Goal: Task Accomplishment & Management: Use online tool/utility

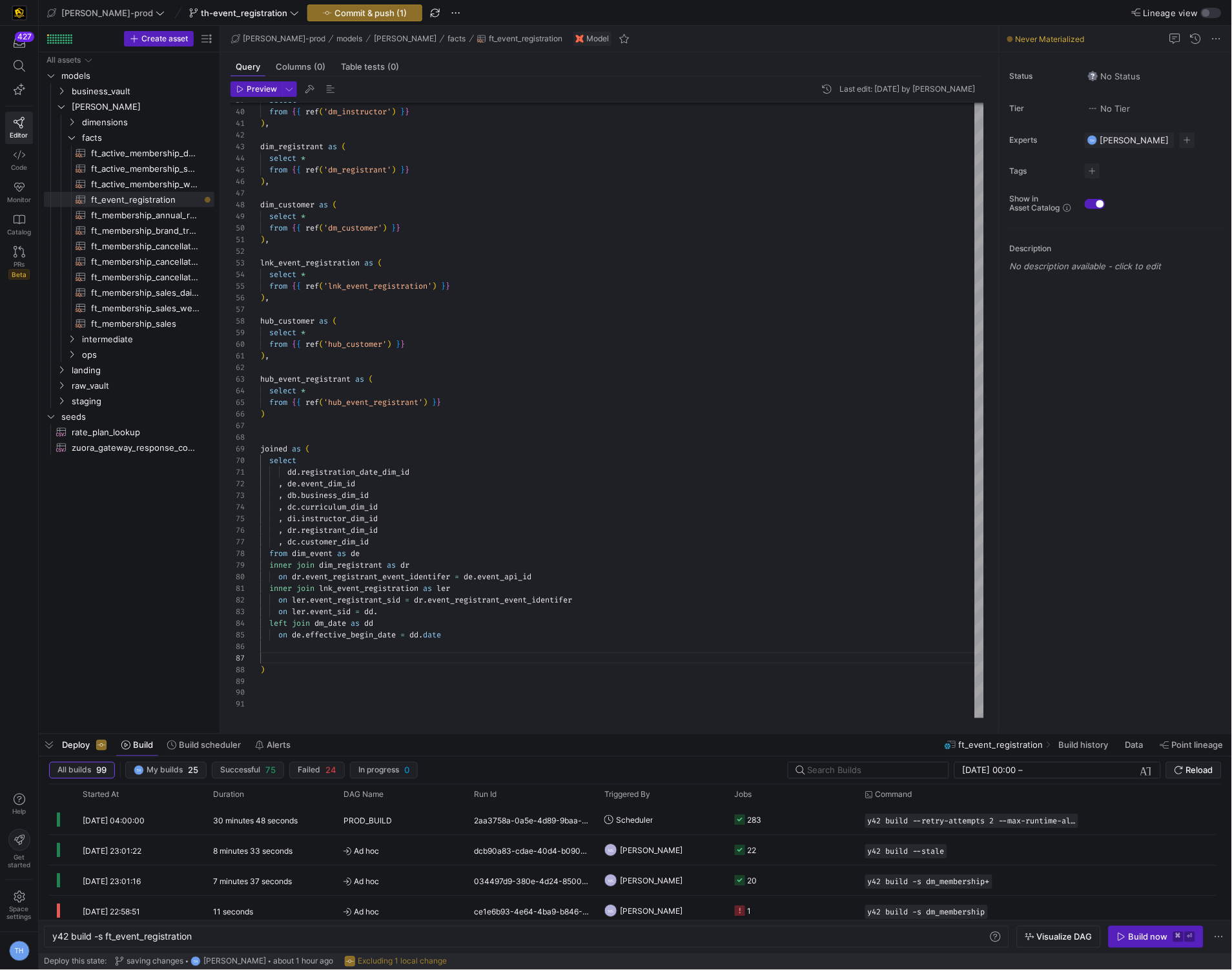
scroll to position [69, 9]
click at [316, 405] on div "select * from { { ref ( 'dm_instructor' ) } } ) , dim_registrant as ( select * …" at bounding box center [692, 180] width 863 height 1076
click at [306, 422] on div "select * from { { ref ( 'dm_instructor' ) } } ) , dim_registrant as ( select * …" at bounding box center [692, 180] width 863 height 1076
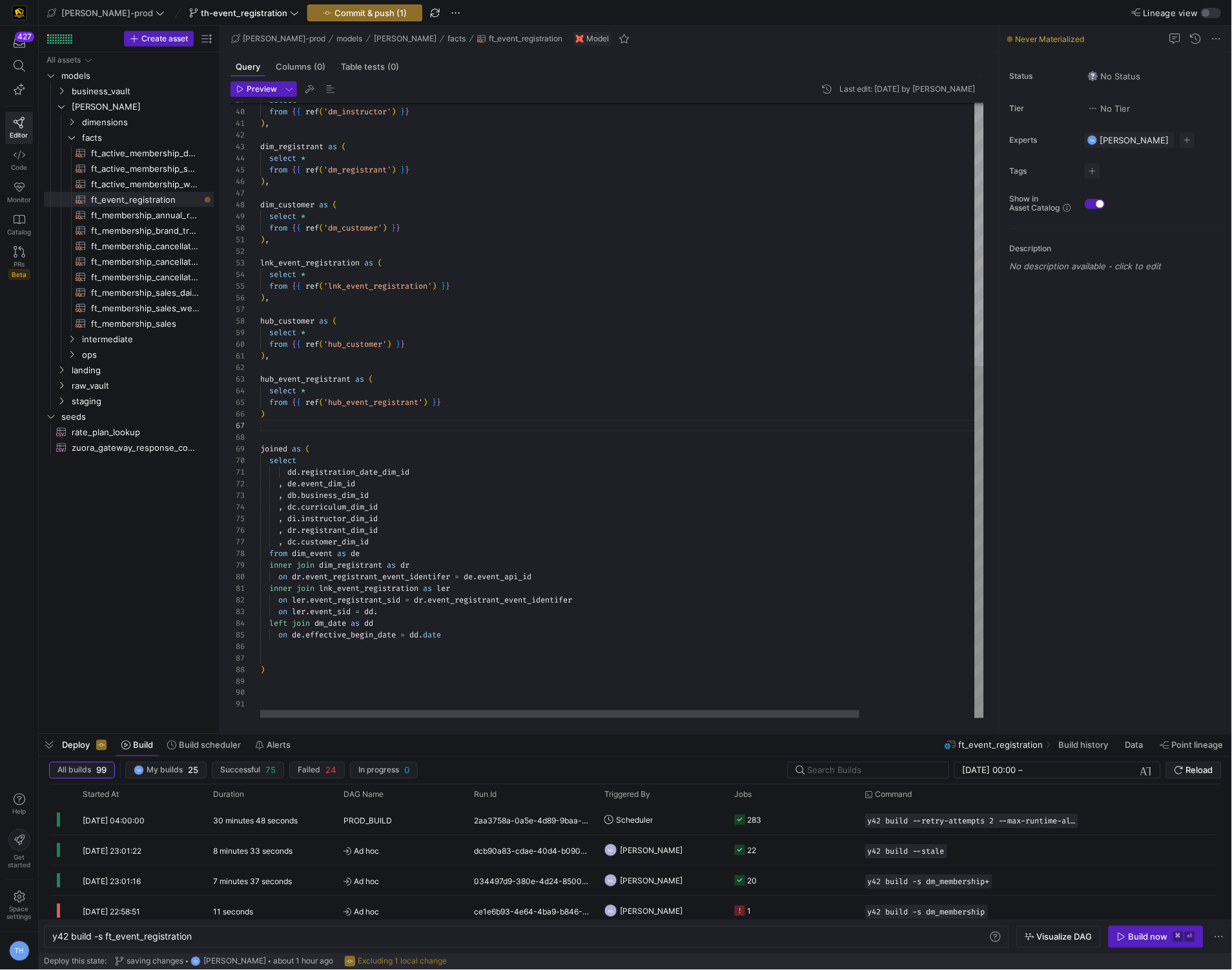
click at [301, 415] on div "select * from { { ref ( 'dm_instructor' ) } } ) , dim_registrant as ( select * …" at bounding box center [692, 180] width 863 height 1076
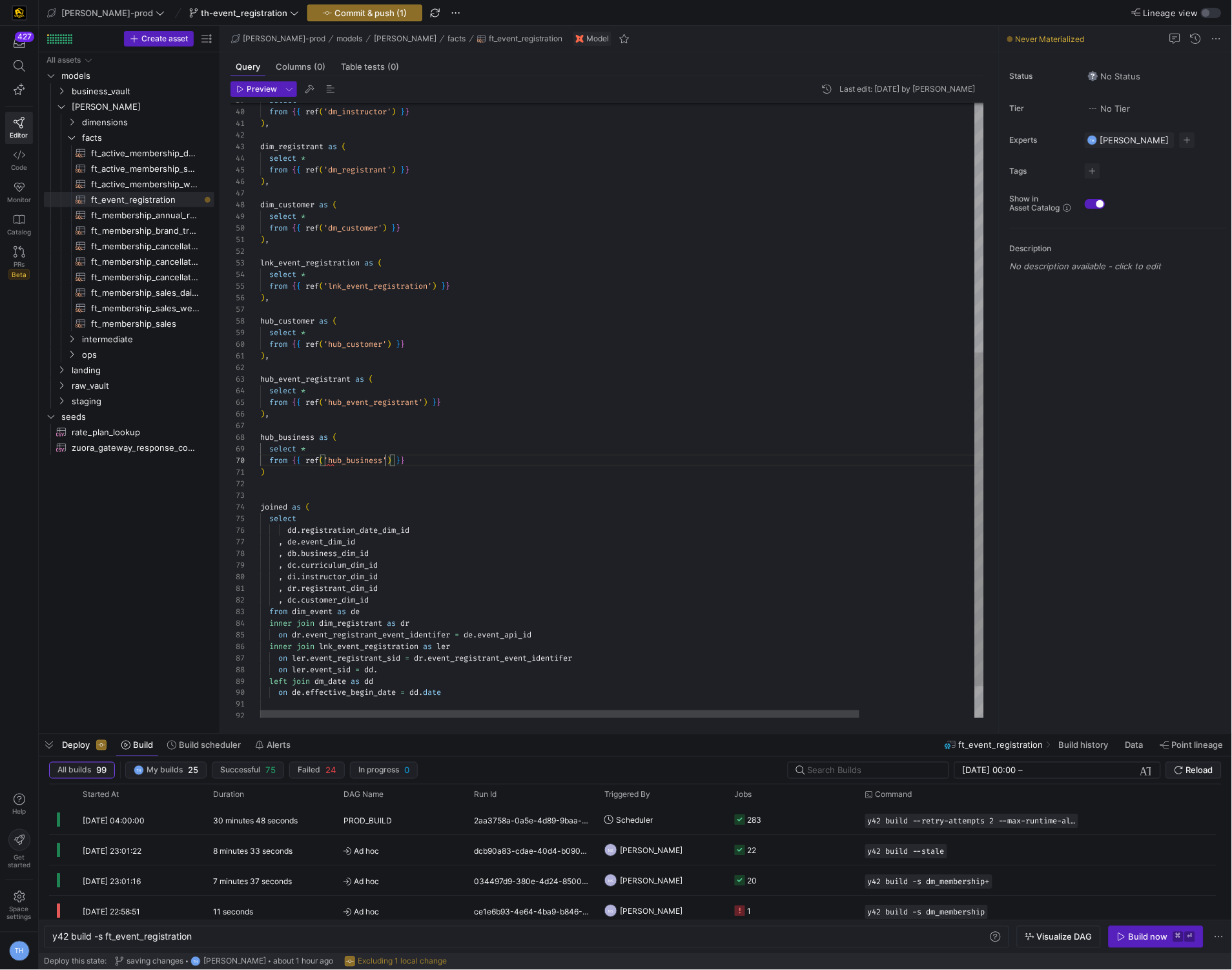
scroll to position [104, 125]
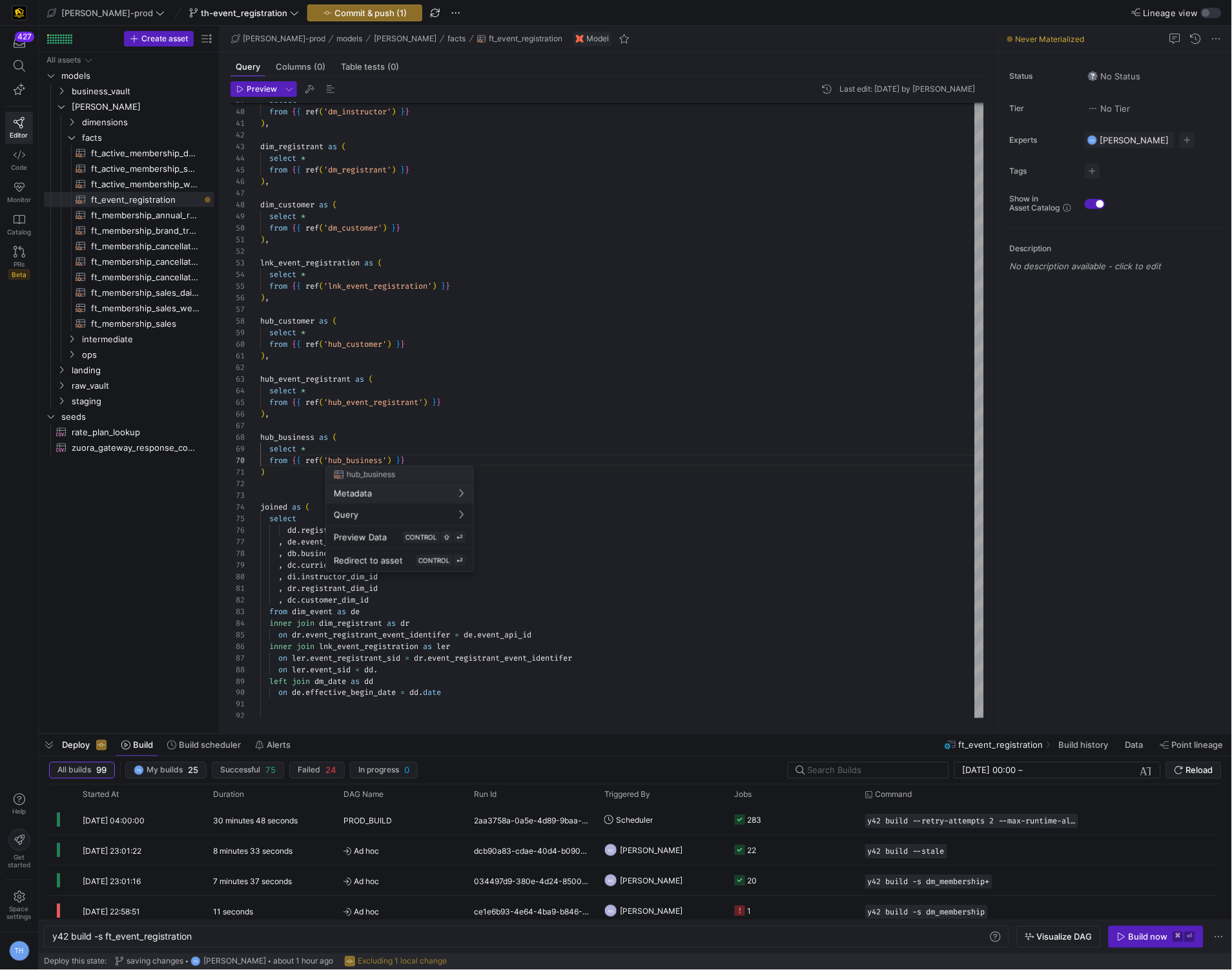
click at [267, 473] on div at bounding box center [616, 485] width 1232 height 970
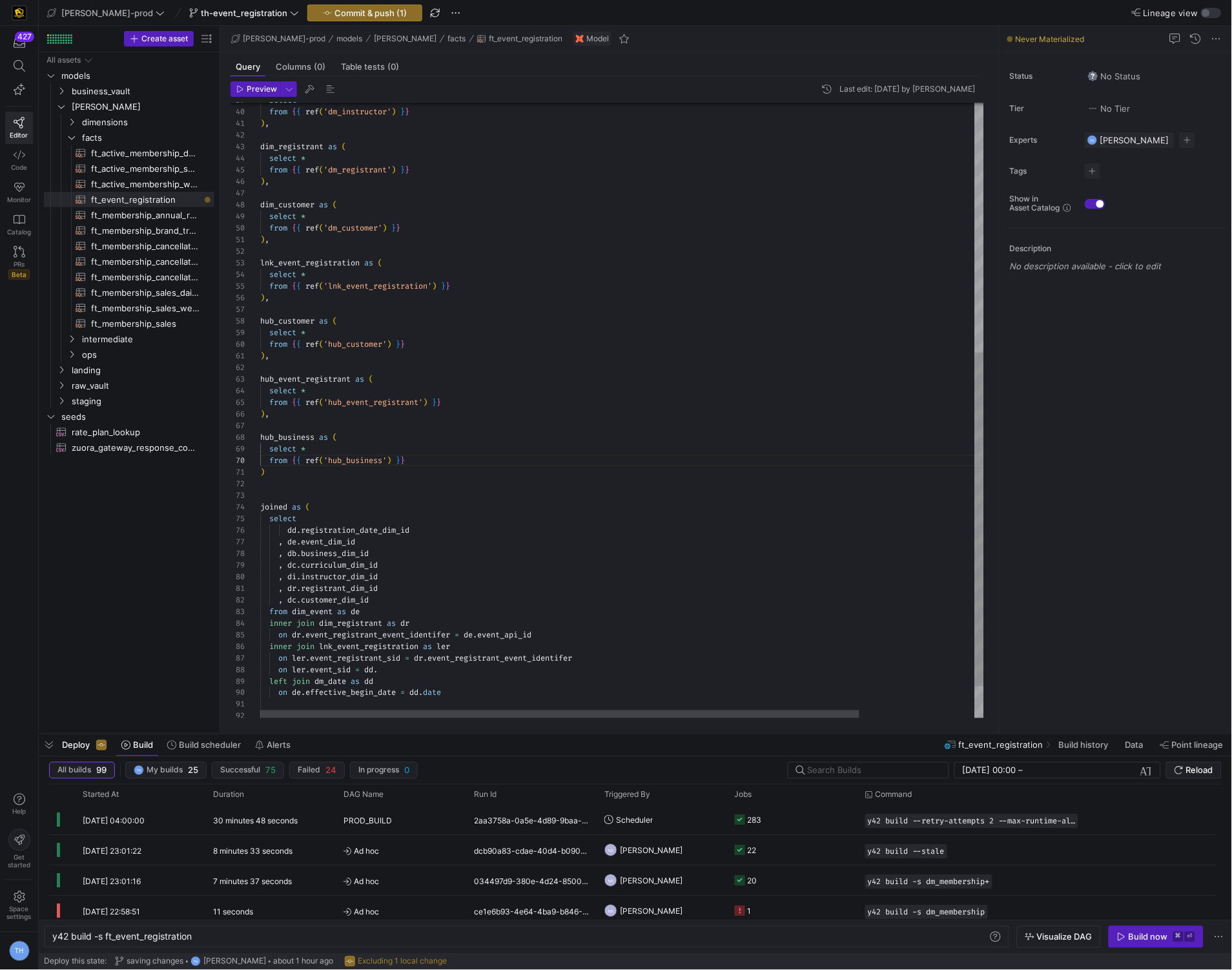
click at [274, 473] on div "select * from { { ref ( 'dm_instructor' ) } } ) , dim_registrant as ( select * …" at bounding box center [692, 209] width 863 height 1134
click at [327, 470] on div "select * from { { ref ( 'dm_instructor' ) } } ) , dim_registrant as ( select * …" at bounding box center [692, 215] width 863 height 1146
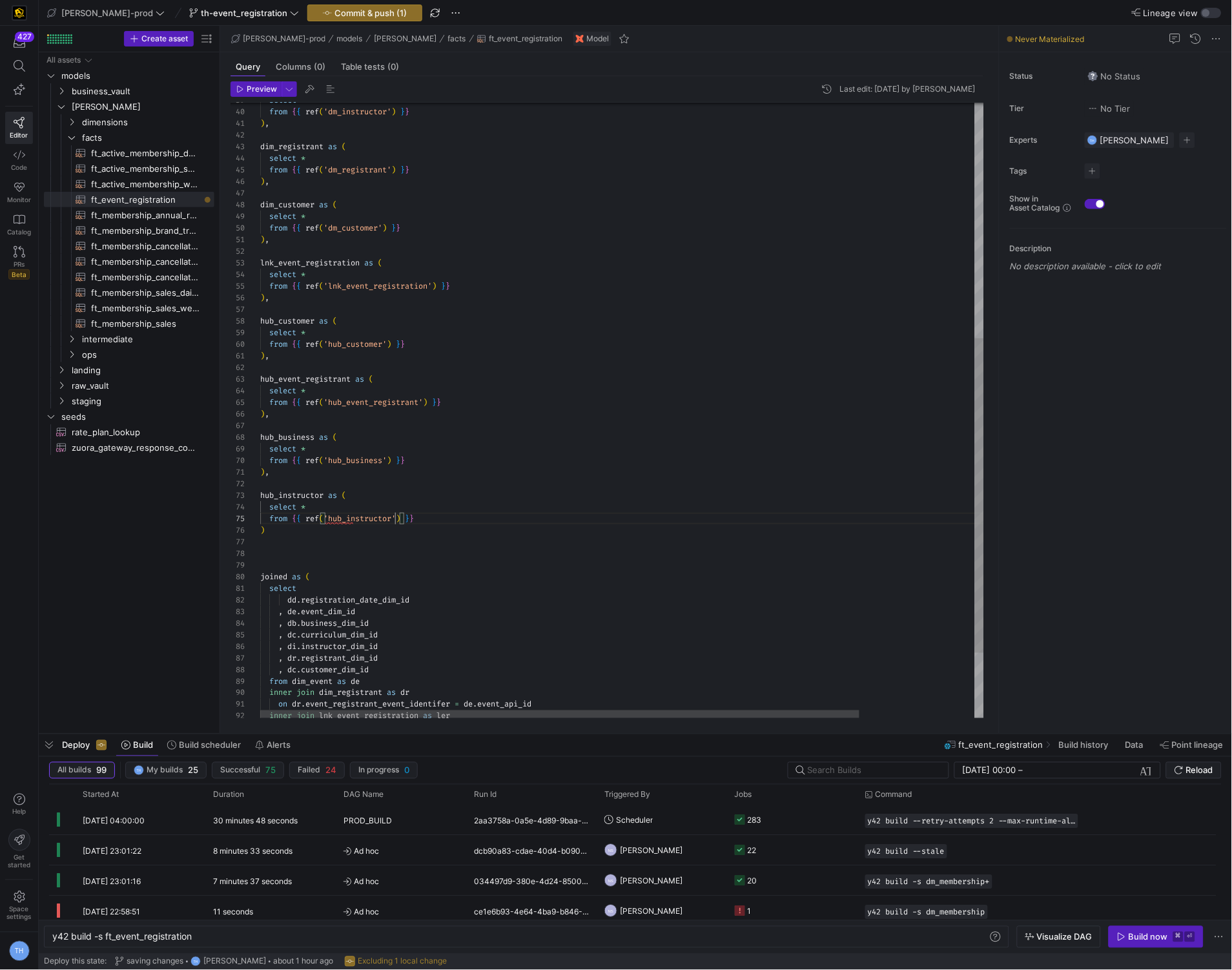
scroll to position [46, 134]
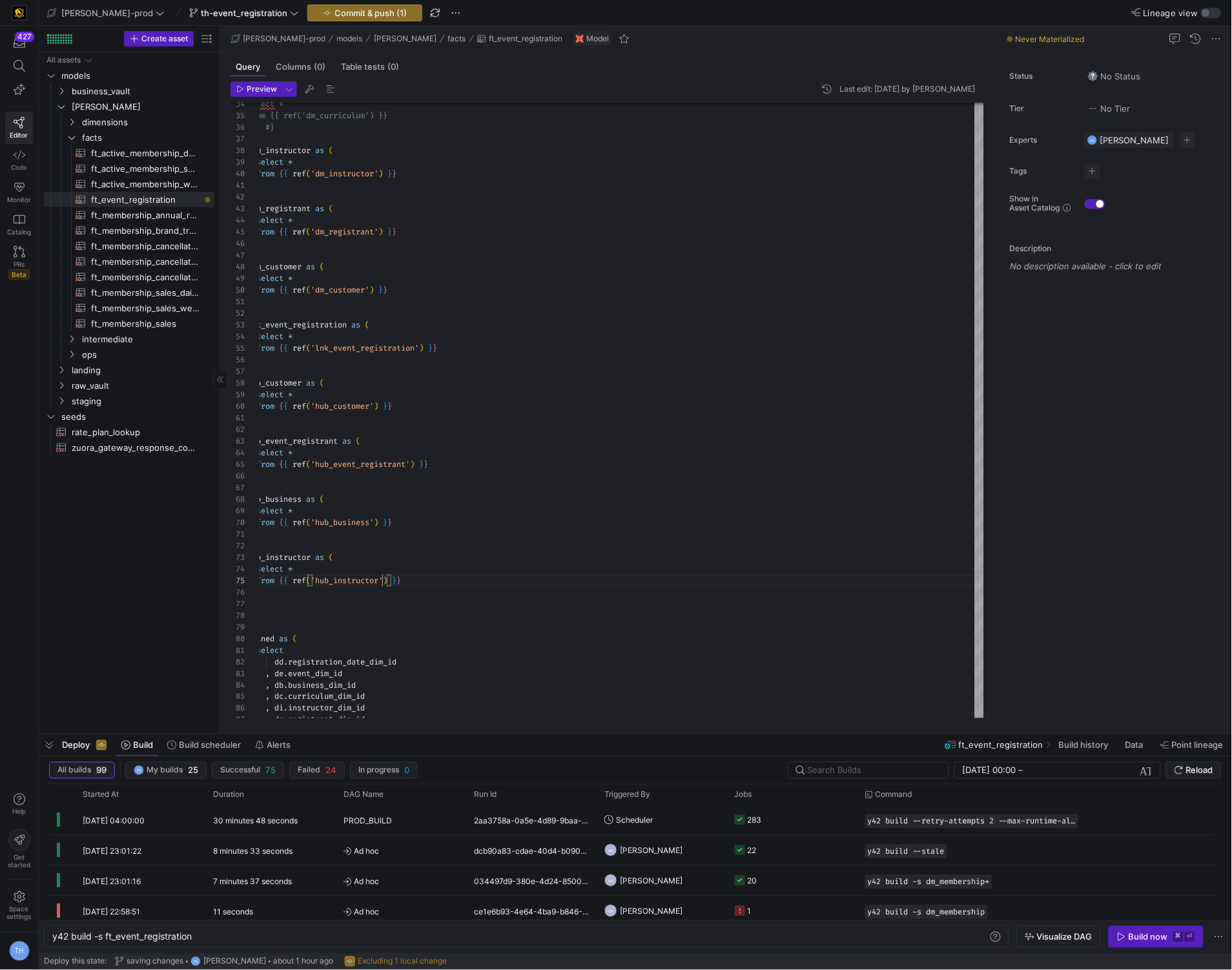
type textarea "), hub_instructor as ( select * from {{ ref('hub_instructor') }} ) joined as ("
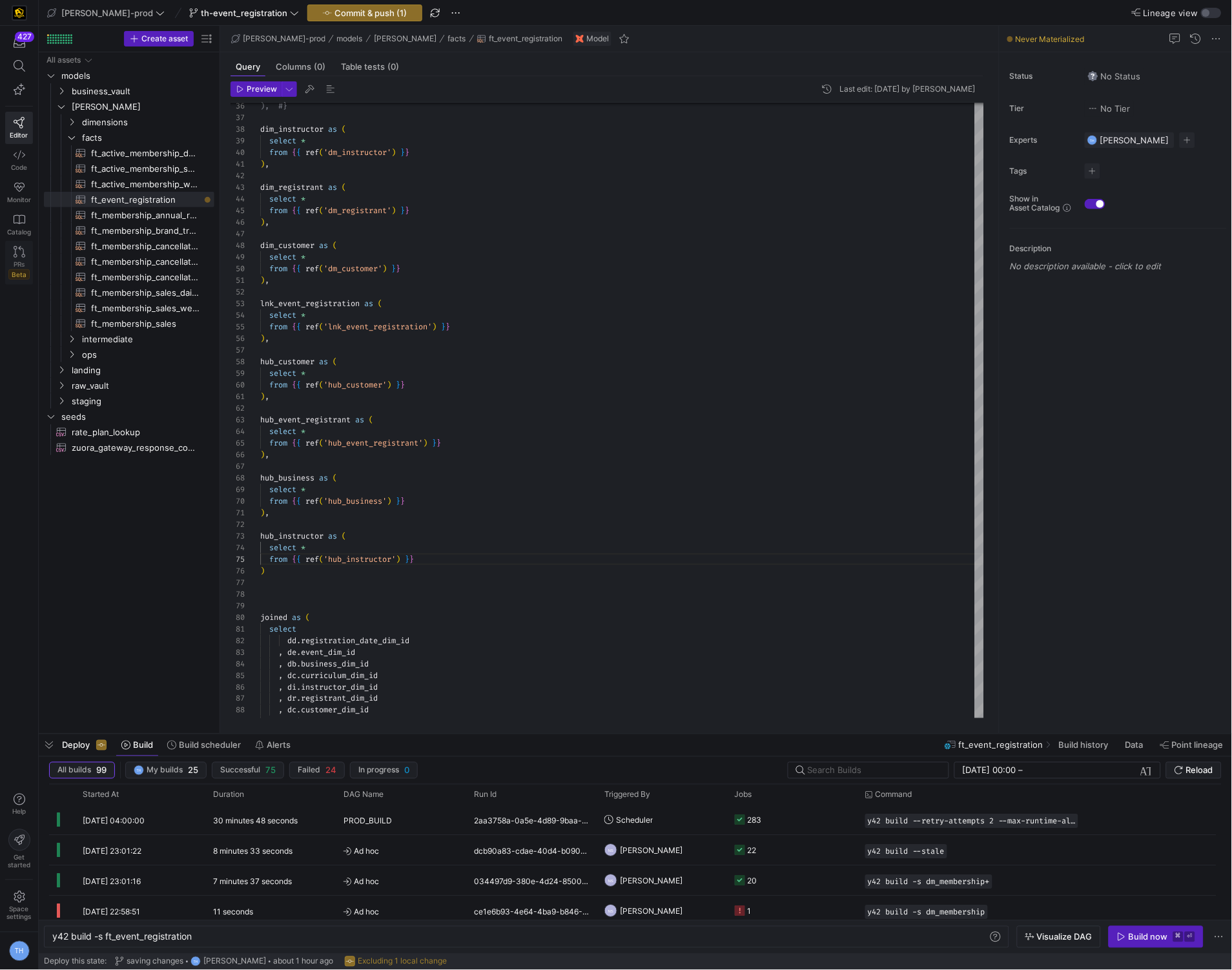
click at [17, 256] on icon at bounding box center [19, 252] width 12 height 12
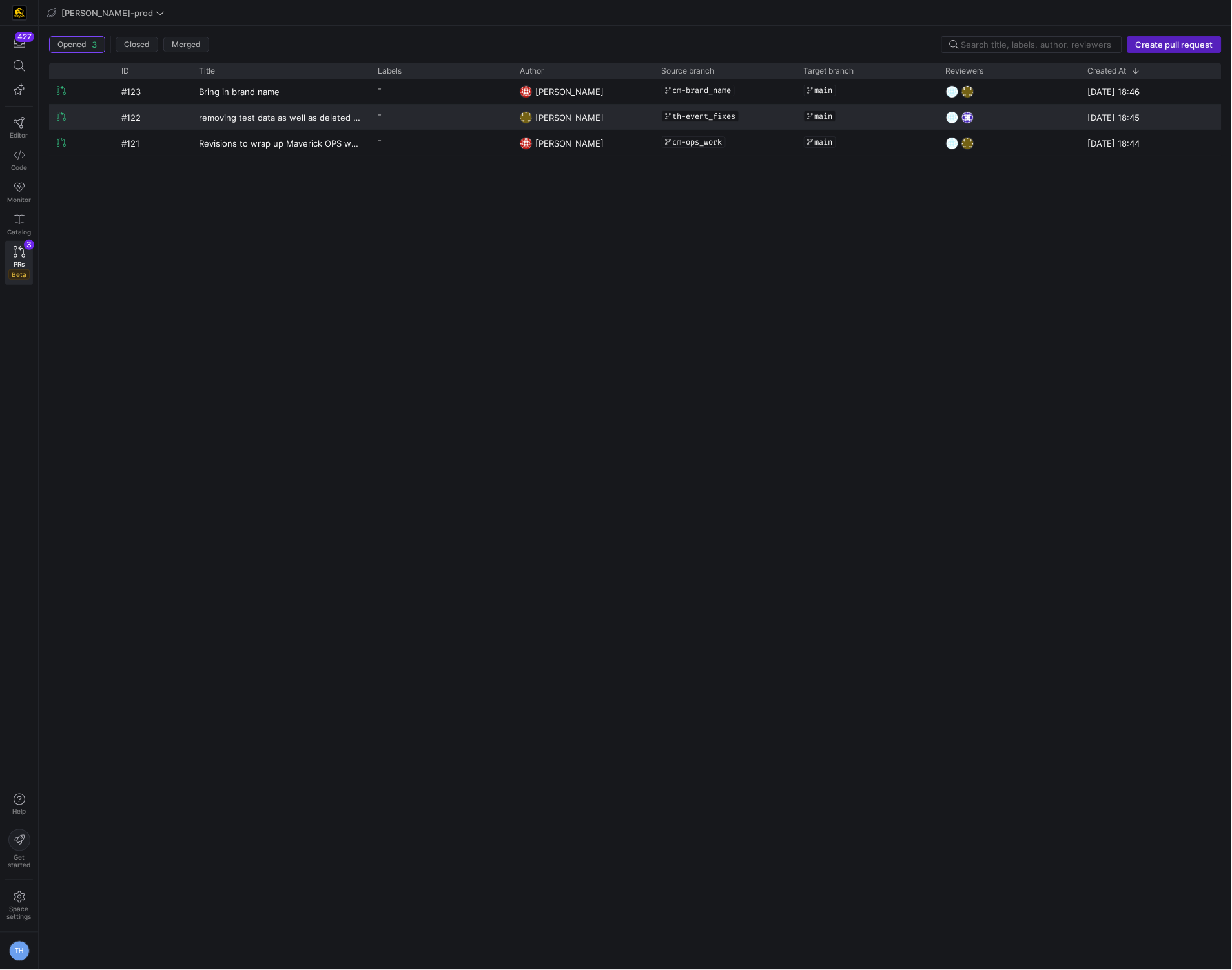
click at [420, 114] on y42-pull-request-list-view-label-cell-renderer "-" at bounding box center [441, 114] width 126 height 19
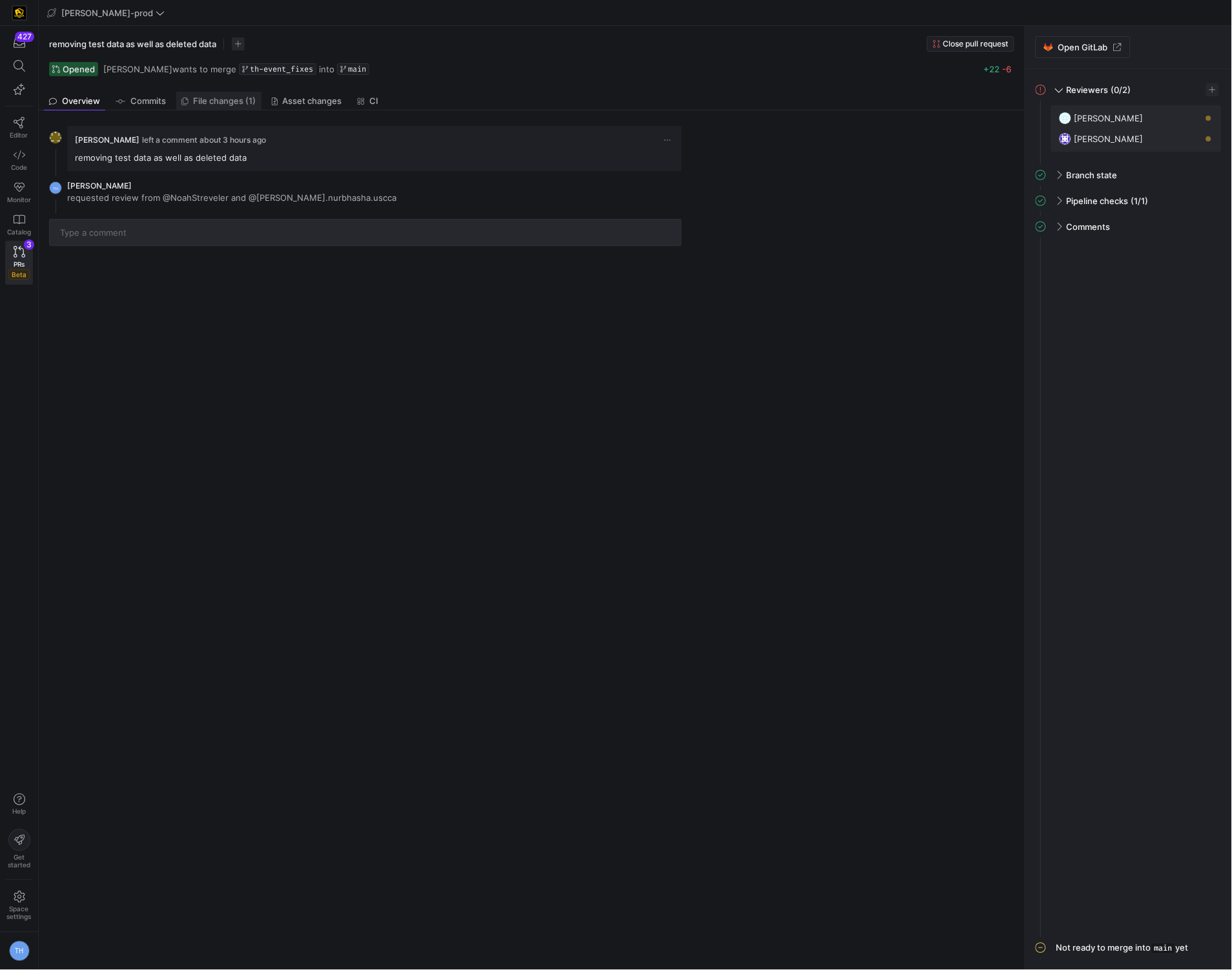
click at [223, 105] on span "File changes (1)" at bounding box center [225, 100] width 63 height 9
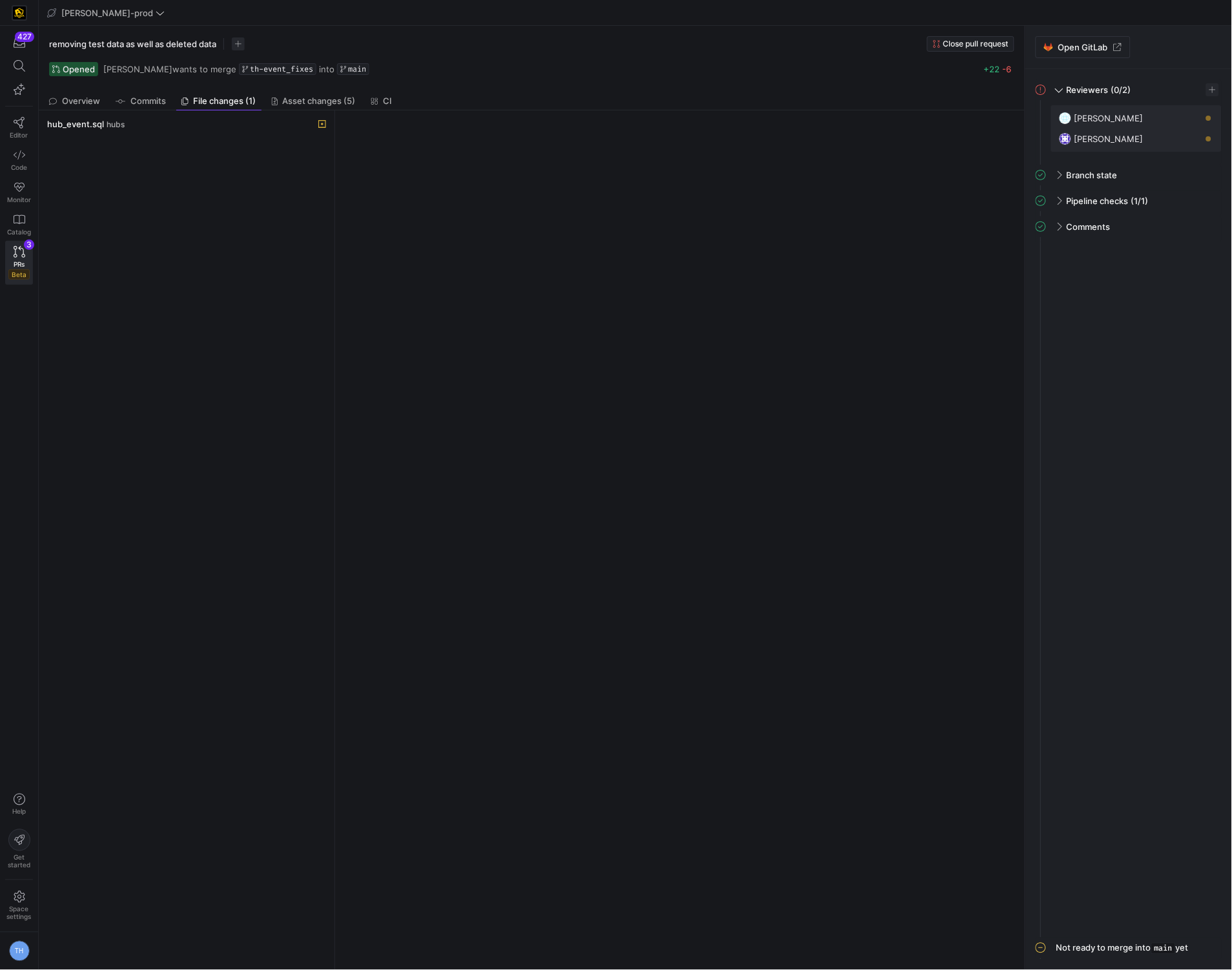
click at [225, 133] on div "hub_event.sql hubs" at bounding box center [187, 539] width 285 height 849
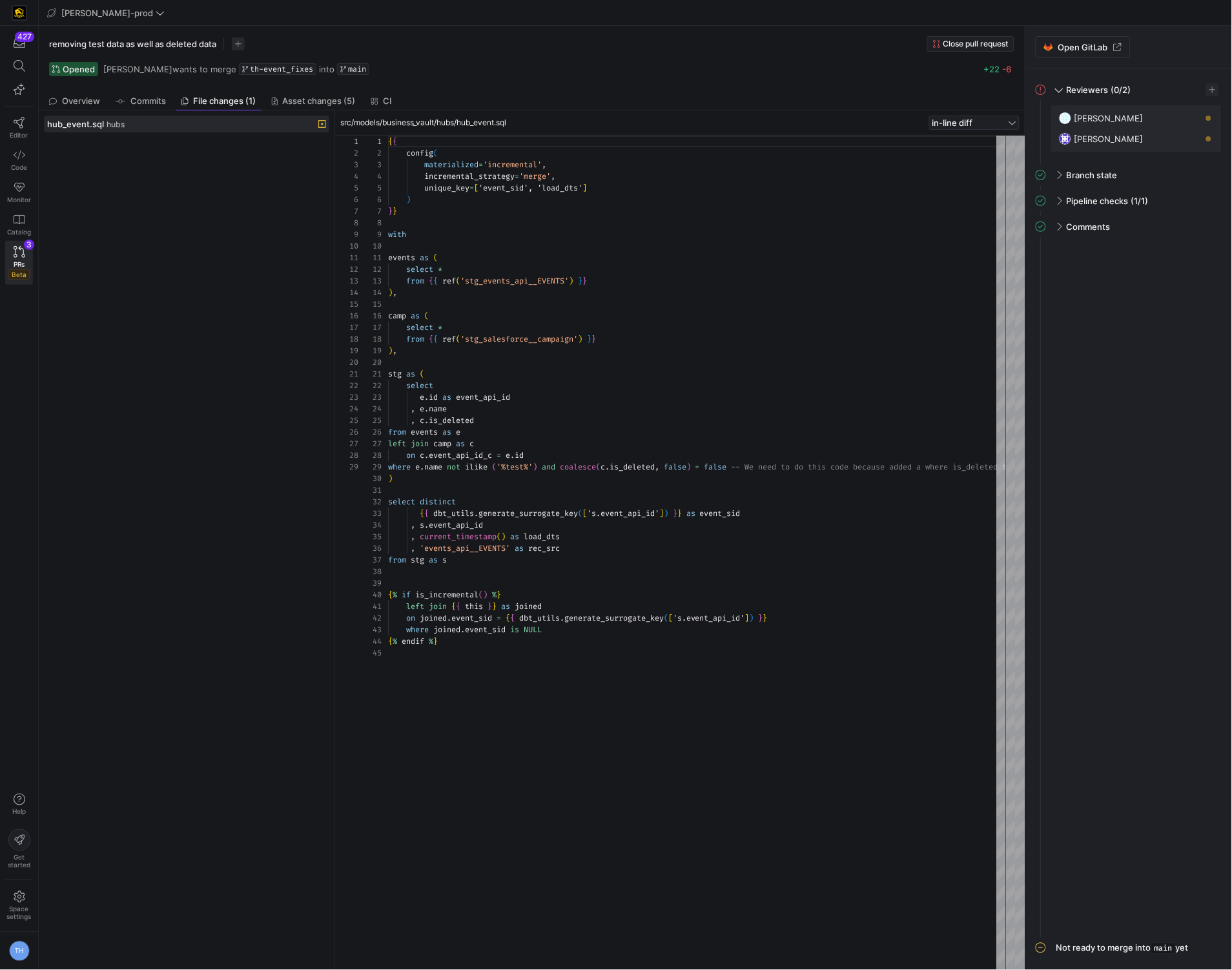
scroll to position [116, 0]
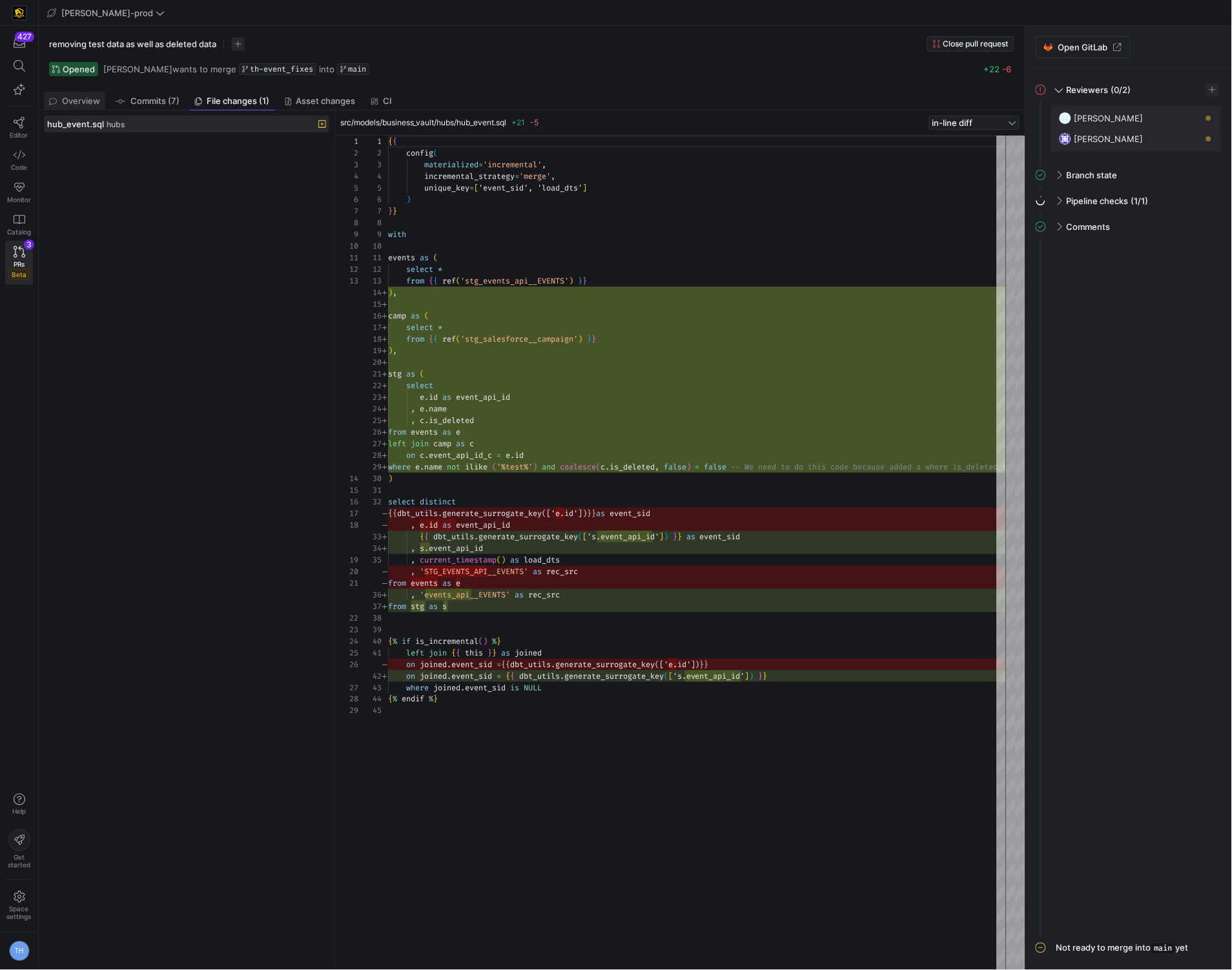
click at [96, 102] on span "Overview" at bounding box center [81, 100] width 38 height 9
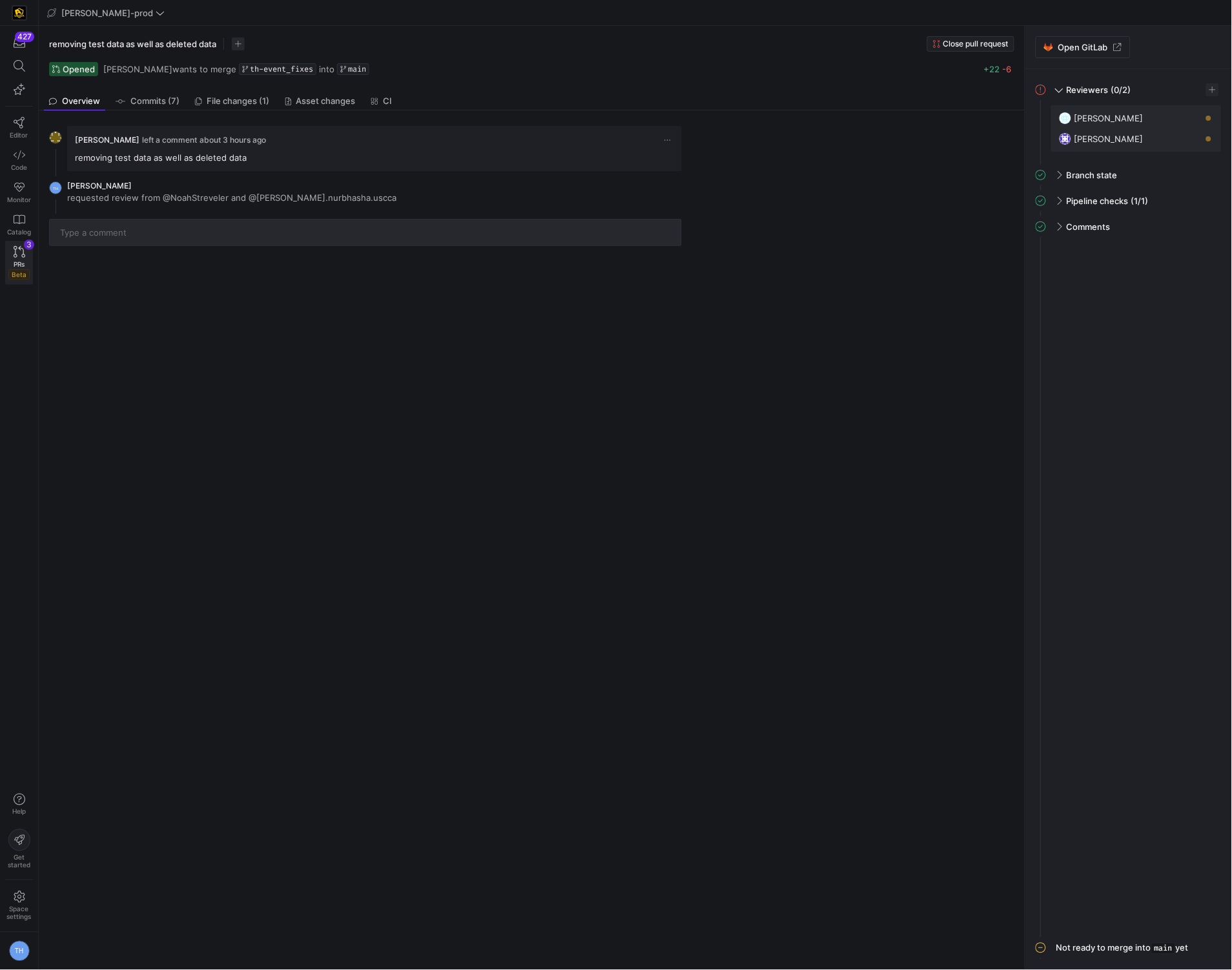
click at [15, 261] on span "PRs" at bounding box center [19, 264] width 11 height 8
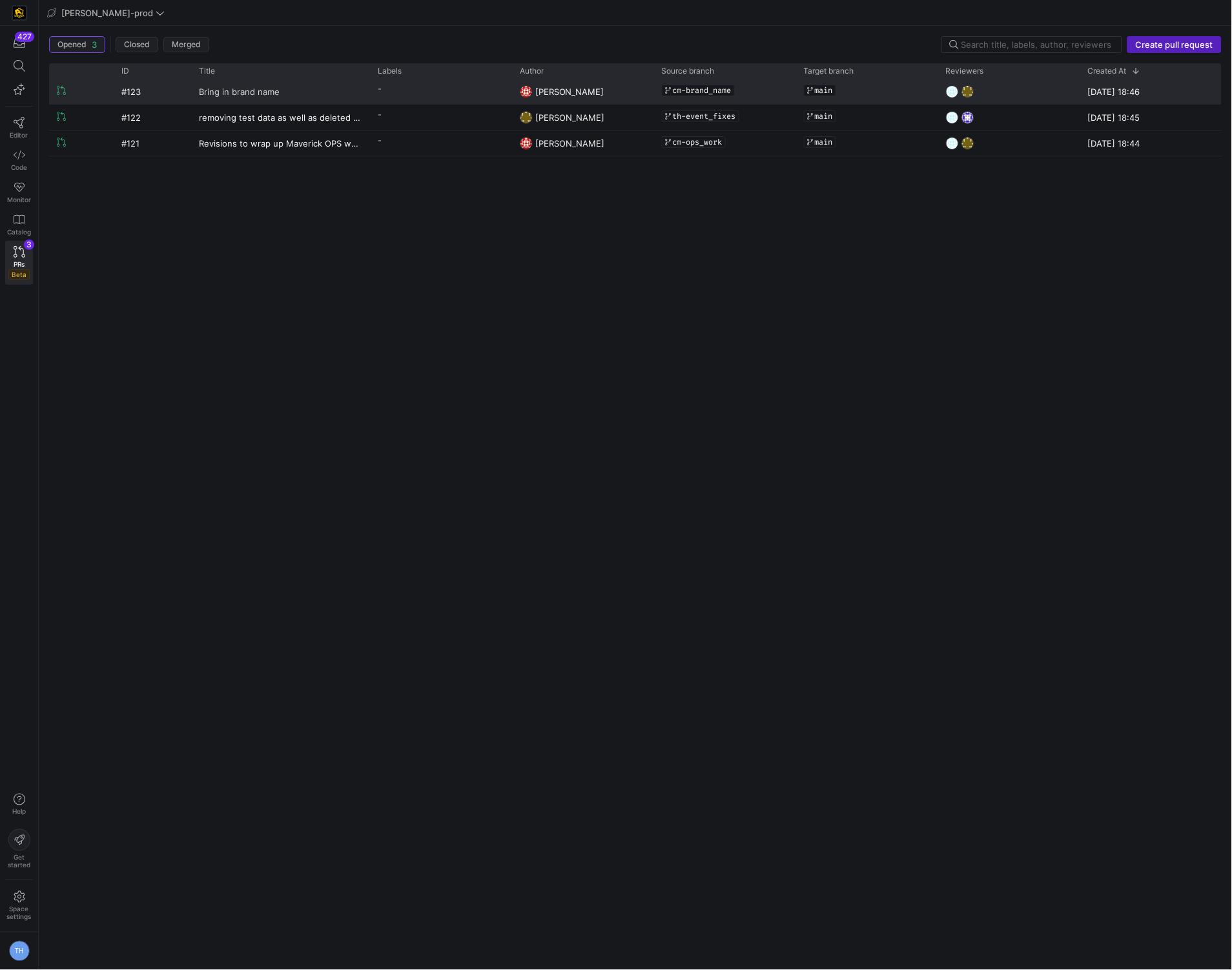
click at [283, 93] on link "Bring in brand name" at bounding box center [281, 91] width 163 height 24
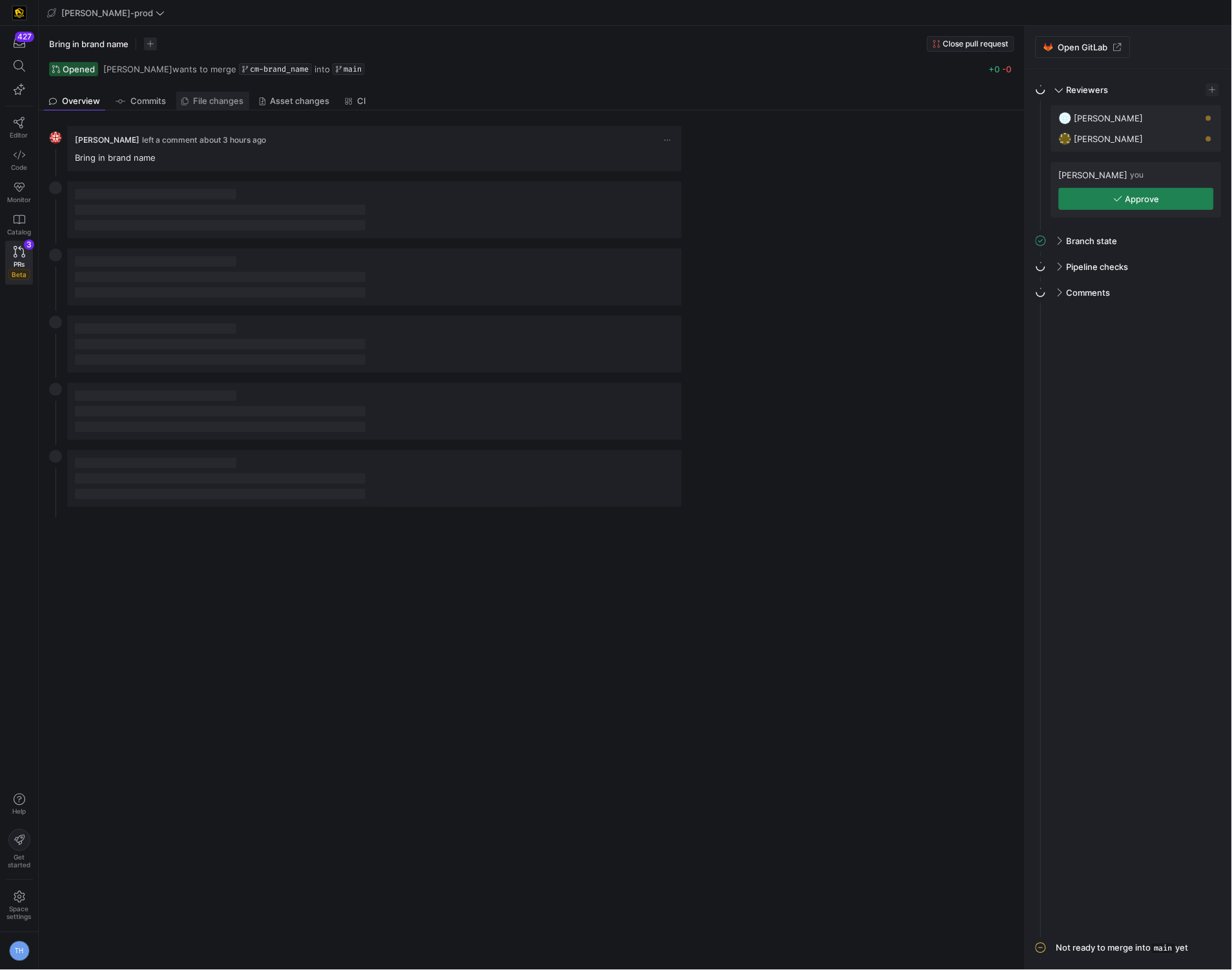
click at [209, 97] on span "File changes" at bounding box center [219, 100] width 50 height 9
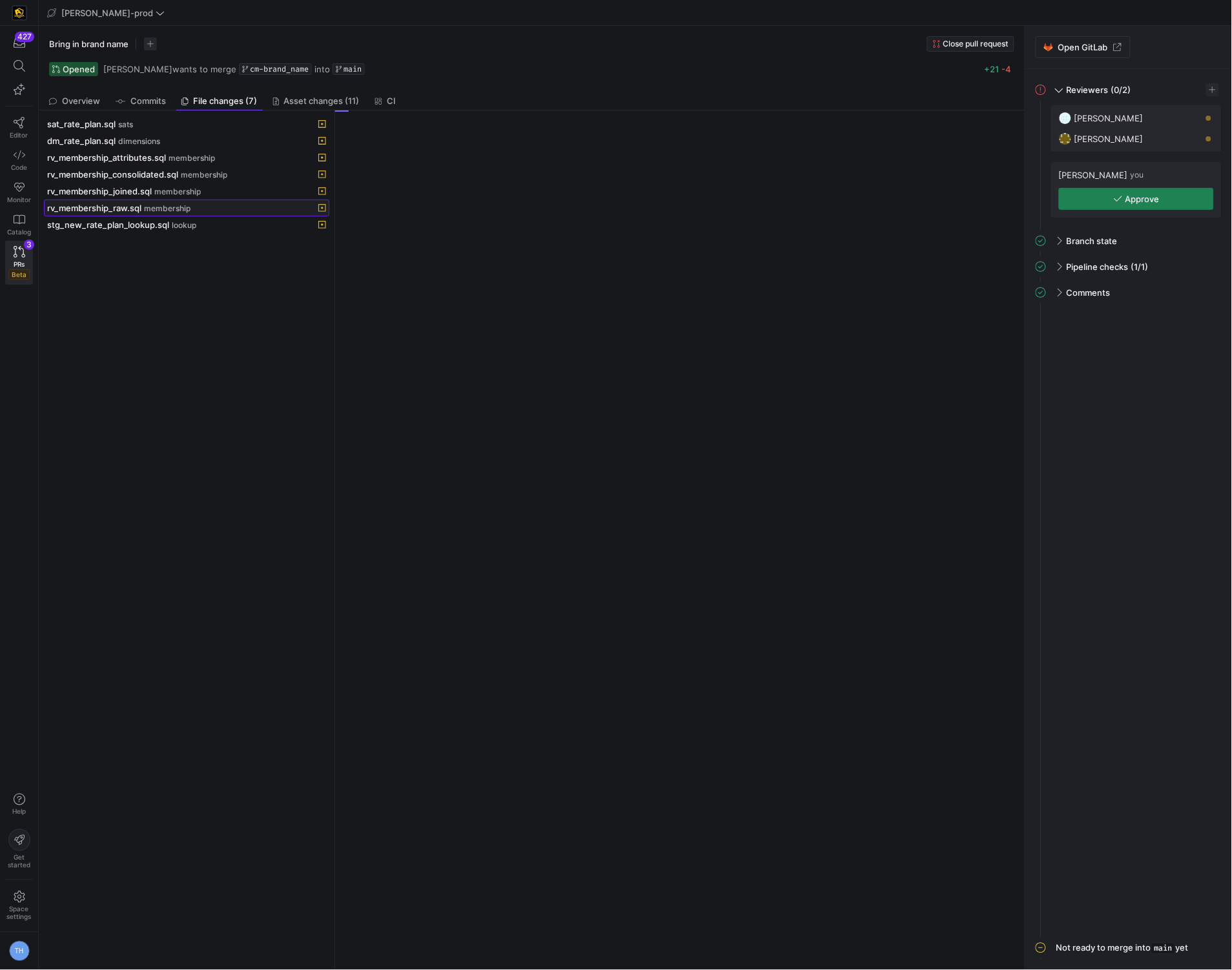
click at [191, 210] on div "rv_membership_raw.sql membership" at bounding box center [172, 208] width 250 height 10
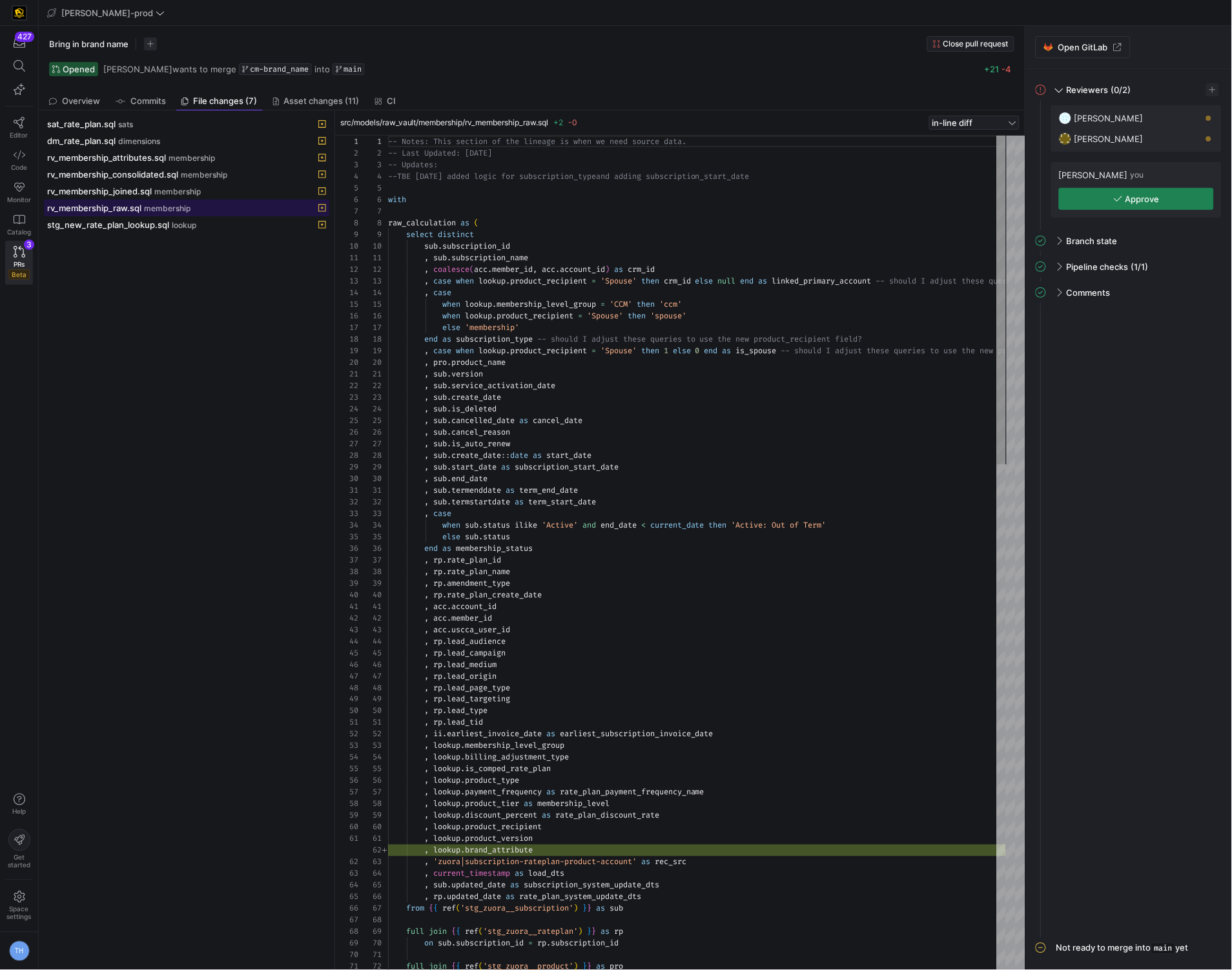
scroll to position [116, 0]
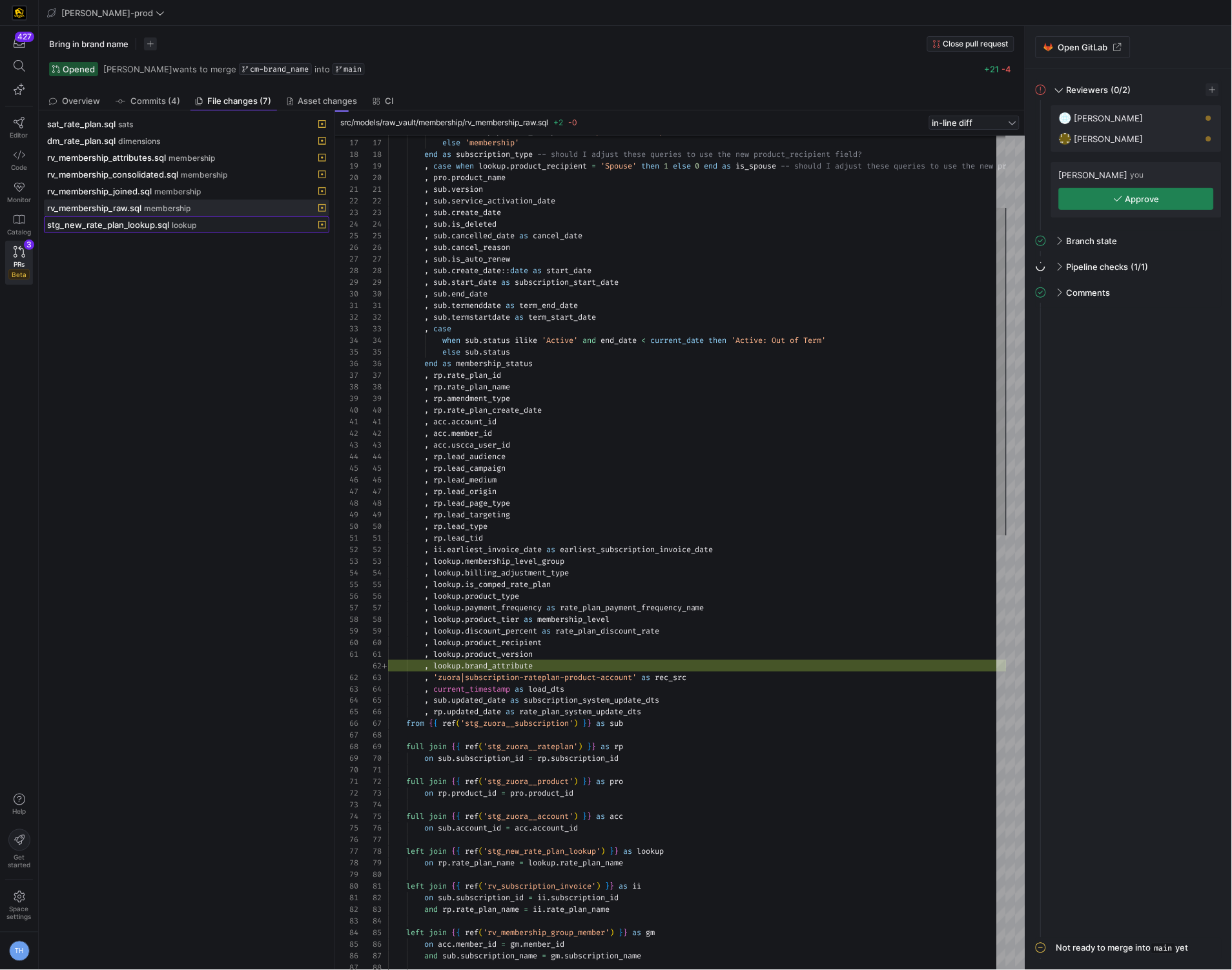
click at [100, 225] on span "stg_new_rate_plan_lookup.sql" at bounding box center [108, 224] width 122 height 10
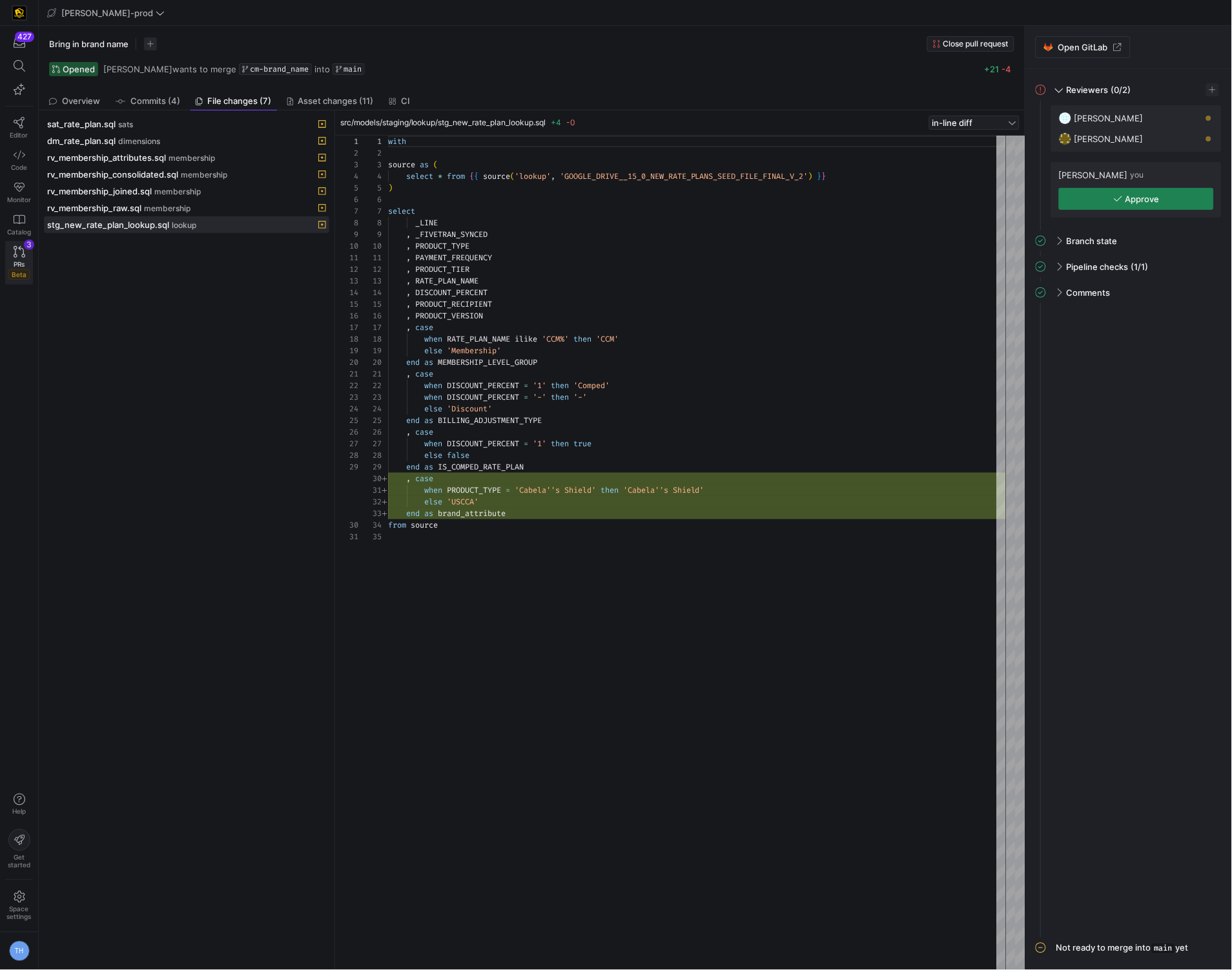
click at [16, 265] on span "PRs" at bounding box center [19, 264] width 11 height 8
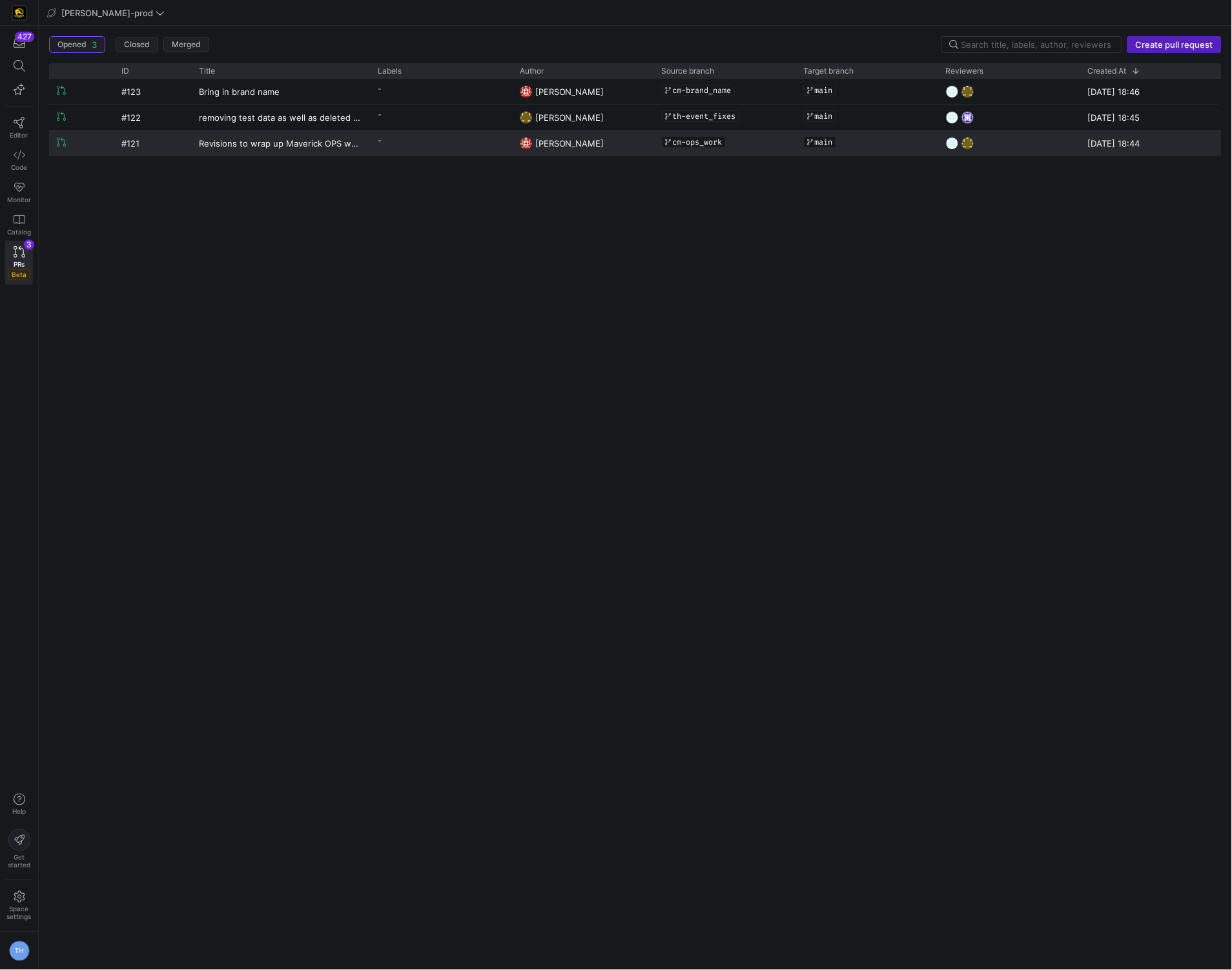
click at [193, 146] on div "Revisions to wrap up Maverick OPS work" at bounding box center [281, 143] width 179 height 25
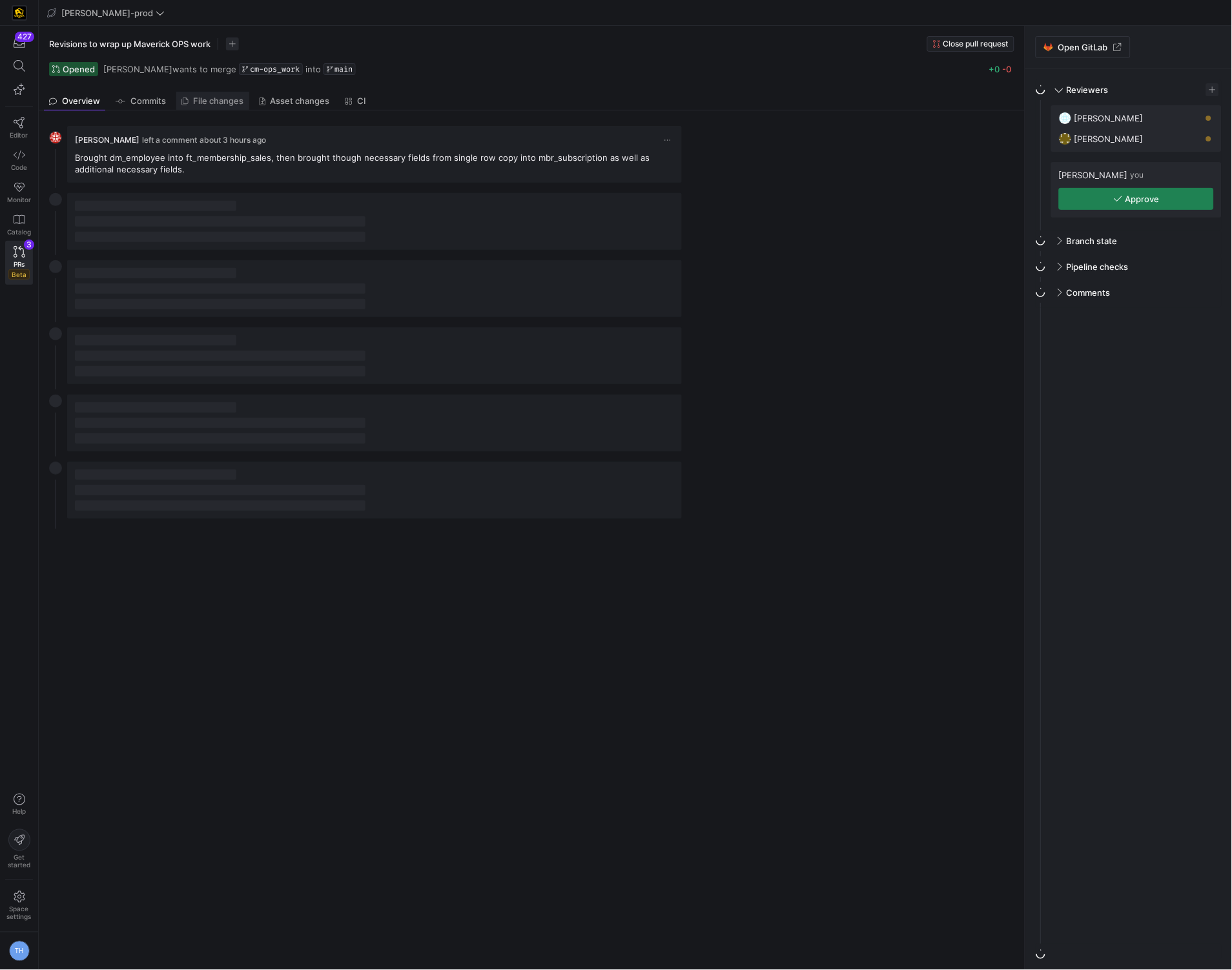
click at [220, 107] on link "File changes" at bounding box center [213, 101] width 73 height 19
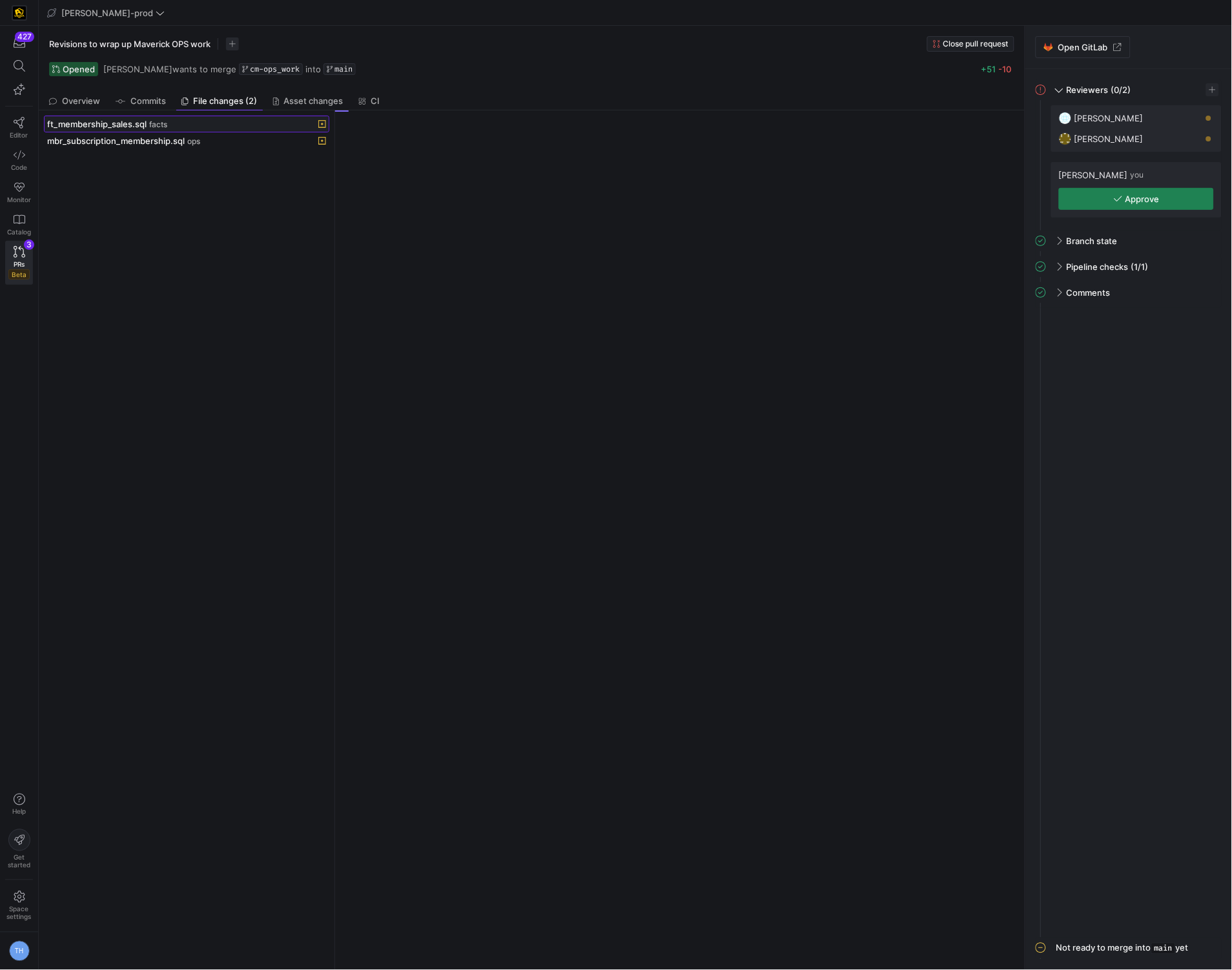
click at [220, 120] on div "ft_membership_sales.sql facts" at bounding box center [172, 123] width 250 height 10
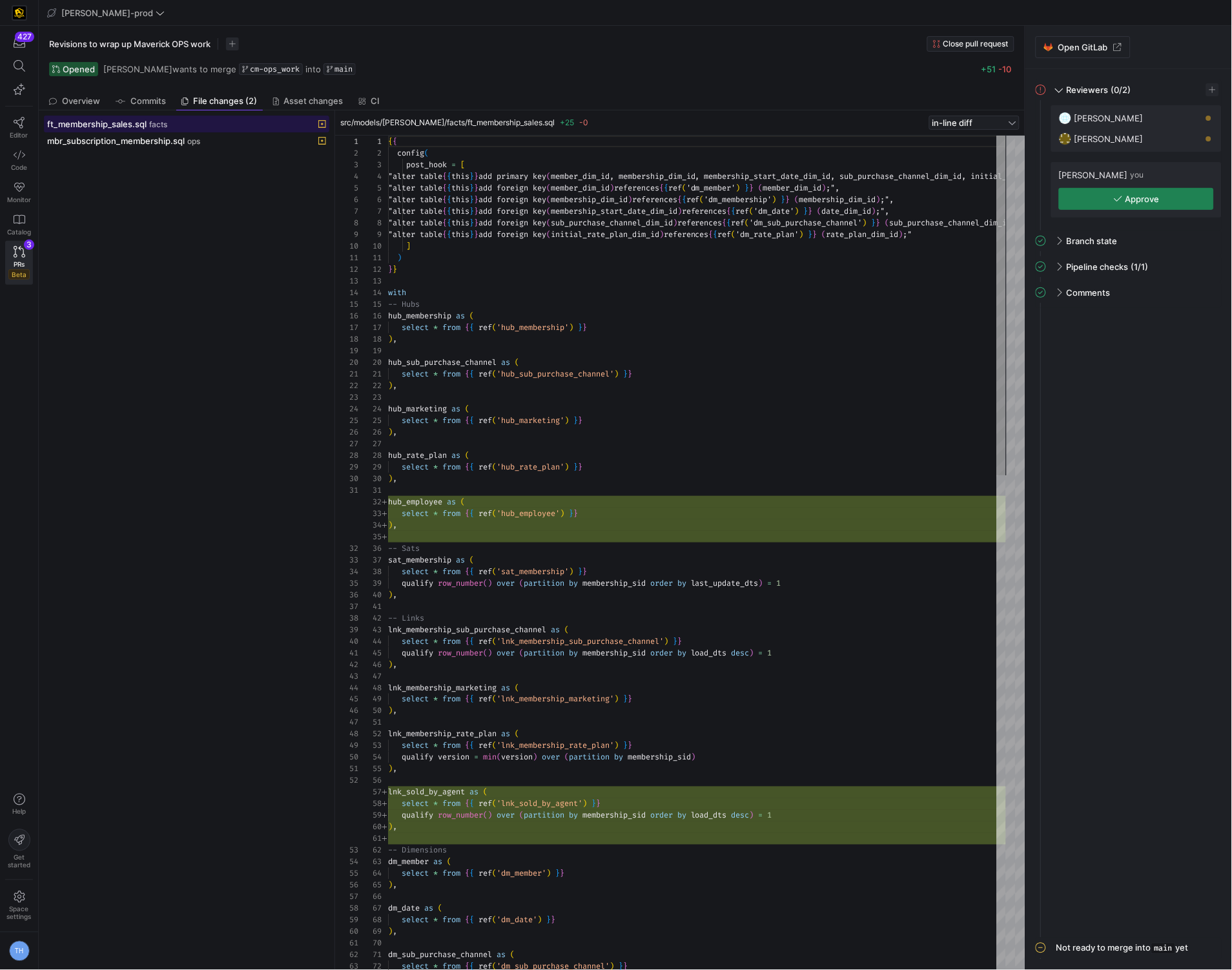
scroll to position [69, 0]
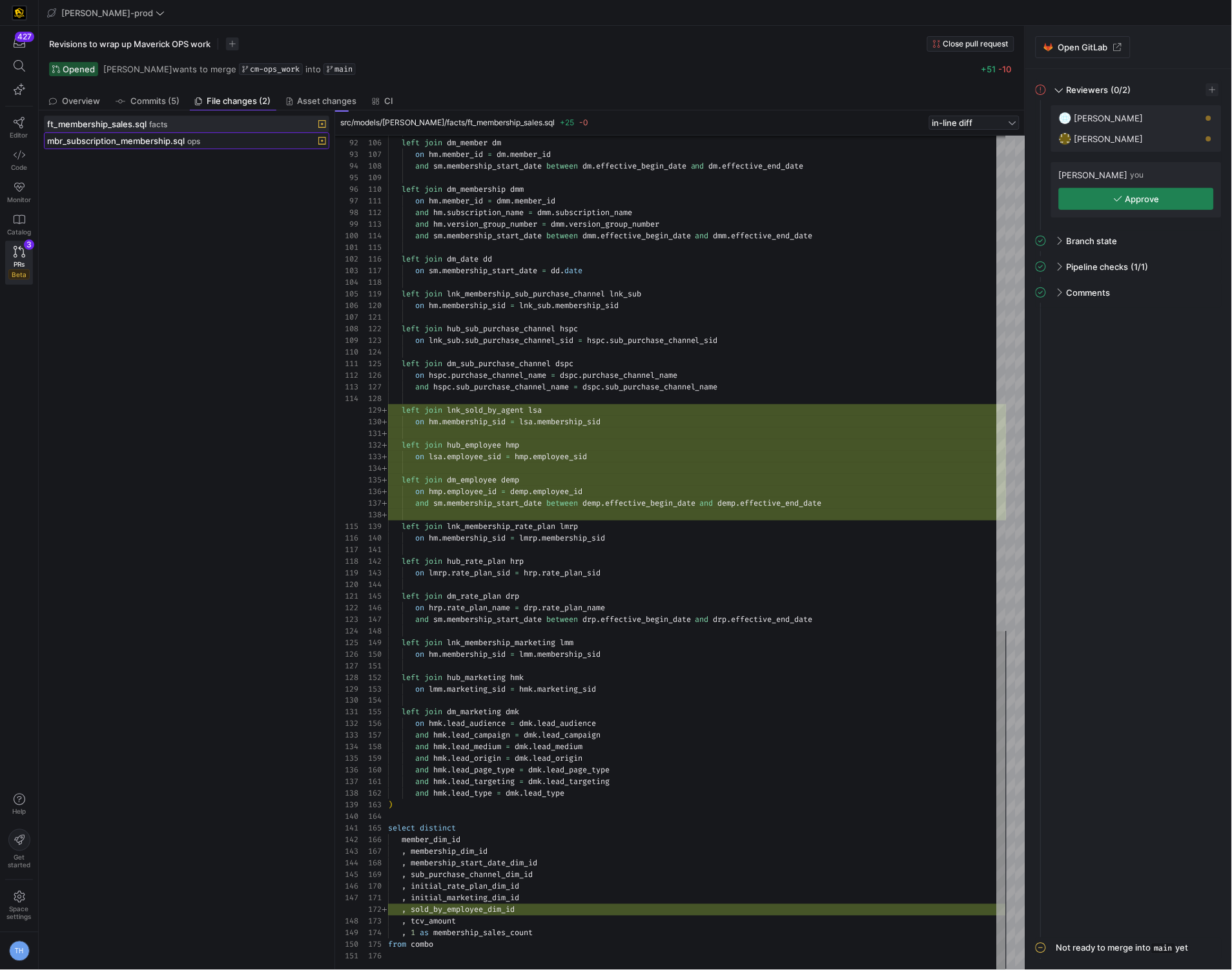
click at [192, 144] on span "ops" at bounding box center [194, 142] width 13 height 9
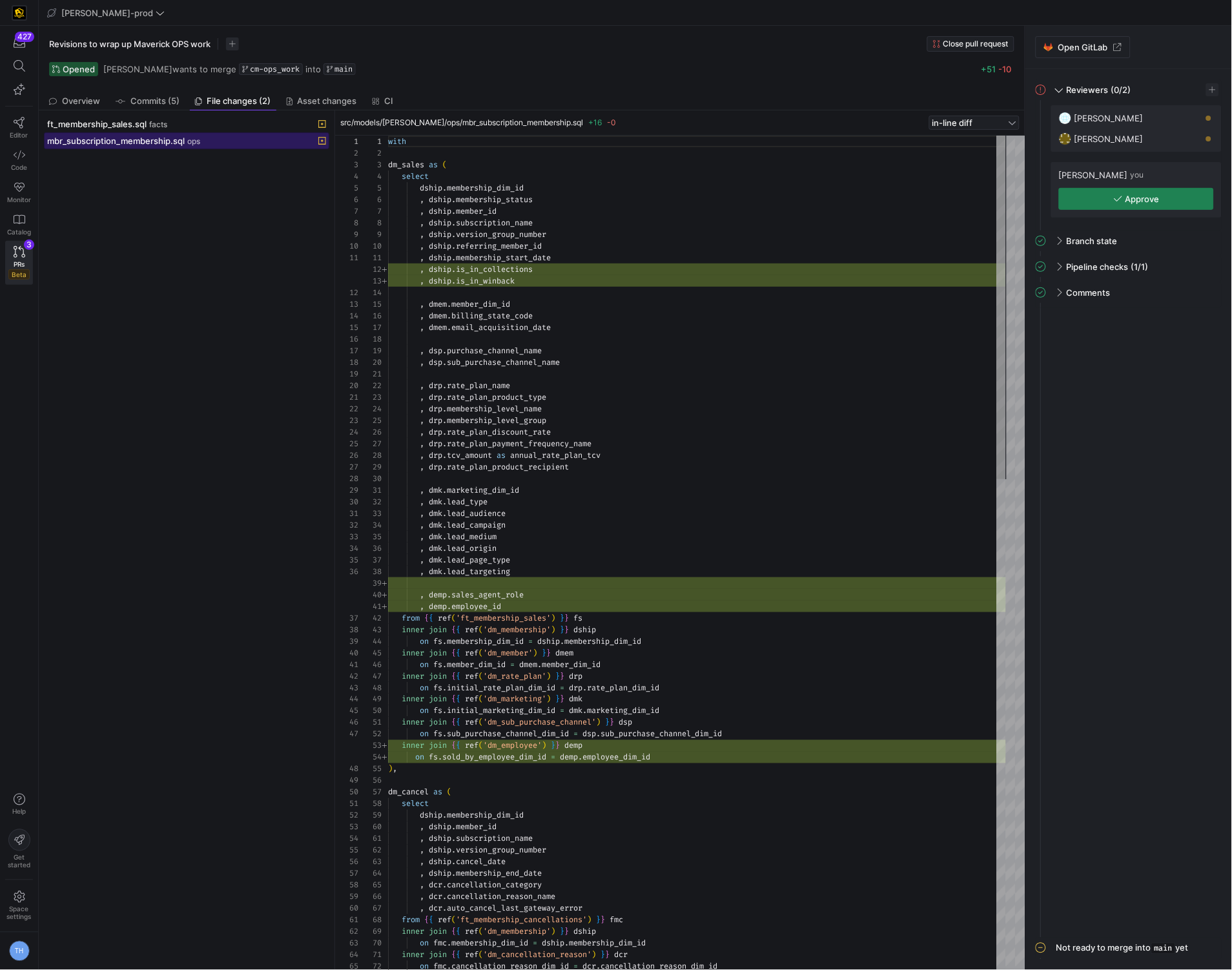
scroll to position [116, 0]
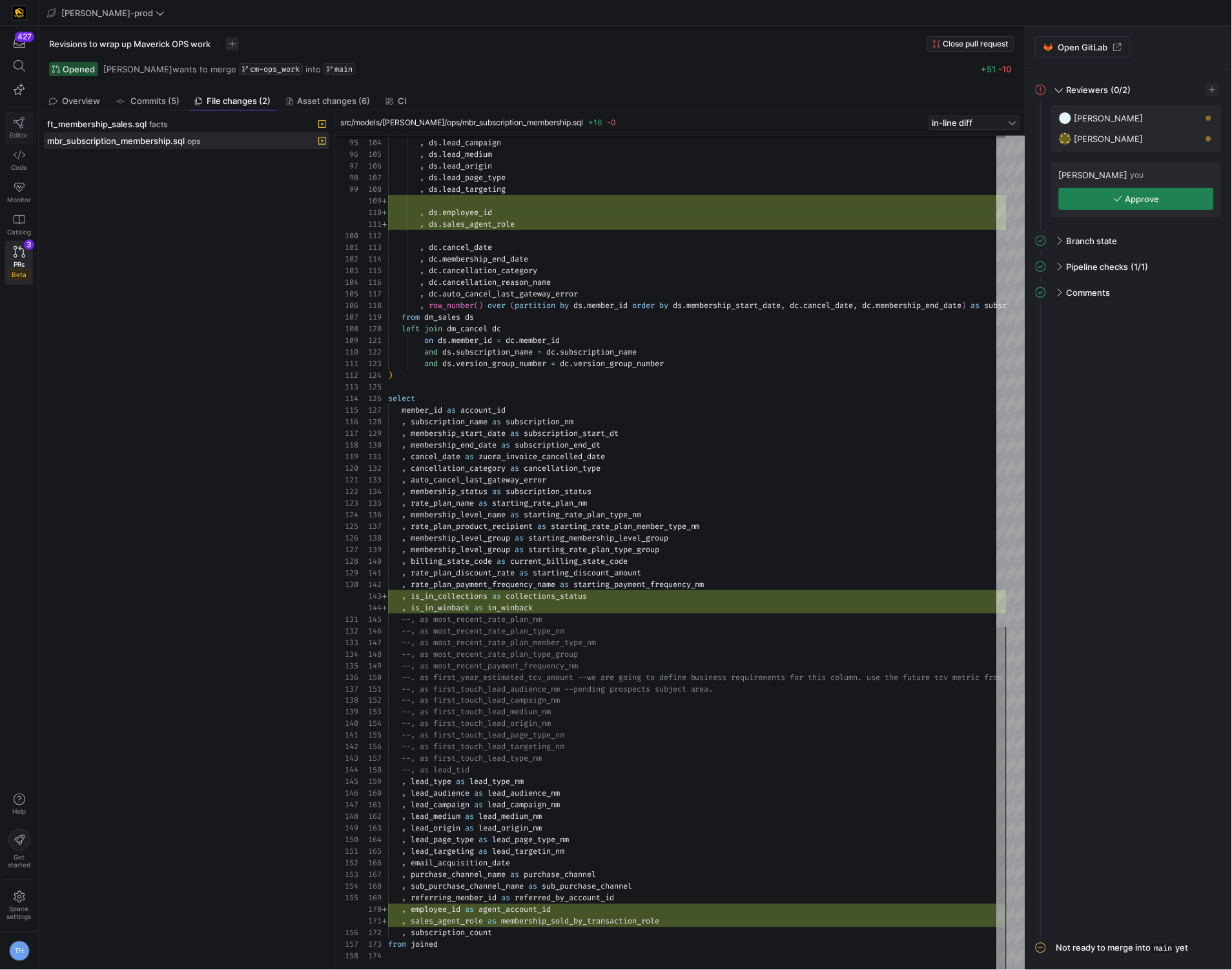
click at [19, 124] on icon at bounding box center [19, 122] width 12 height 12
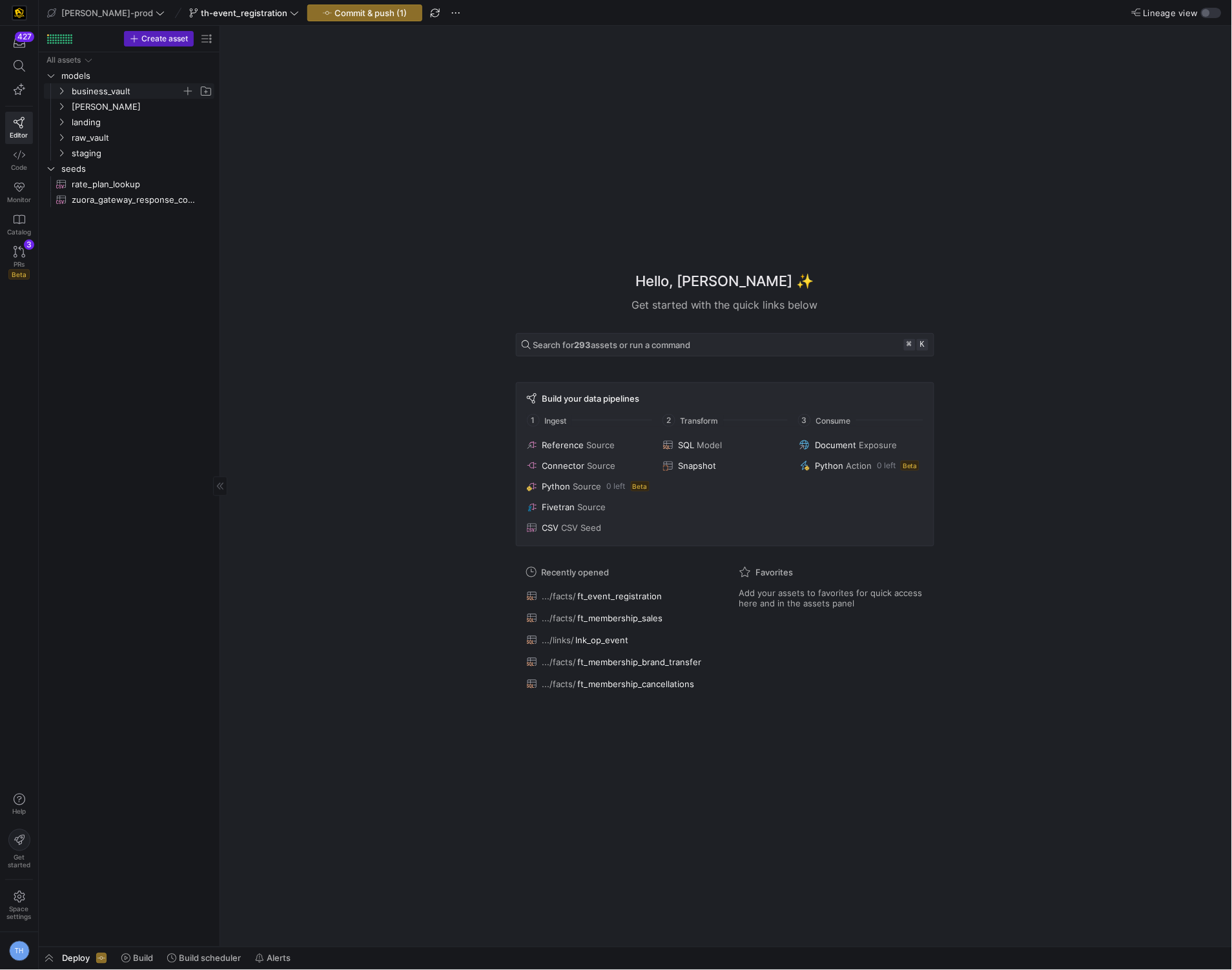
click at [118, 93] on span "business_vault" at bounding box center [126, 91] width 110 height 15
click at [123, 93] on span "business_vault" at bounding box center [126, 91] width 110 height 15
click at [121, 110] on span "[PERSON_NAME]" at bounding box center [126, 107] width 110 height 15
click at [123, 141] on span "facts" at bounding box center [132, 137] width 100 height 15
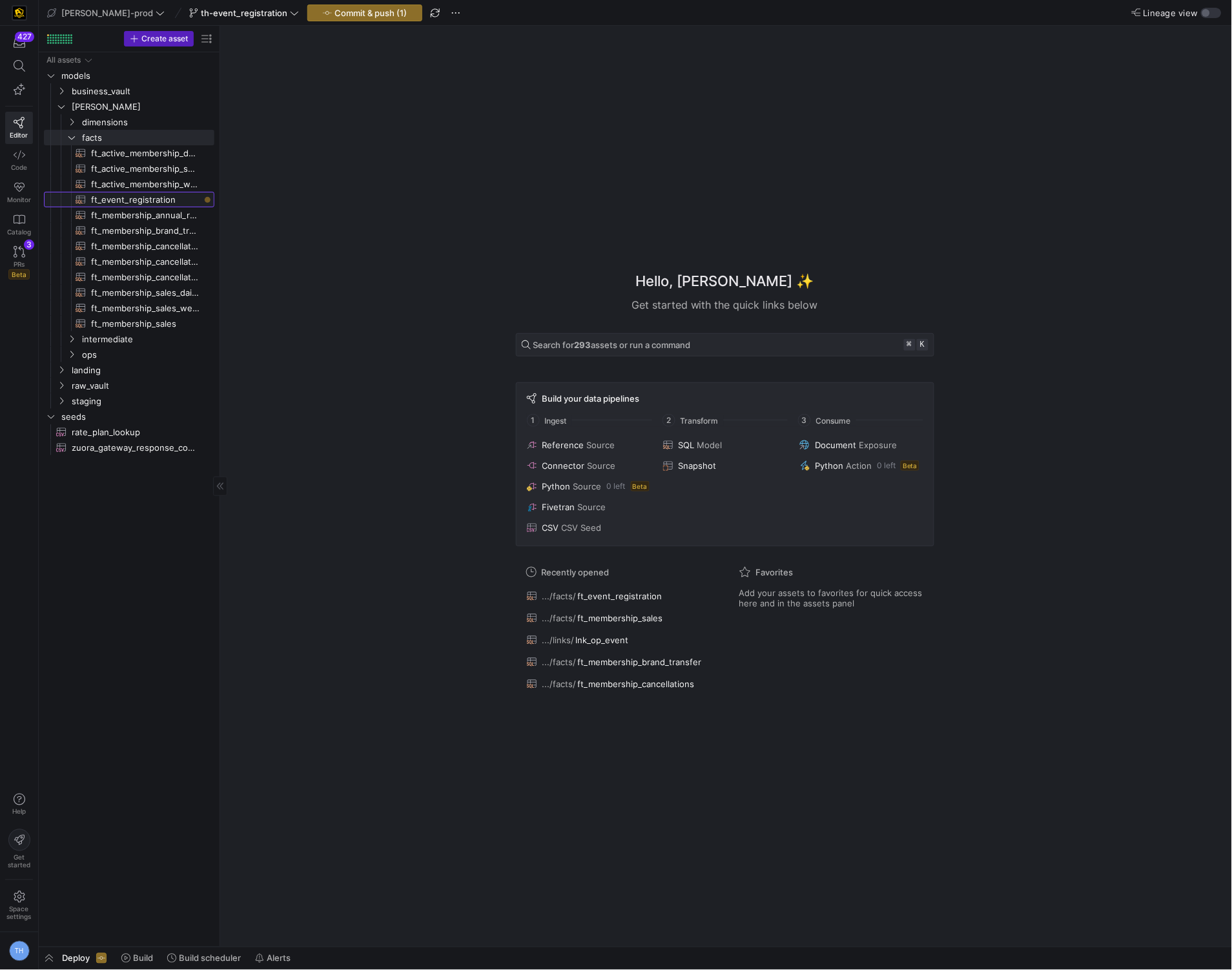
click at [134, 198] on span "ft_event_registration​​​​​​​​​​" at bounding box center [145, 199] width 108 height 15
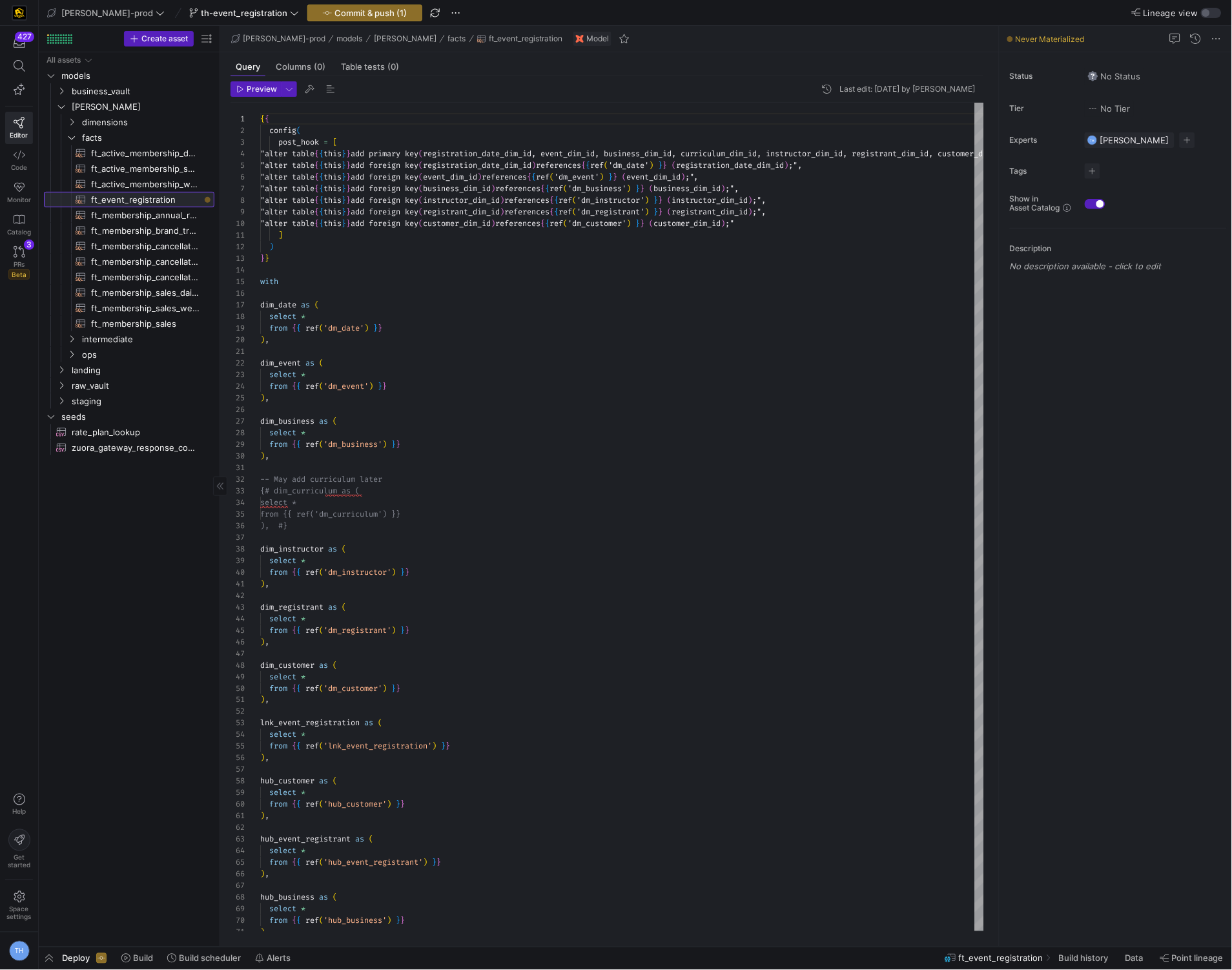
scroll to position [69, 0]
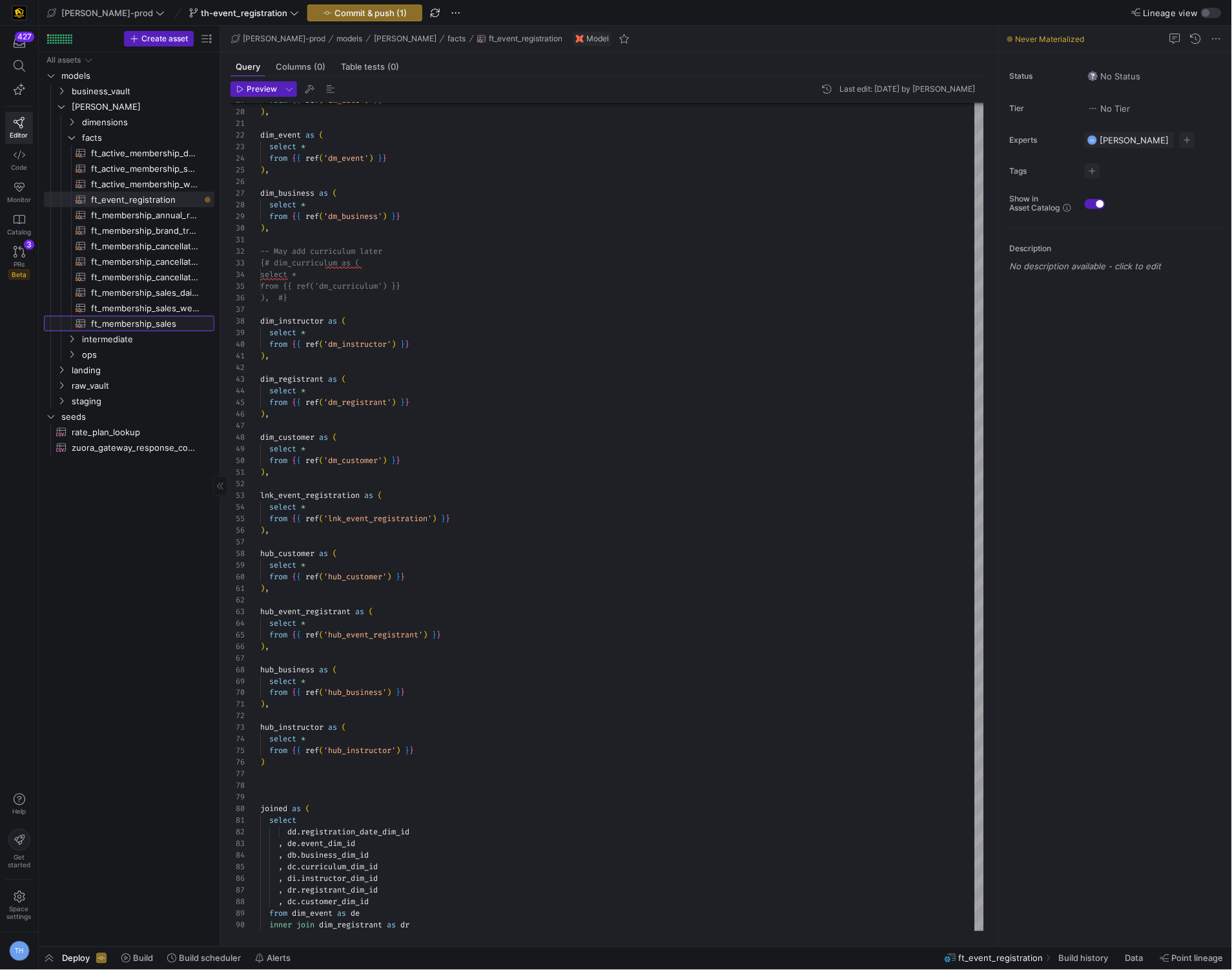
click at [129, 322] on span "ft_membership_sales​​​​​​​​​​" at bounding box center [145, 323] width 108 height 15
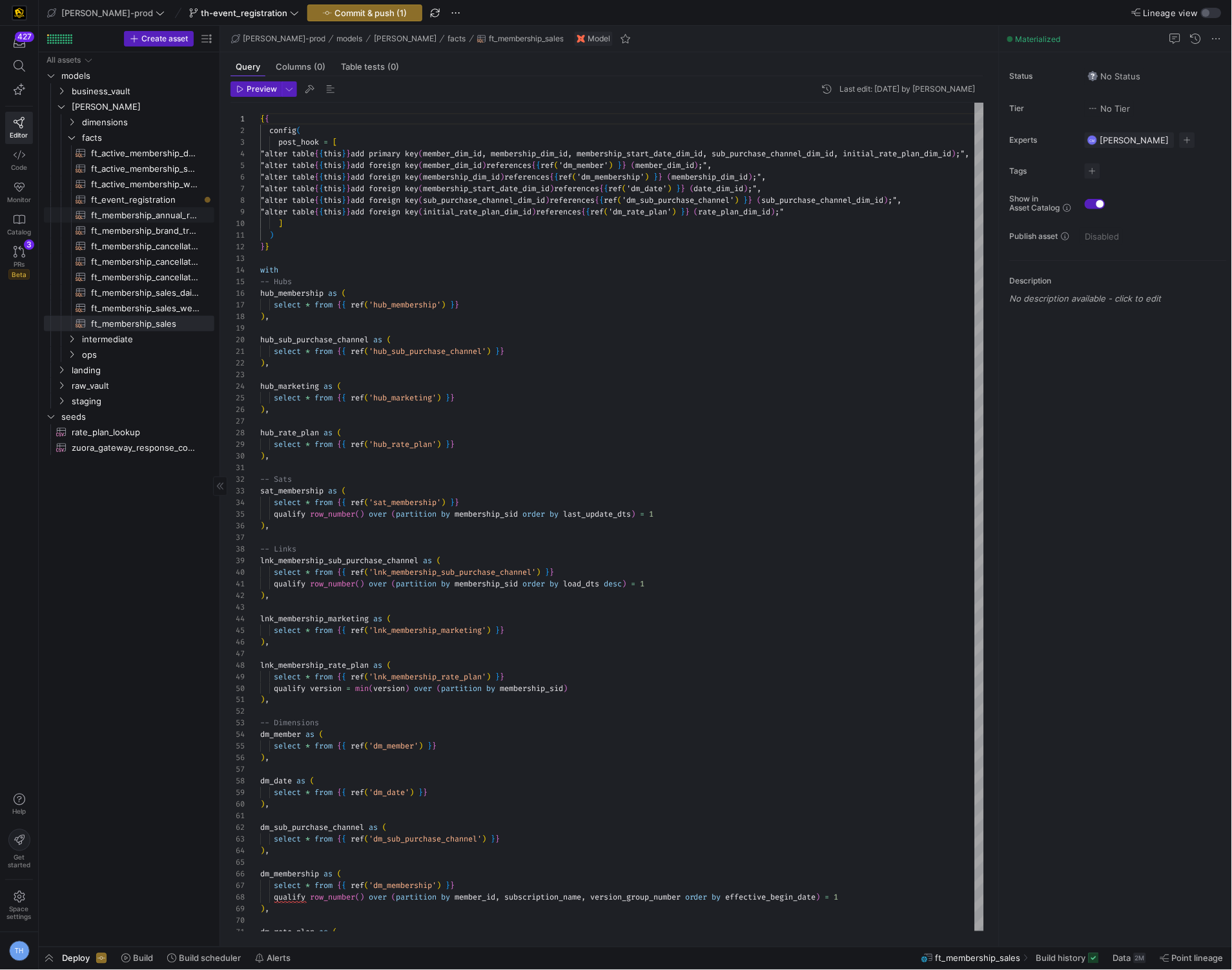
click at [151, 203] on span "ft_event_registration​​​​​​​​​​" at bounding box center [145, 199] width 108 height 15
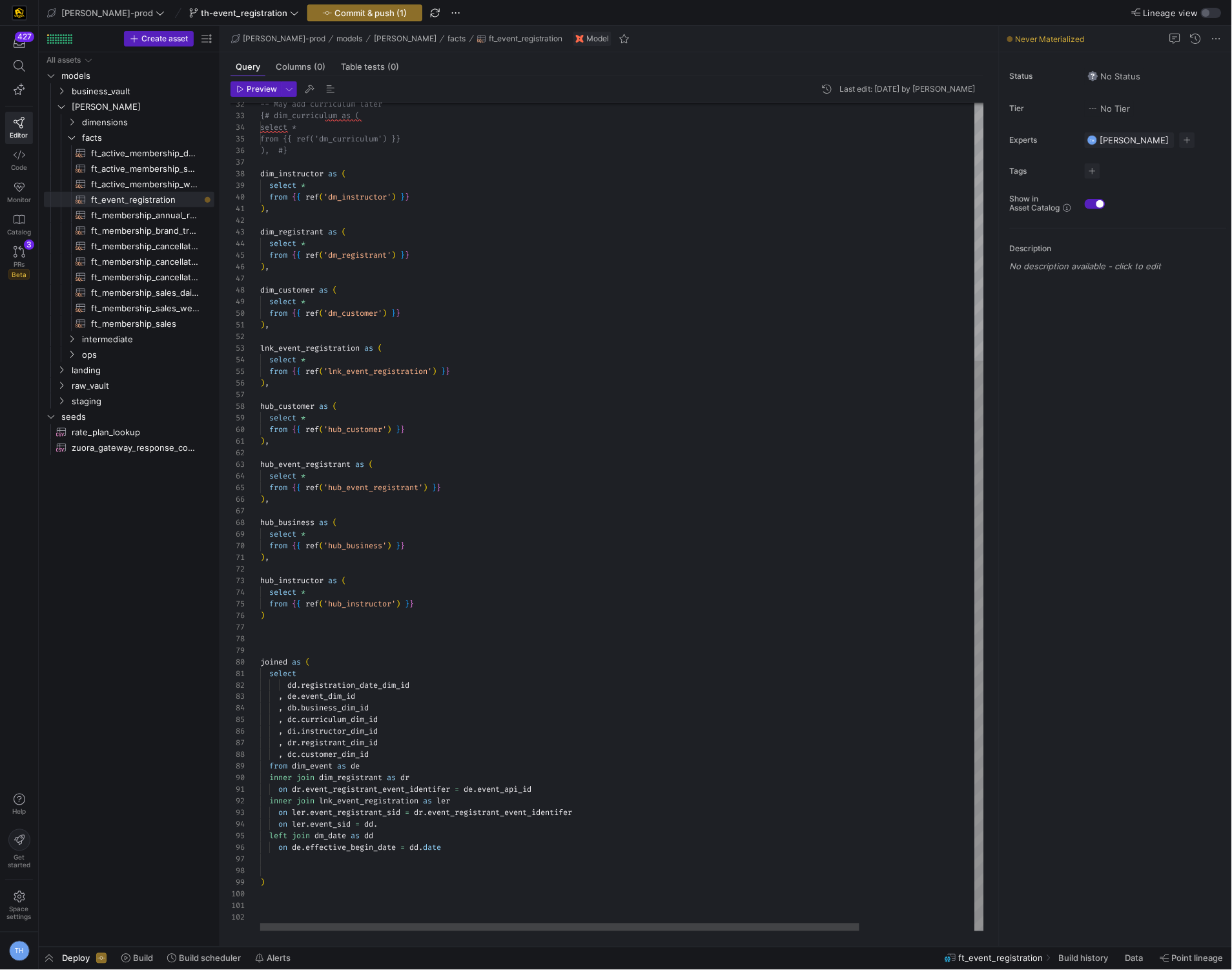
scroll to position [11, 32]
click at [291, 801] on div "-- May add curriculum later {# dim_curriculum as ( select * from {{ ref('dm_cur…" at bounding box center [692, 329] width 863 height 1204
click at [406, 752] on div "-- May add curriculum later {# dim_curriculum as ( select * from {{ ref('dm_cur…" at bounding box center [692, 329] width 863 height 1204
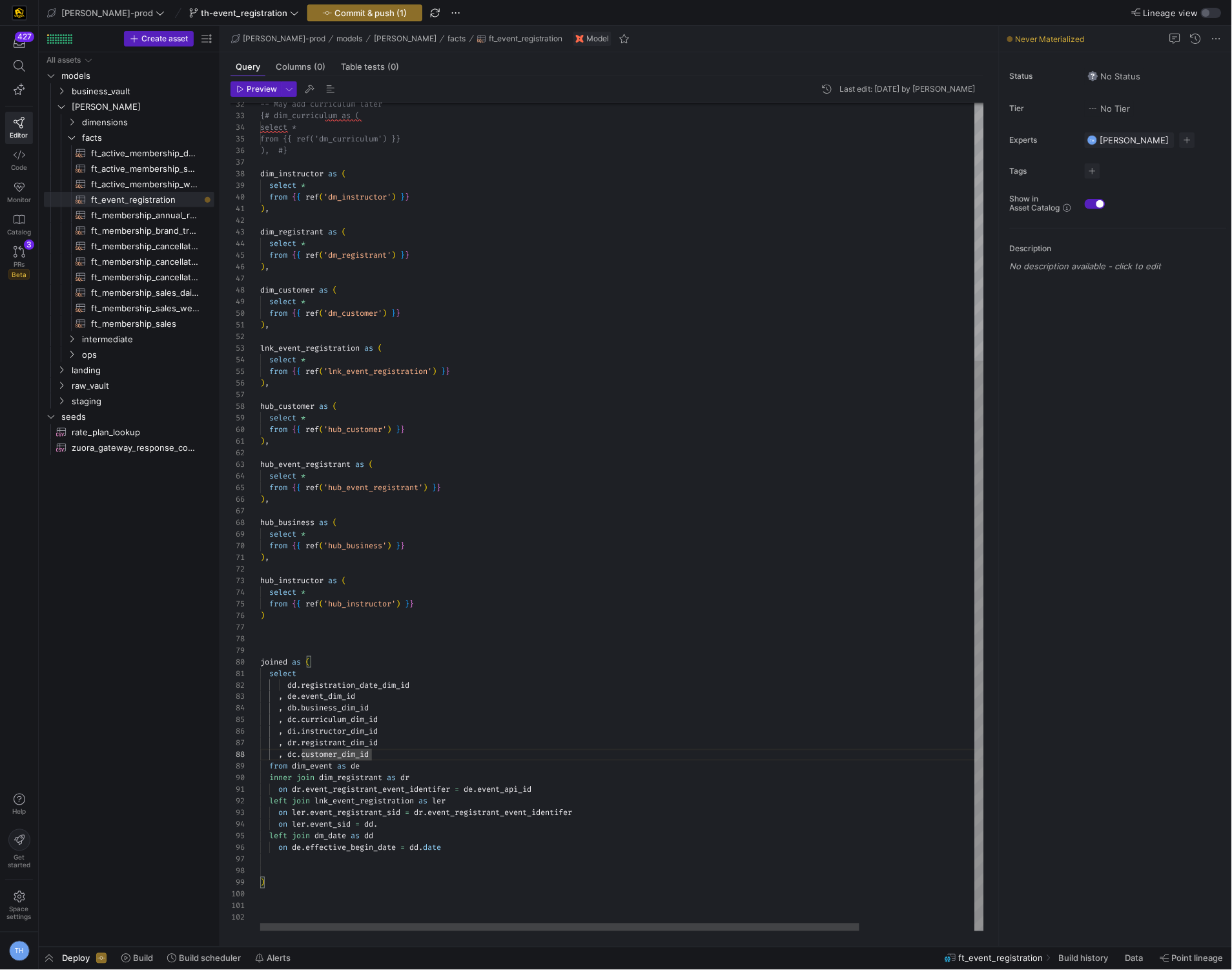
click at [384, 822] on div "-- May add curriculum later {# dim_curriculum as ( select * from {{ ref('dm_cur…" at bounding box center [692, 329] width 863 height 1204
click at [170, 320] on span "ft_membership_sales​​​​​​​​​​" at bounding box center [145, 323] width 108 height 15
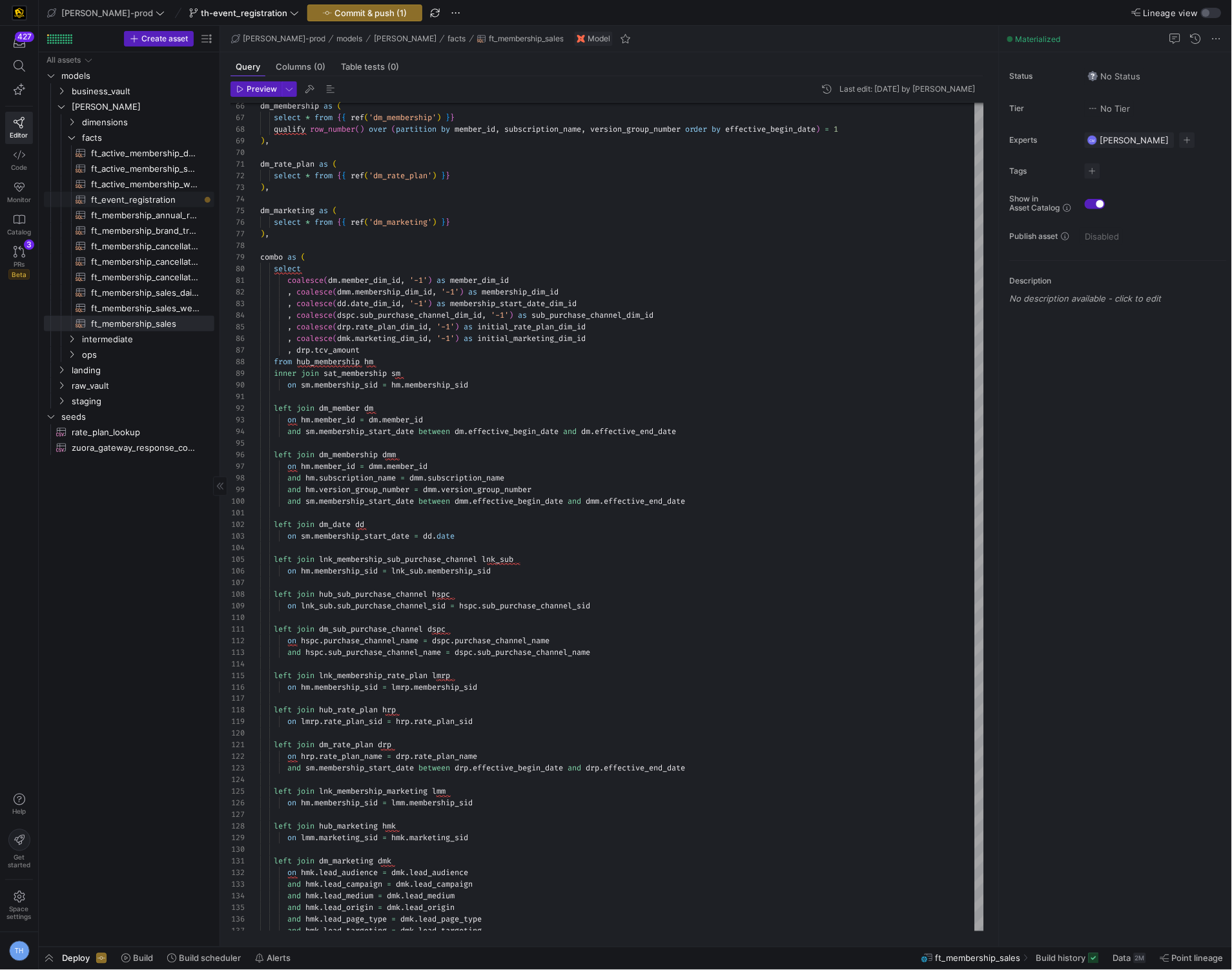
click at [144, 196] on span "ft_event_registration​​​​​​​​​​" at bounding box center [145, 199] width 108 height 15
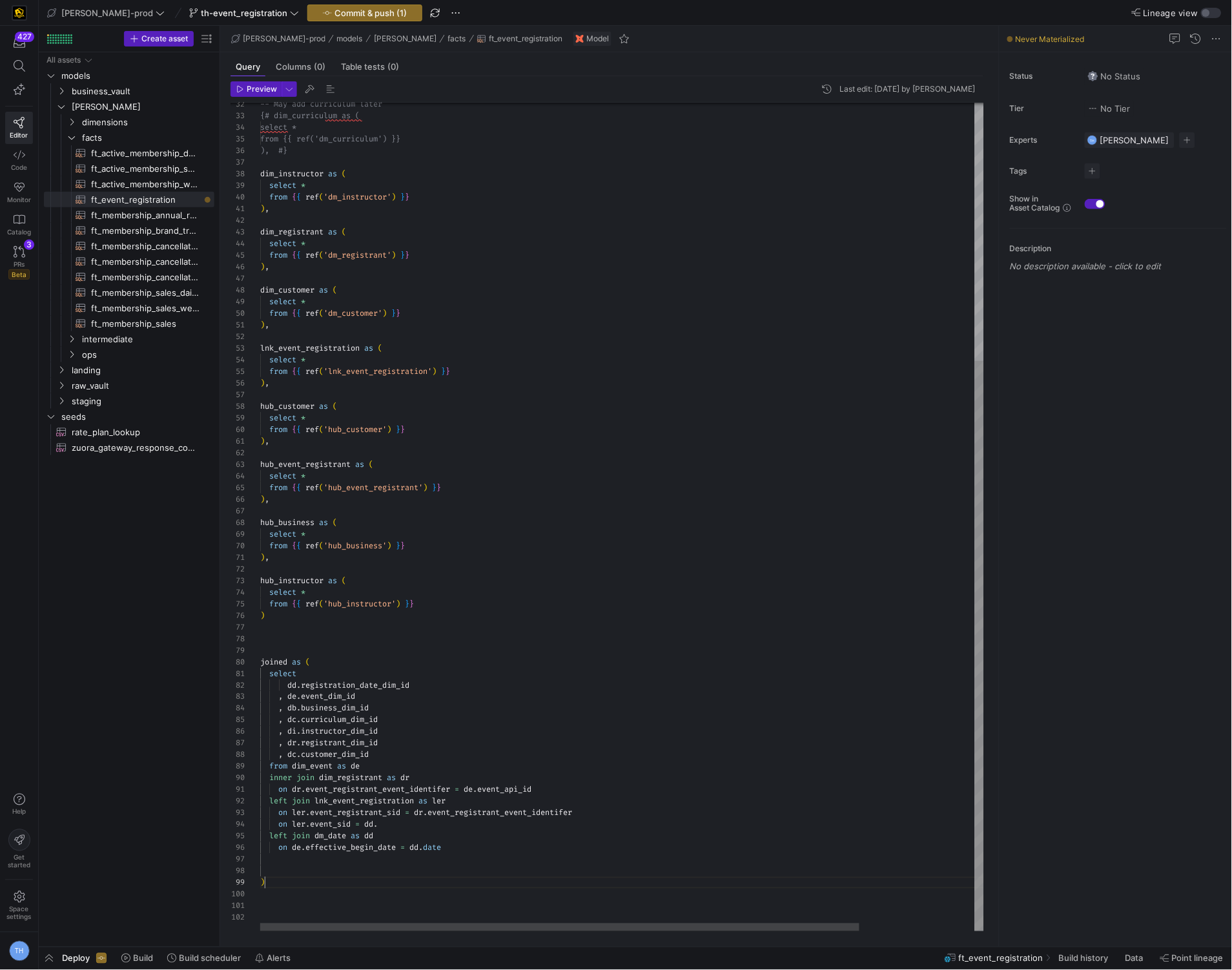
click at [415, 885] on div "-- May add curriculum later {# dim_curriculum as ( select * from {{ ref('dm_cur…" at bounding box center [692, 329] width 863 height 1204
click at [375, 867] on div "-- May add curriculum later {# dim_curriculum as ( select * from {{ ref('dm_cur…" at bounding box center [692, 329] width 863 height 1204
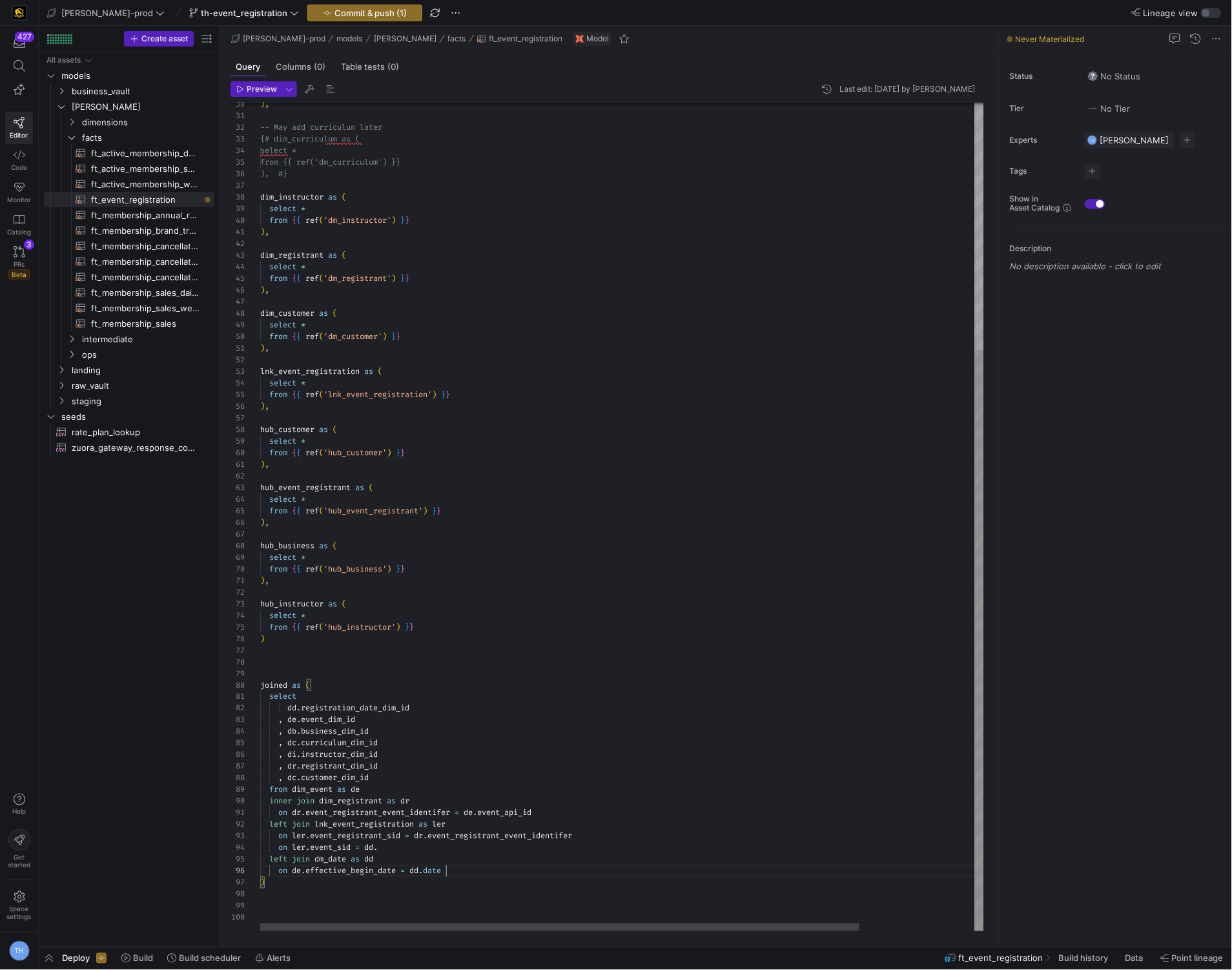
scroll to position [58, 185]
click at [152, 320] on span "ft_membership_sales​​​​​​​​​​" at bounding box center [145, 323] width 108 height 15
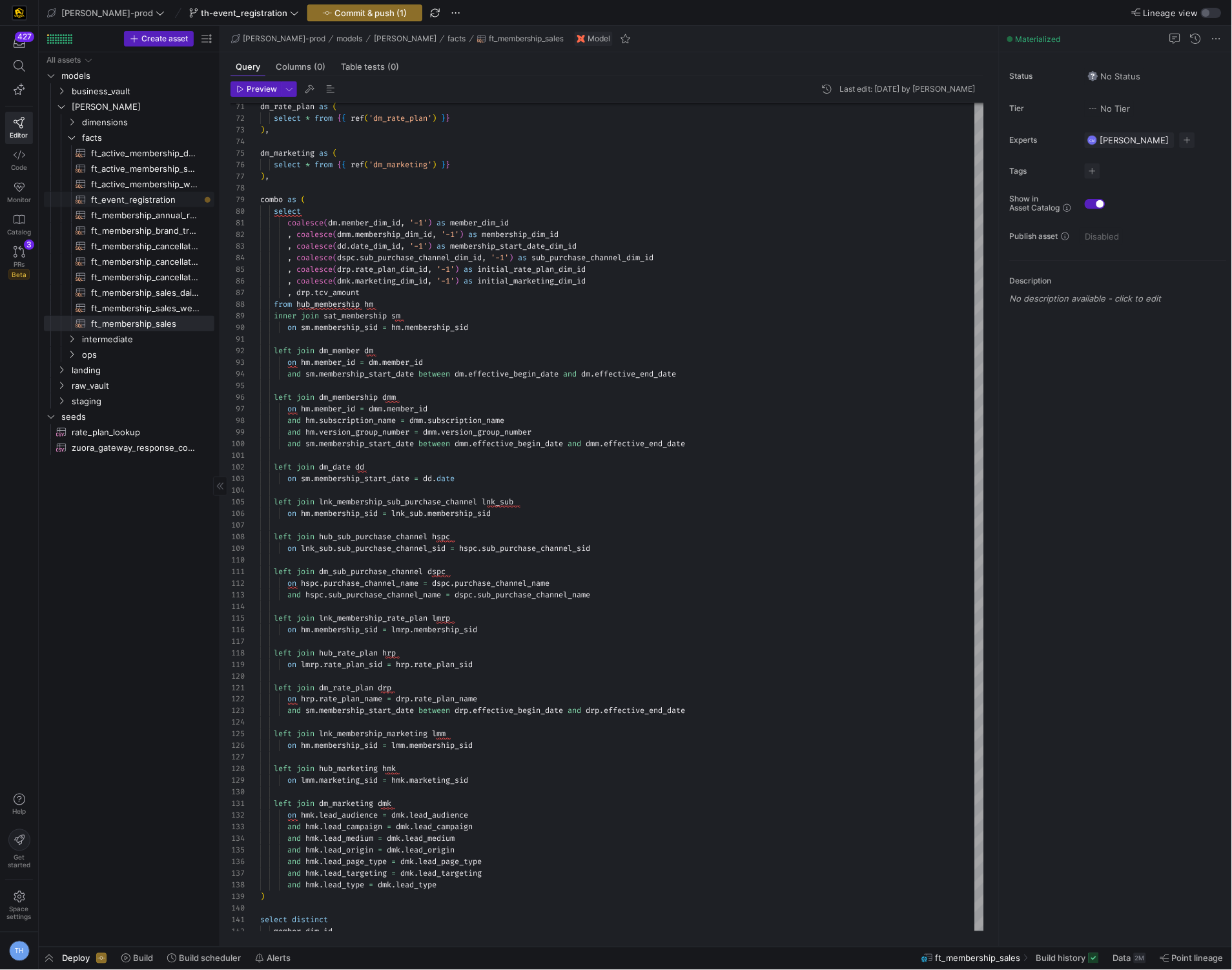
click at [149, 199] on span "ft_event_registration​​​​​​​​​​" at bounding box center [145, 199] width 108 height 15
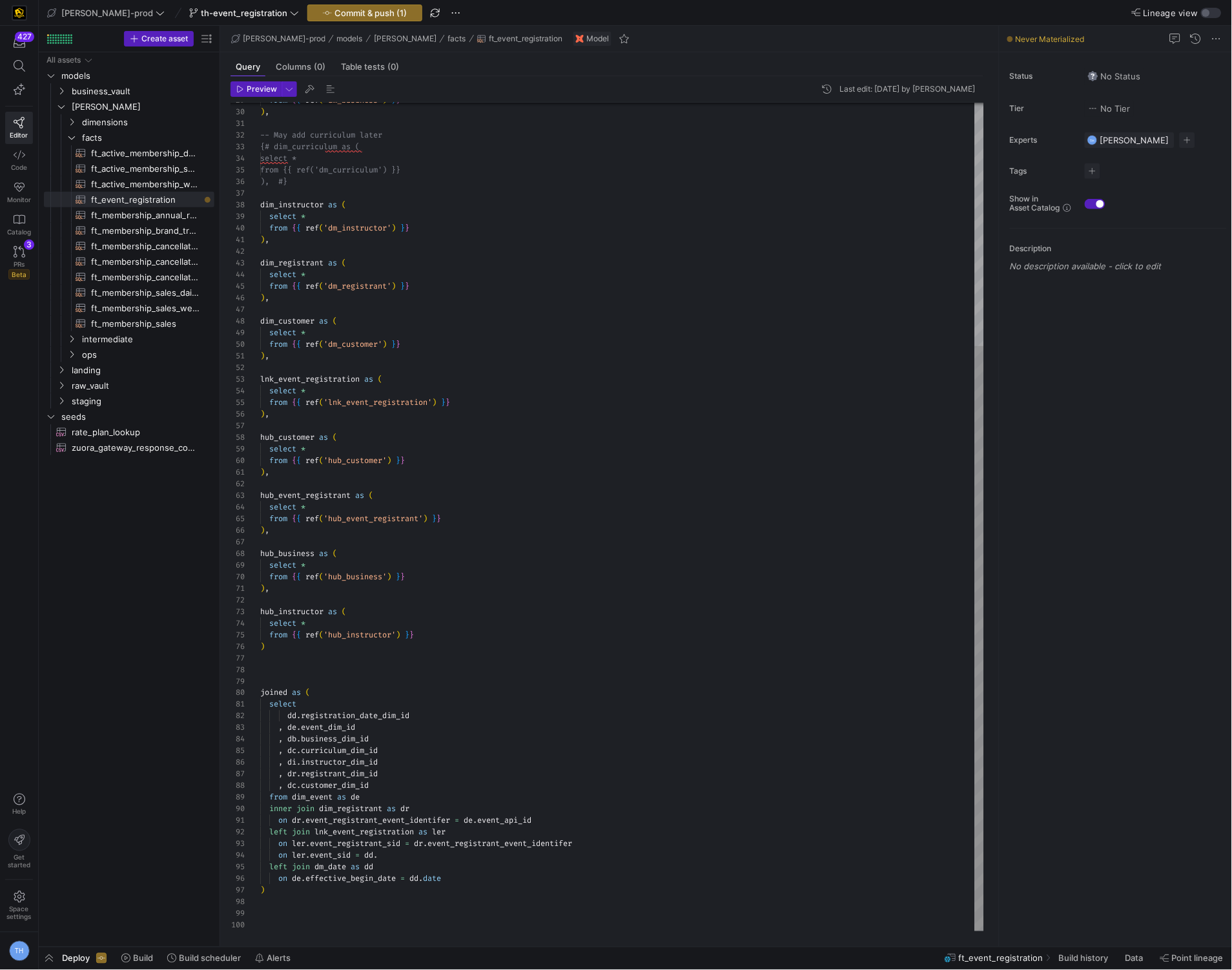
scroll to position [69, 0]
click at [374, 425] on div "from { { ref ( 'dm_business' ) } } ) , -- May add curriculum later {# dim_curri…" at bounding box center [622, 344] width 724 height 1172
click at [416, 406] on div at bounding box center [616, 485] width 1232 height 970
click at [303, 652] on div "from { { ref ( 'dm_business' ) } } ) , -- May add curriculum later {# dim_curri…" at bounding box center [622, 344] width 724 height 1172
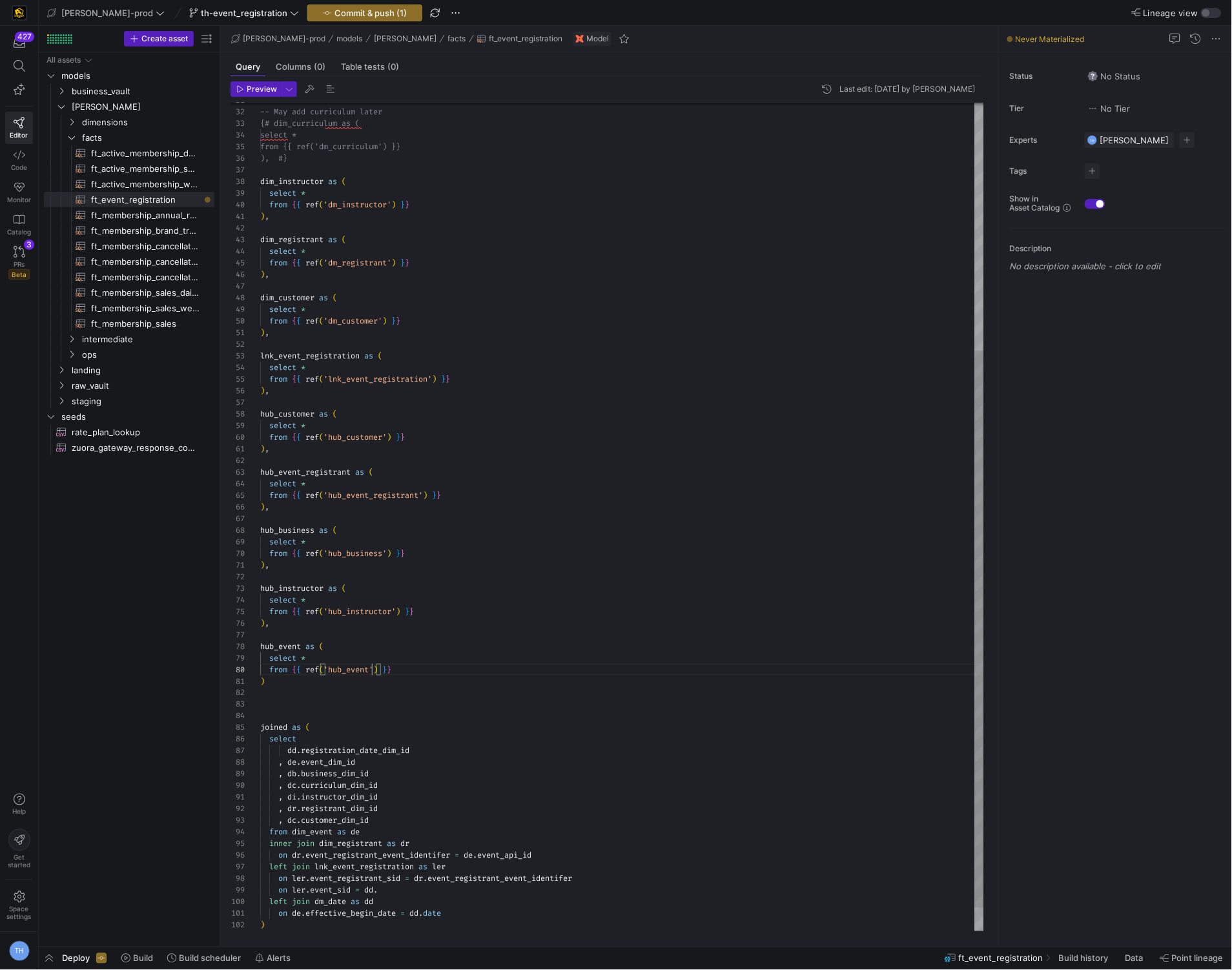
scroll to position [0, 4]
click at [334, 679] on div "-- May add curriculum later {# dim_curriculum as ( select * from {{ ref('dm_cur…" at bounding box center [622, 350] width 724 height 1230
click at [303, 388] on div "-- May add curriculum later {# dim_curriculum as ( select * from {{ ref('dm_cur…" at bounding box center [622, 350] width 724 height 1230
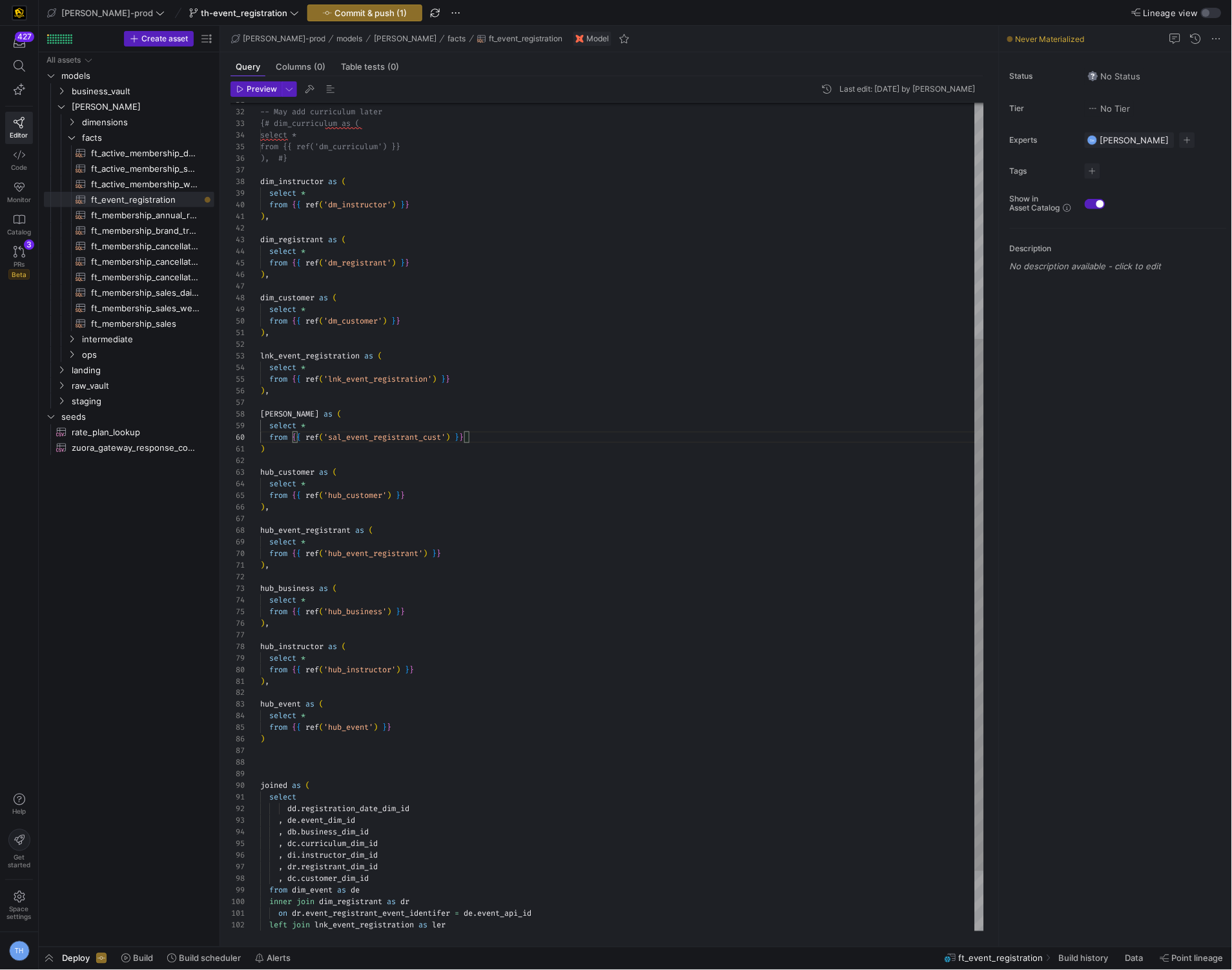
click at [351, 449] on div "-- May add curriculum later {# dim_curriculum as ( select * from {{ ref('dm_cur…" at bounding box center [622, 379] width 724 height 1288
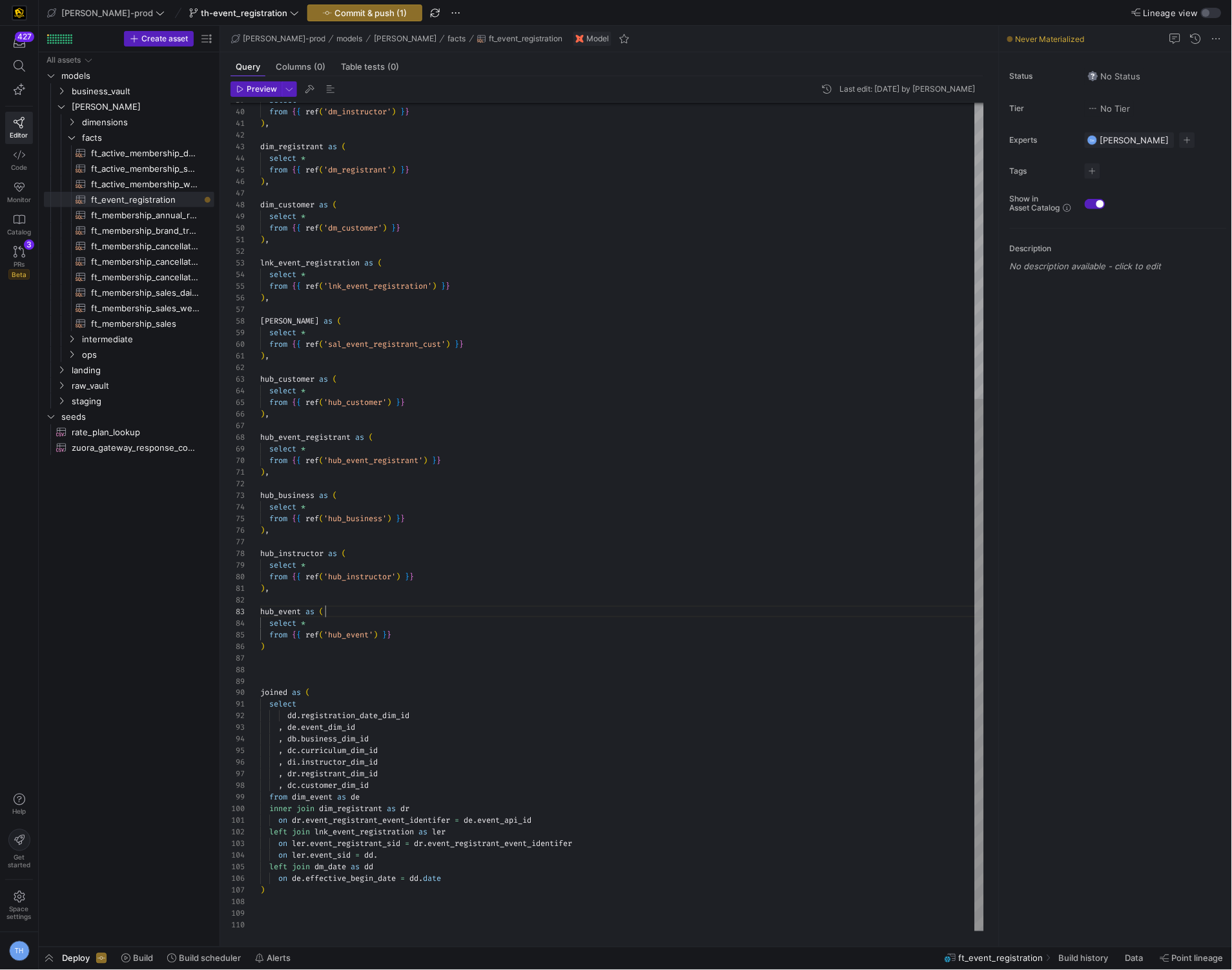
click at [396, 612] on div "select * from { { ref ( 'dm_instructor' ) } } ) , dim_registrant as ( select * …" at bounding box center [622, 286] width 724 height 1288
click at [373, 648] on div "select * from { { ref ( 'dm_instructor' ) } } ) , dim_registrant as ( select * …" at bounding box center [622, 286] width 724 height 1288
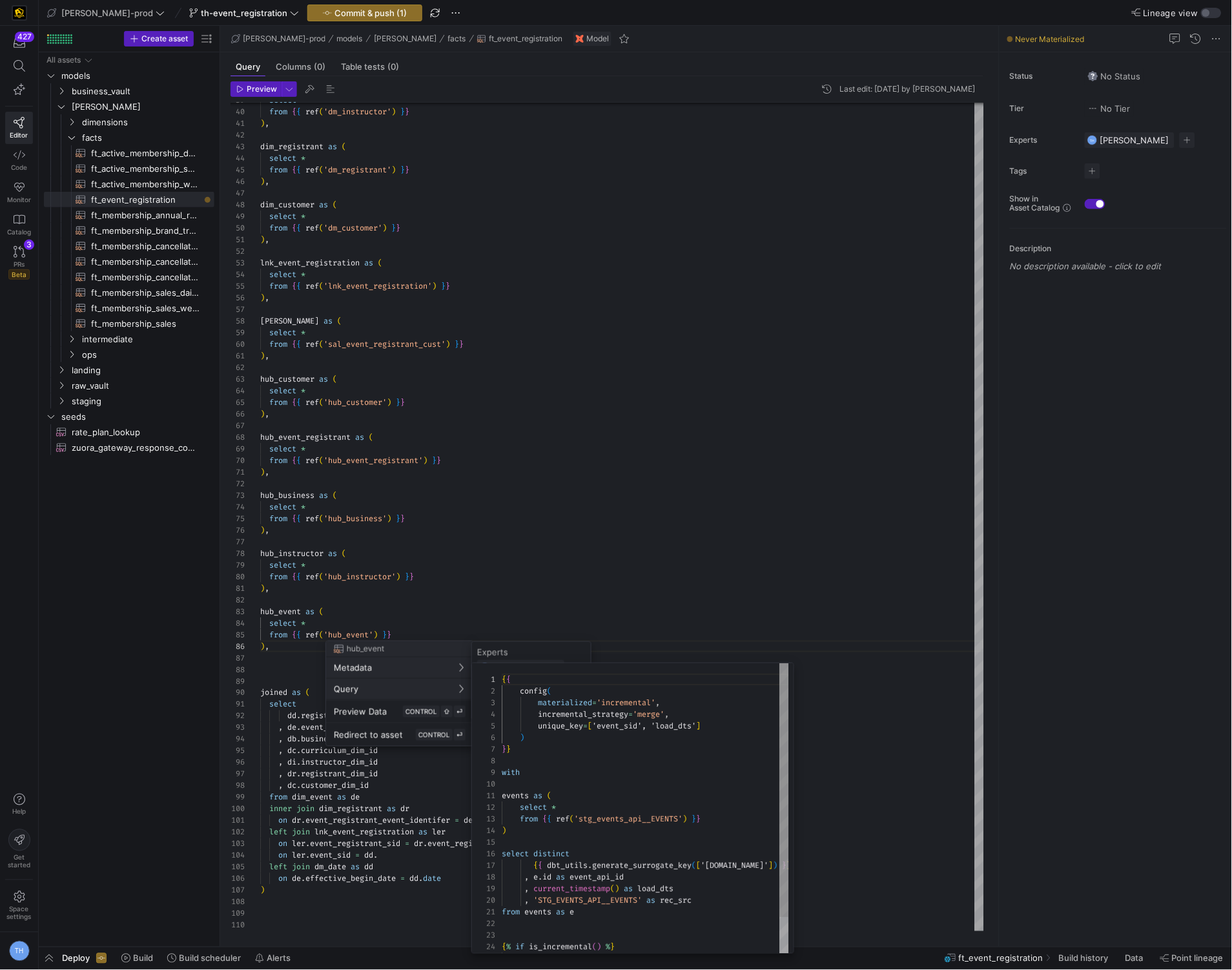
scroll to position [116, 0]
click at [268, 757] on div at bounding box center [616, 485] width 1232 height 970
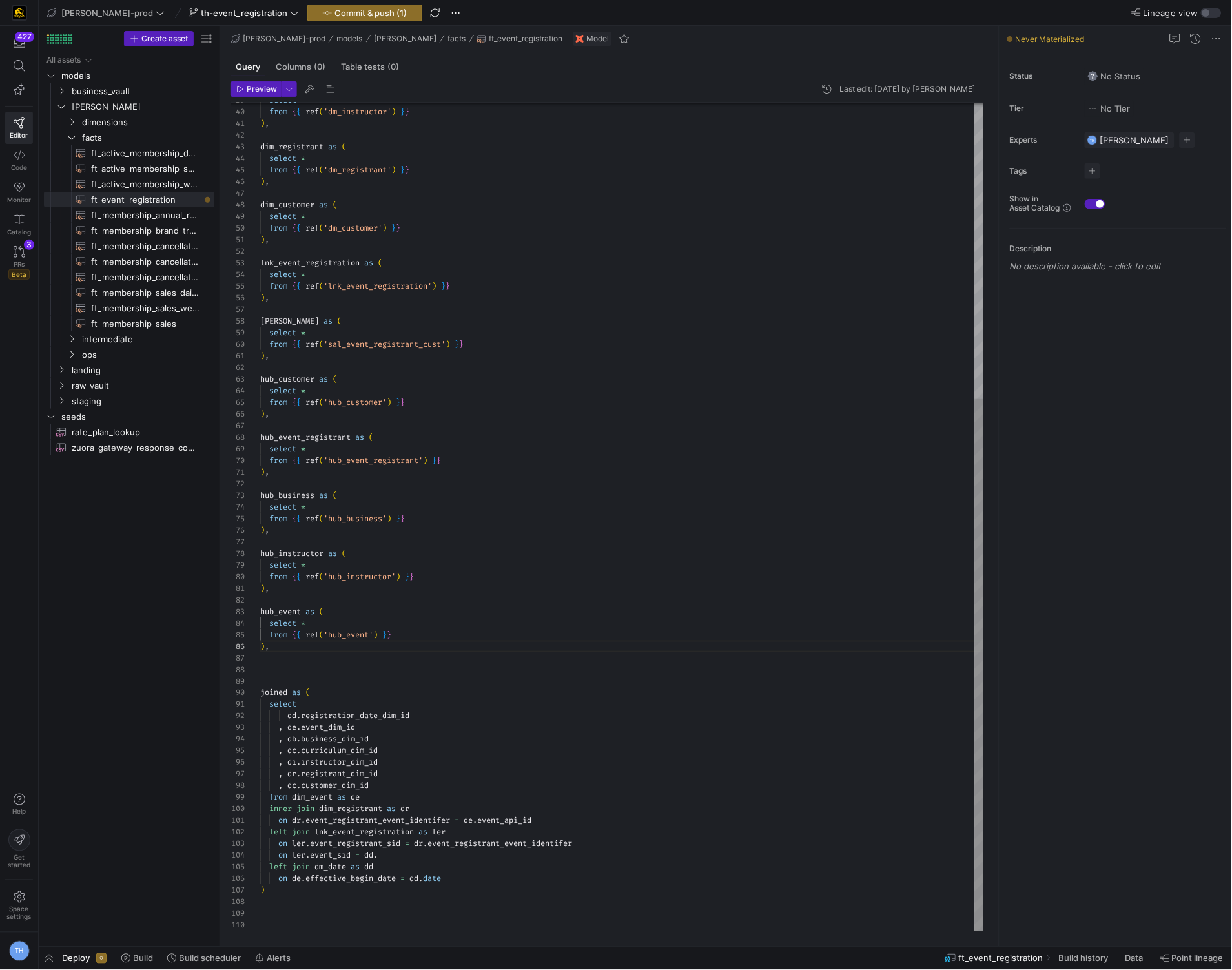
scroll to position [93, 69]
click at [332, 798] on div "select * from { { ref ( 'dm_instructor' ) } } ) , dim_registrant as ( select * …" at bounding box center [622, 286] width 724 height 1288
click at [385, 797] on div "select * from { { ref ( 'dm_instructor' ) } } ) , dim_registrant as ( select * …" at bounding box center [622, 286] width 724 height 1288
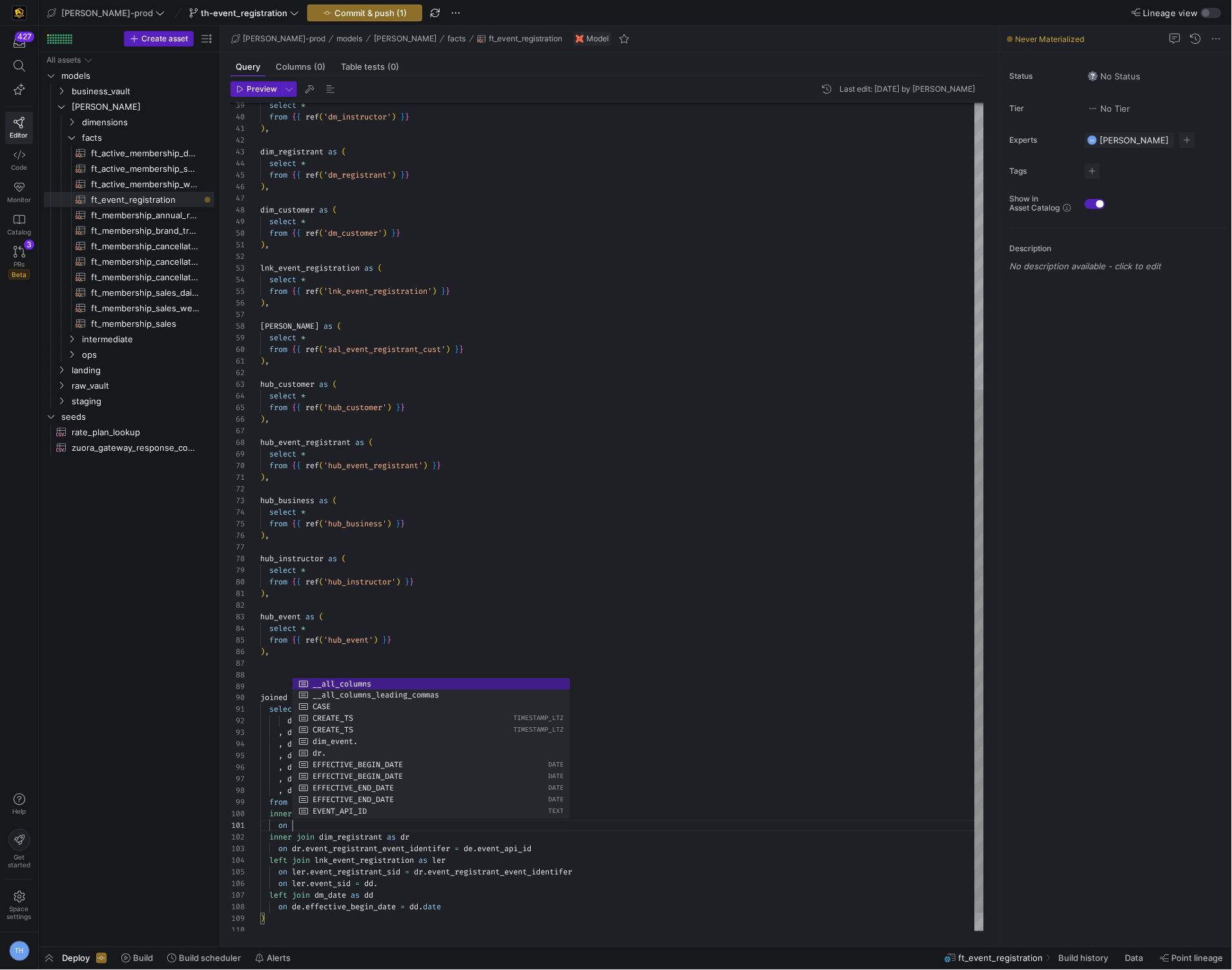
click at [303, 870] on div "select * from { { ref ( 'dm_instructor' ) } } ) , dim_registrant as ( select * …" at bounding box center [622, 303] width 724 height 1312
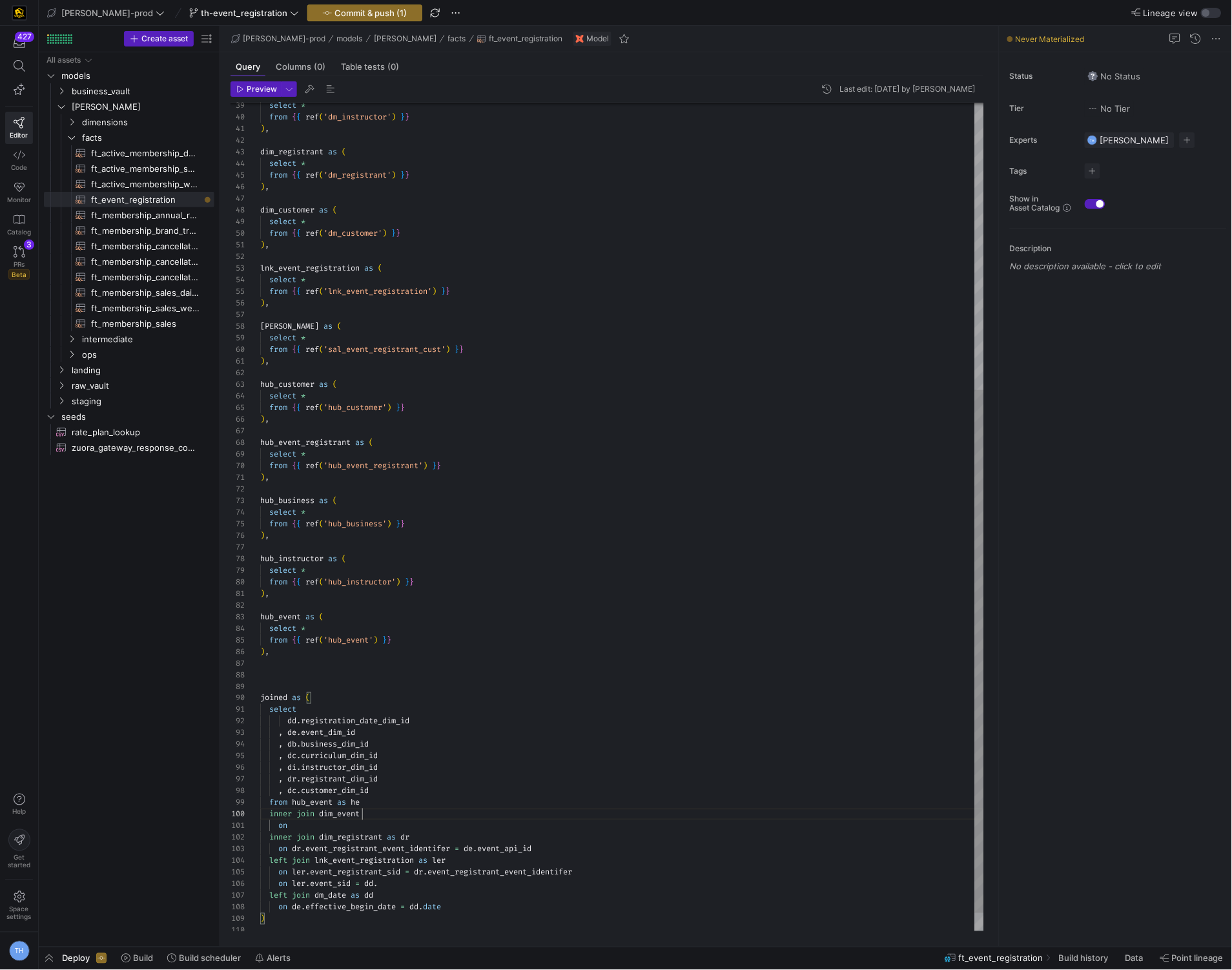
click at [371, 815] on div "select * from { { ref ( 'dm_instructor' ) } } ) , dim_registrant as ( select * …" at bounding box center [622, 303] width 724 height 1312
click at [349, 823] on div "select * from { { ref ( 'dm_instructor' ) } } ) , dim_registrant as ( select * …" at bounding box center [622, 303] width 724 height 1312
click at [373, 798] on div "select * from { { ref ( 'dm_instructor' ) } } ) , dim_registrant as ( select * …" at bounding box center [622, 303] width 724 height 1312
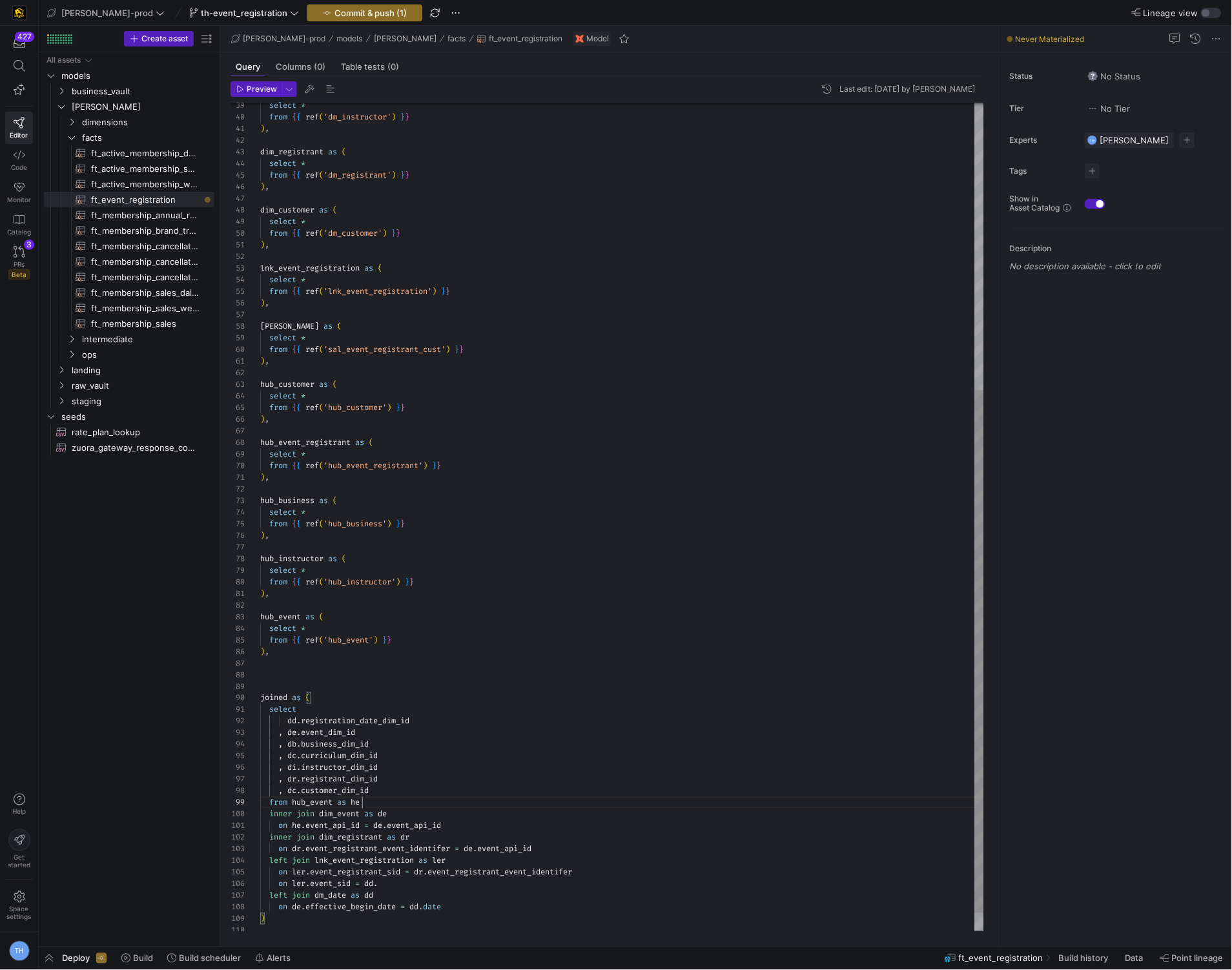
scroll to position [93, 101]
click at [460, 826] on div "select * from { { ref ( 'dm_instructor' ) } } ) , dim_registrant as ( select * …" at bounding box center [622, 303] width 724 height 1312
click at [293, 816] on div "select * from { { ref ( 'dm_instructor' ) } } ) , dim_registrant as ( select * …" at bounding box center [622, 309] width 724 height 1324
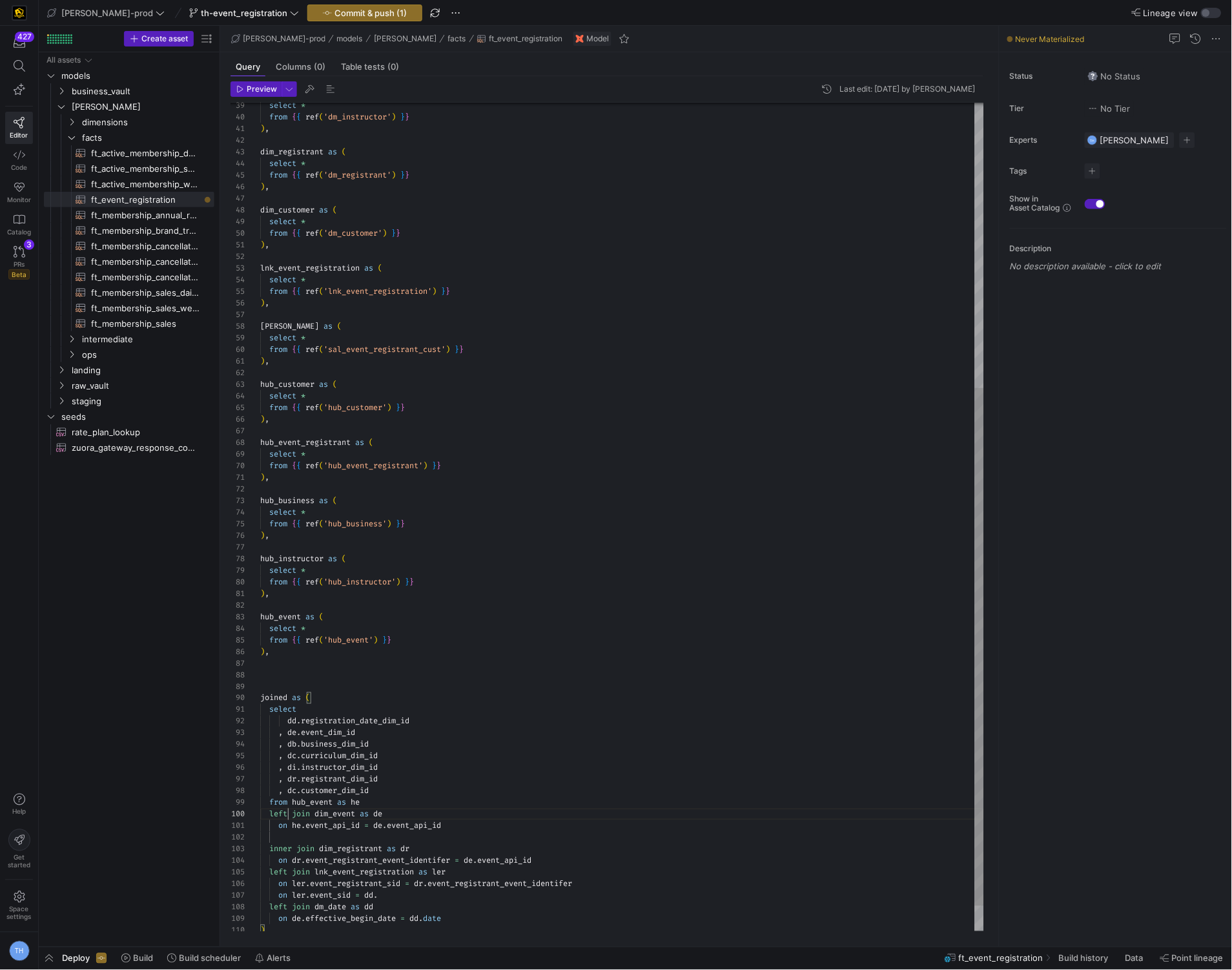
click at [460, 823] on div "select * from { { ref ( 'dm_instructor' ) } } ) , dim_registrant as ( select * …" at bounding box center [622, 309] width 724 height 1324
click at [471, 852] on div "select * from { { ref ( 'dm_instructor' ) } } ) , dim_registrant as ( select * …" at bounding box center [622, 314] width 724 height 1335
click at [503, 609] on div "select * from { { ref ( 'dm_instructor' ) } } ) , dim_registrant as ( select * …" at bounding box center [622, 314] width 724 height 1335
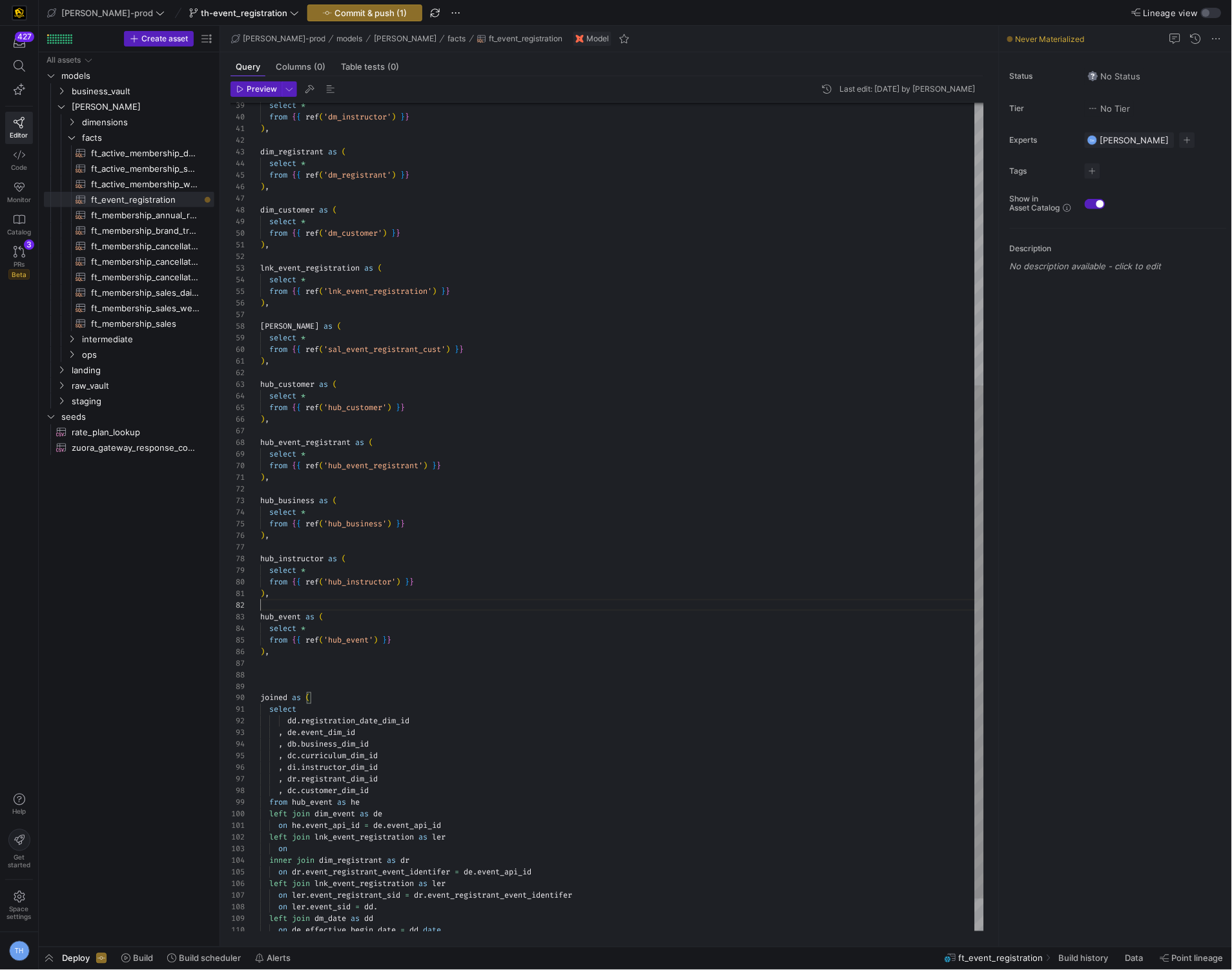
scroll to position [11, 0]
click at [307, 846] on div "select * from { { ref ( 'dm_instructor' ) } } ) , dim_registrant as ( select * …" at bounding box center [622, 314] width 724 height 1335
click at [360, 803] on div "select * from { { ref ( 'dm_instructor' ) } } ) , dim_registrant as ( select * …" at bounding box center [622, 314] width 724 height 1335
click at [434, 848] on div "select * from { { ref ( 'dm_instructor' ) } } ) , dim_registrant as ( select * …" at bounding box center [622, 314] width 724 height 1335
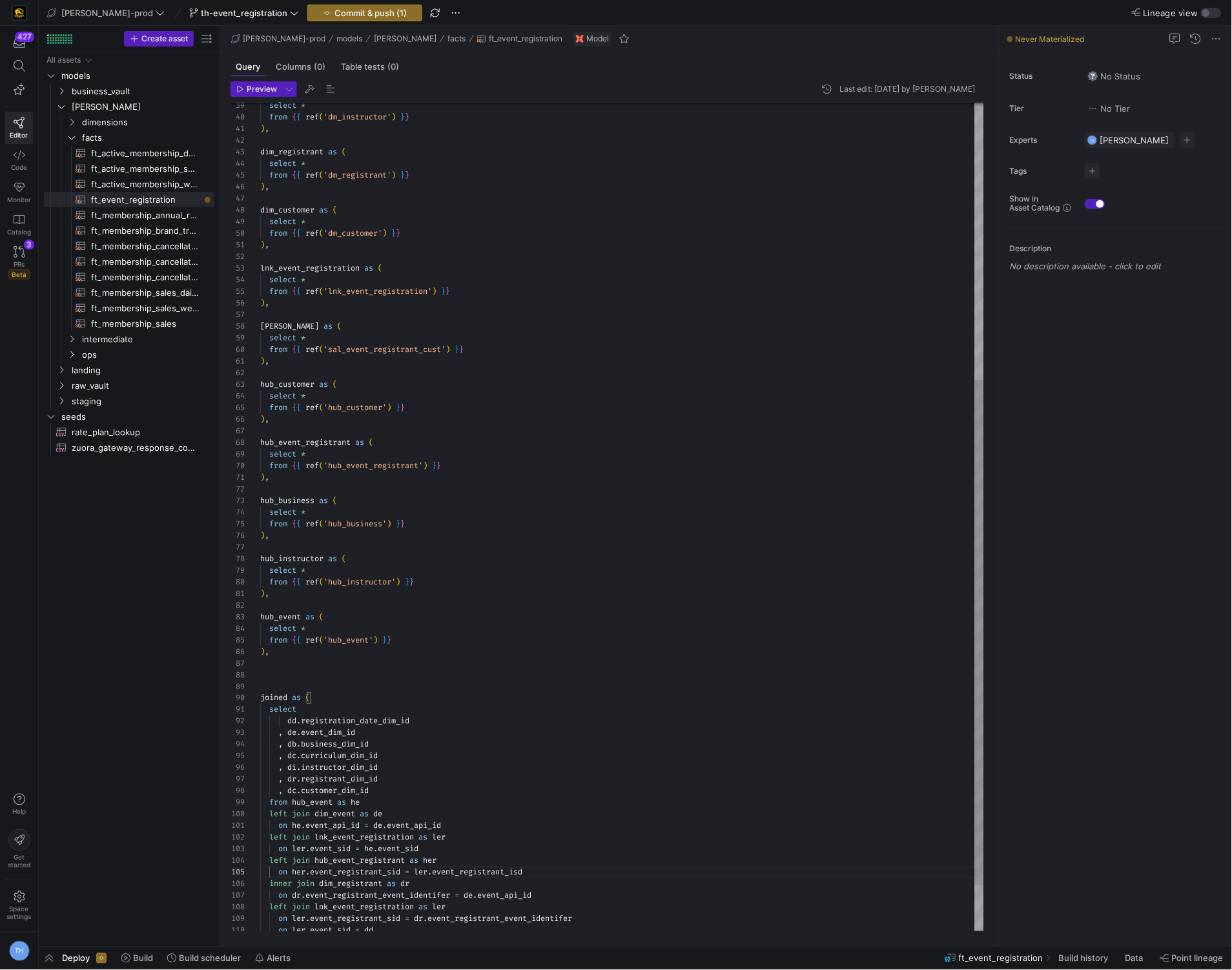
scroll to position [81, 111]
click at [461, 794] on div "select * from { { ref ( 'dm_instructor' ) } } ) , dim_registrant as ( select * …" at bounding box center [622, 326] width 724 height 1358
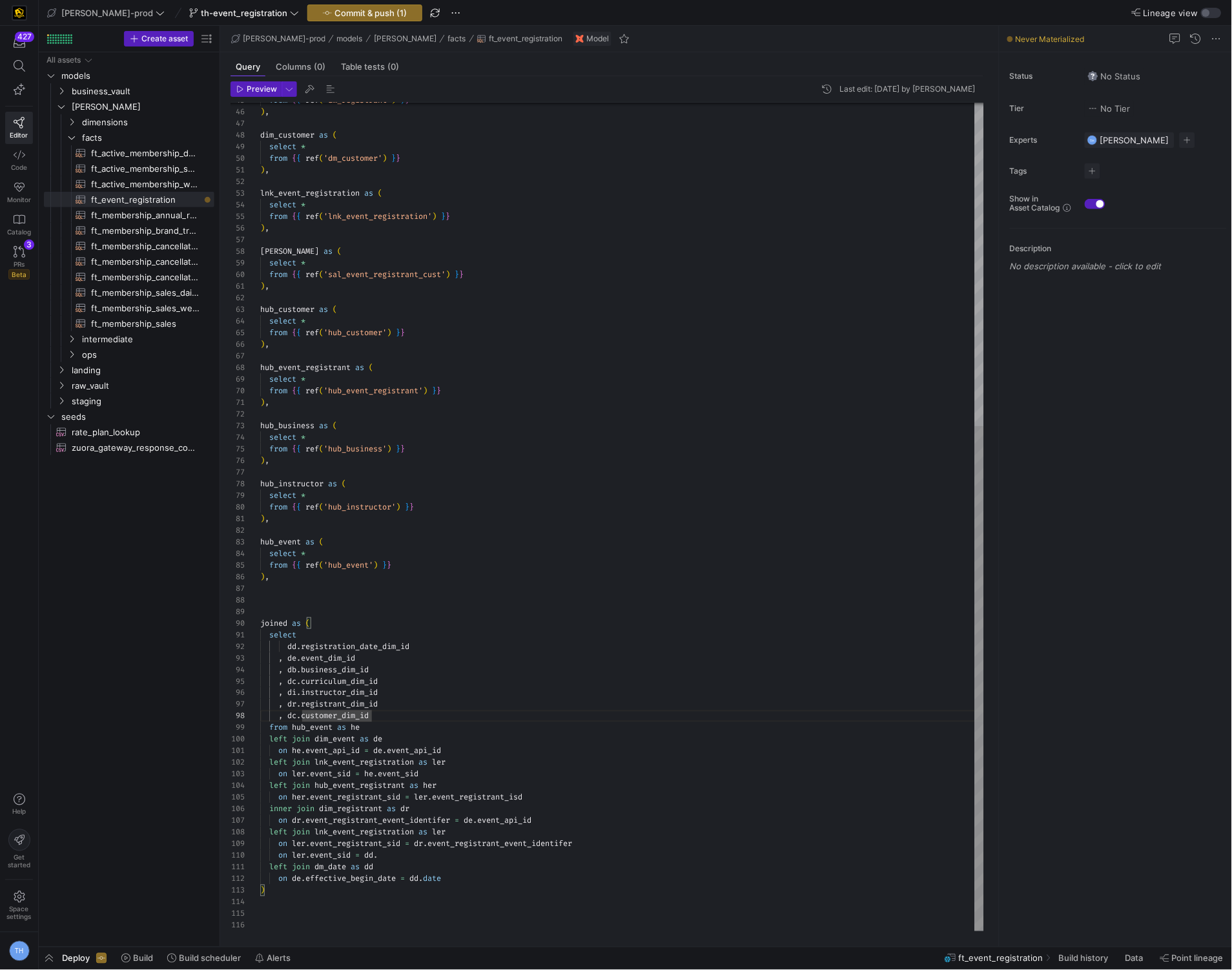
click at [542, 798] on div "from { { ref ( 'dm_registrant' ) } } ) , dim_customer as ( select * from { { re…" at bounding box center [622, 252] width 724 height 1358
click at [544, 783] on div "from { { ref ( 'dm_registrant' ) } } ) , dim_customer as ( select * from { { re…" at bounding box center [622, 252] width 724 height 1358
click at [540, 792] on div "from { { ref ( 'dm_registrant' ) } } ) , dim_customer as ( select * from { { re…" at bounding box center [622, 252] width 724 height 1358
drag, startPoint x: 550, startPoint y: 820, endPoint x: 309, endPoint y: 823, distance: 241.0
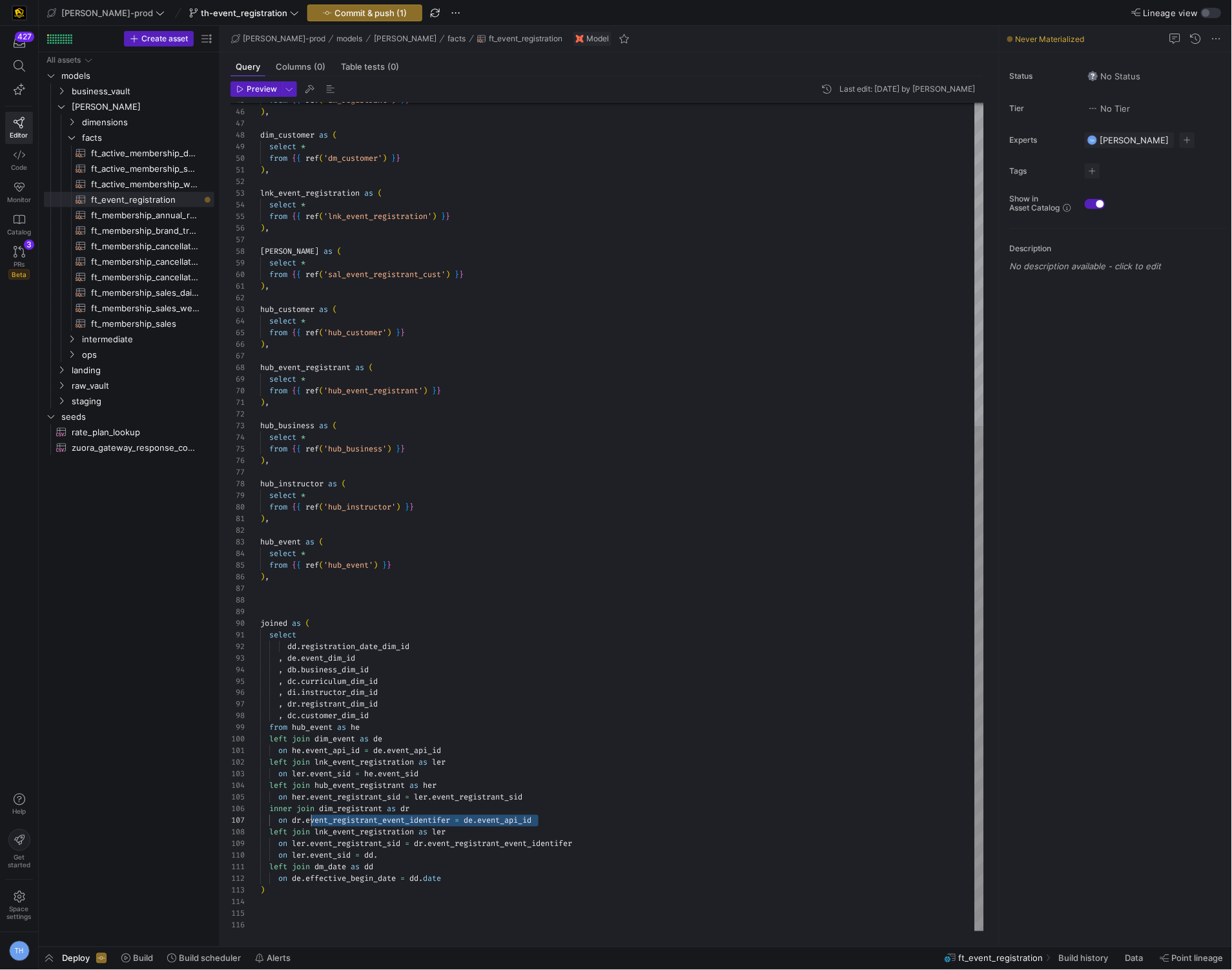
click at [309, 823] on div "from { { ref ( 'dm_registrant' ) } } ) , dim_customer as ( select * from { { re…" at bounding box center [622, 252] width 724 height 1358
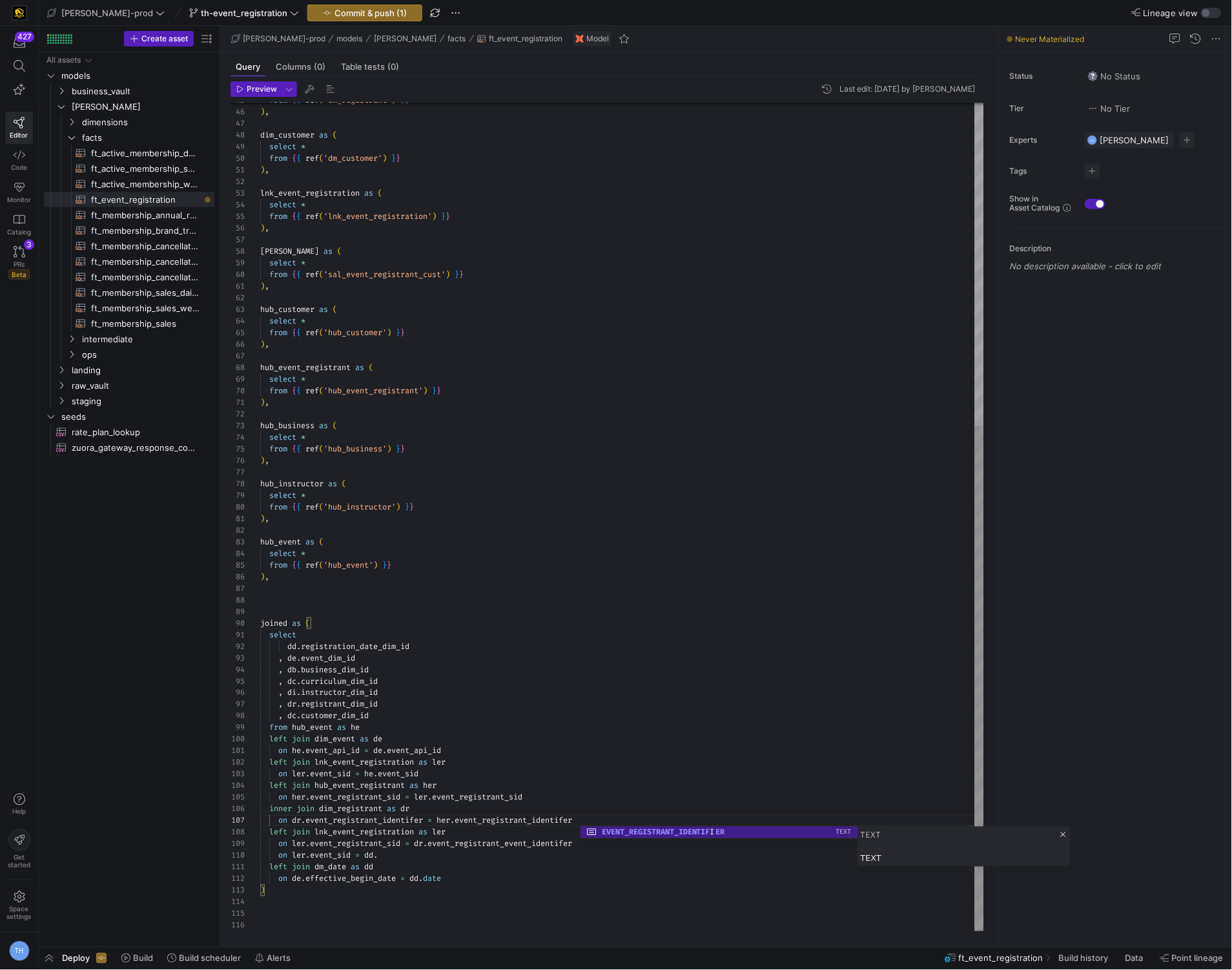
scroll to position [35, 181]
click at [550, 786] on div "from { { ref ( 'dm_registrant' ) } } ) , dim_customer as ( select * from { { re…" at bounding box center [622, 252] width 724 height 1358
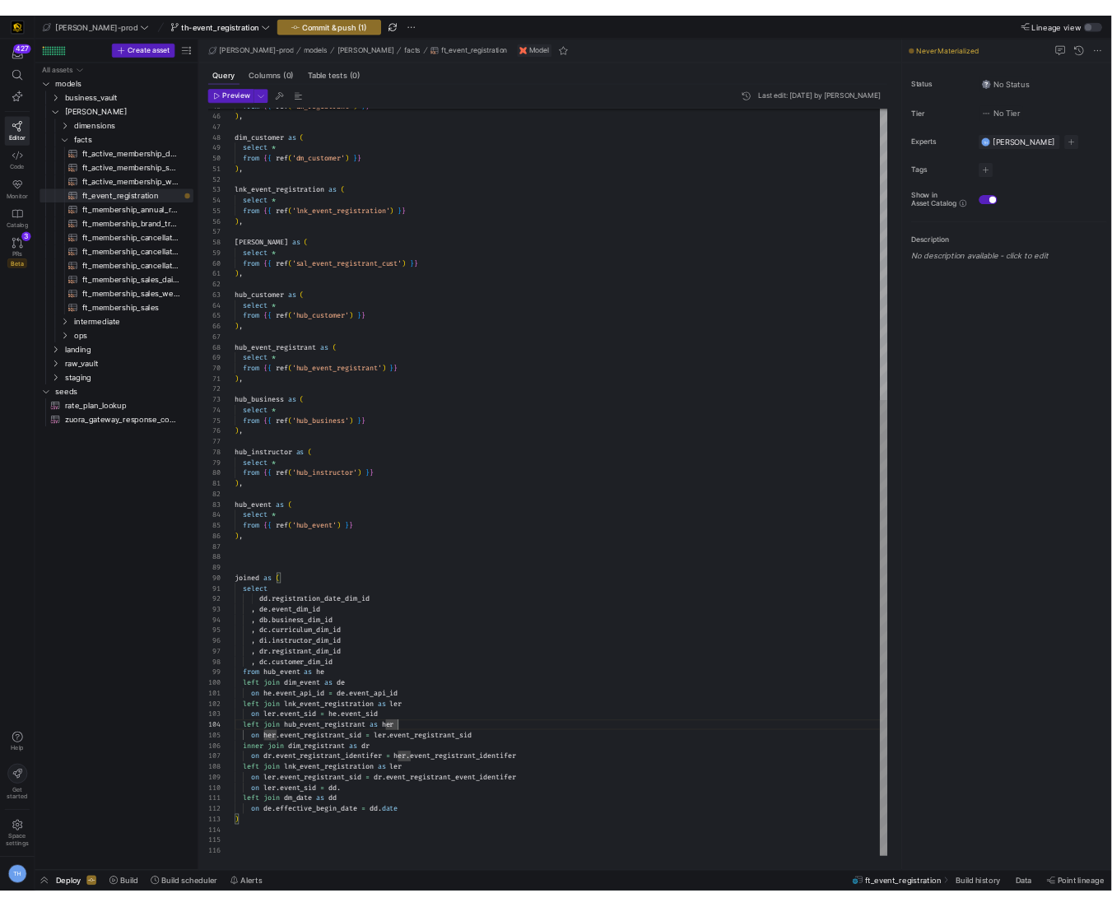
scroll to position [74, 194]
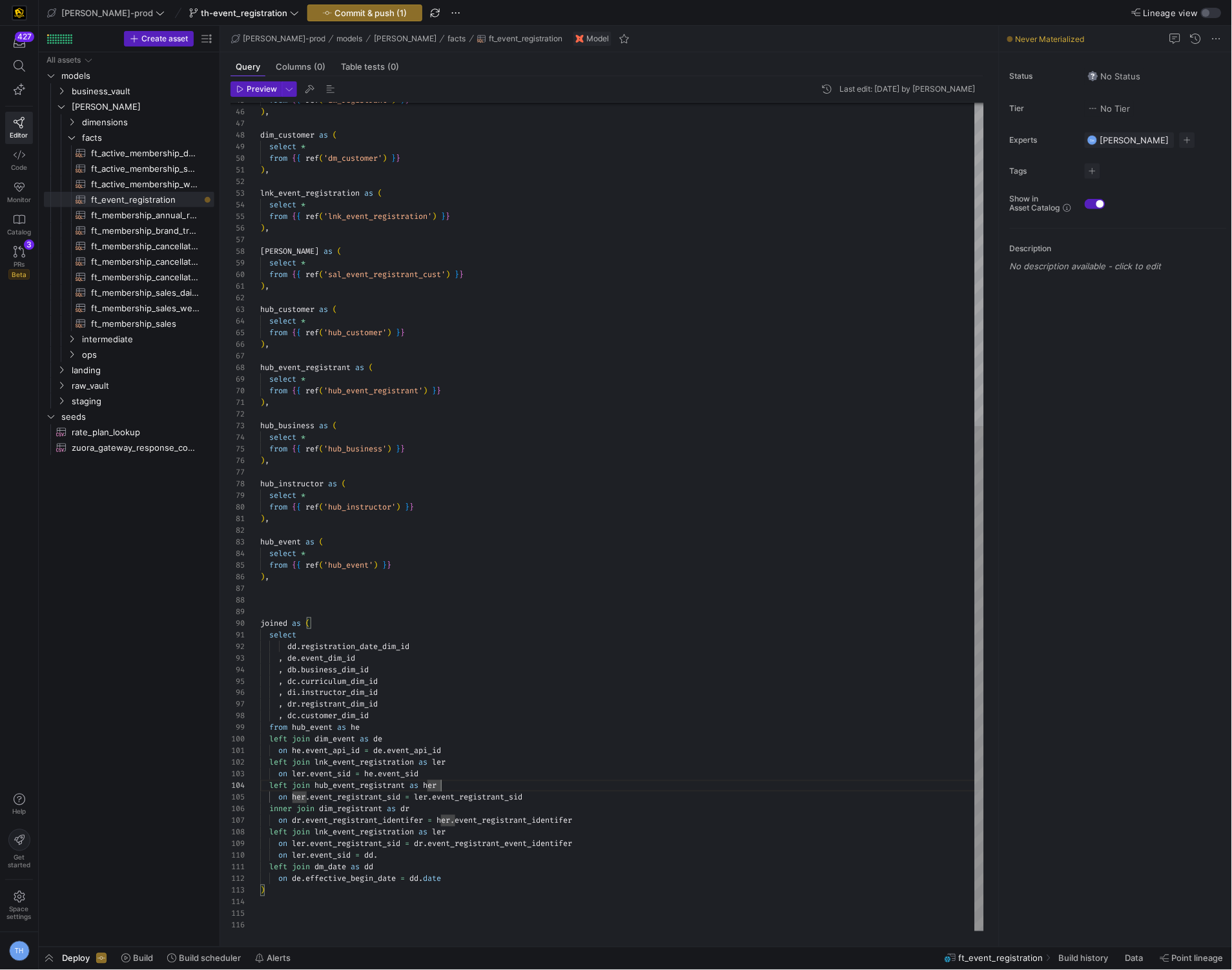
click at [474, 807] on div "from { { ref ( 'dm_registrant' ) } } ) , dim_customer as ( select * from { { re…" at bounding box center [622, 252] width 724 height 1358
type textarea "on he.event_api_id = de.event_api_id left join lnk_event_registration as ler on…"
click at [322, 17] on span "button" at bounding box center [365, 13] width 114 height 16
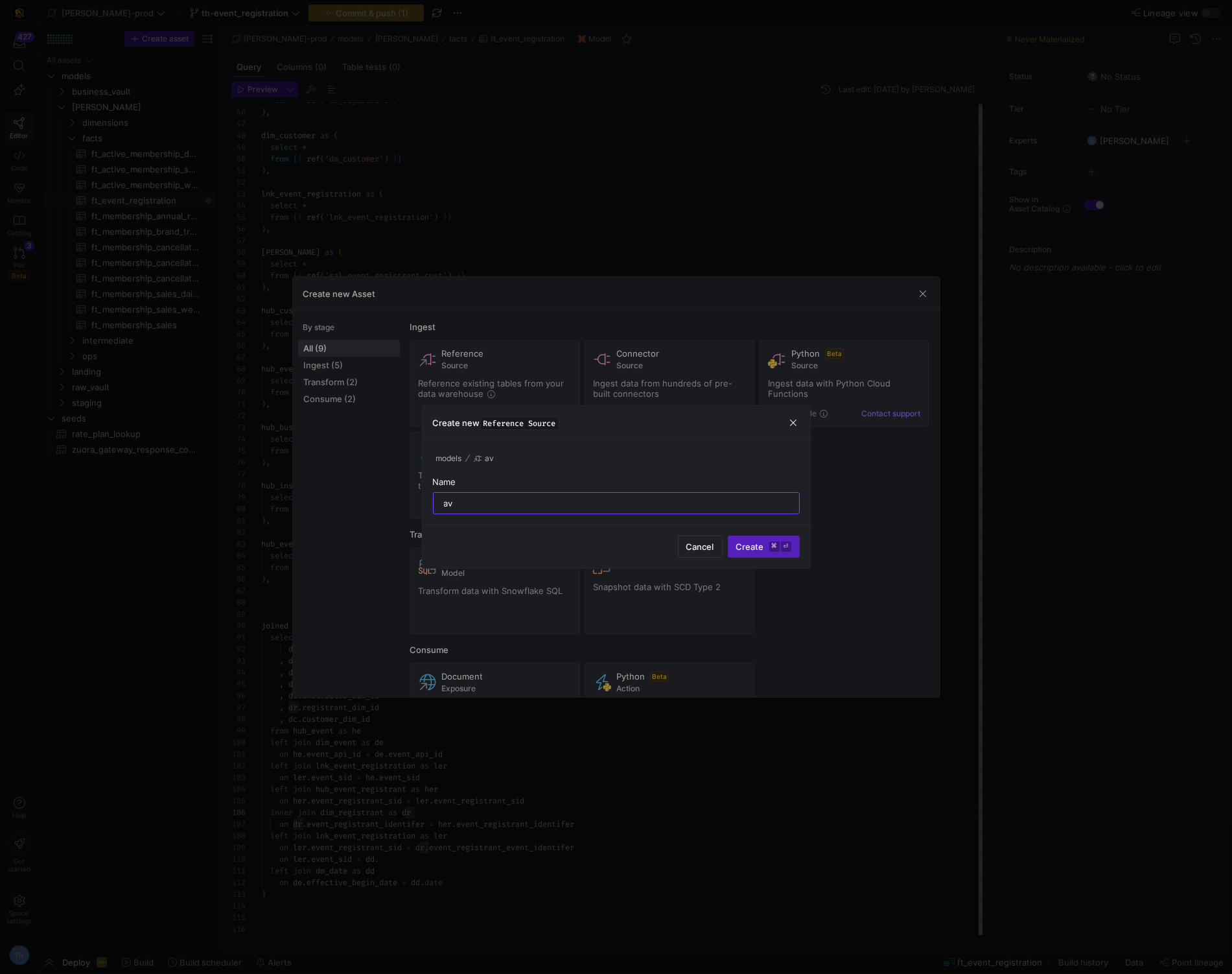
type input "a"
click at [675, 90] on div at bounding box center [616, 487] width 1232 height 974
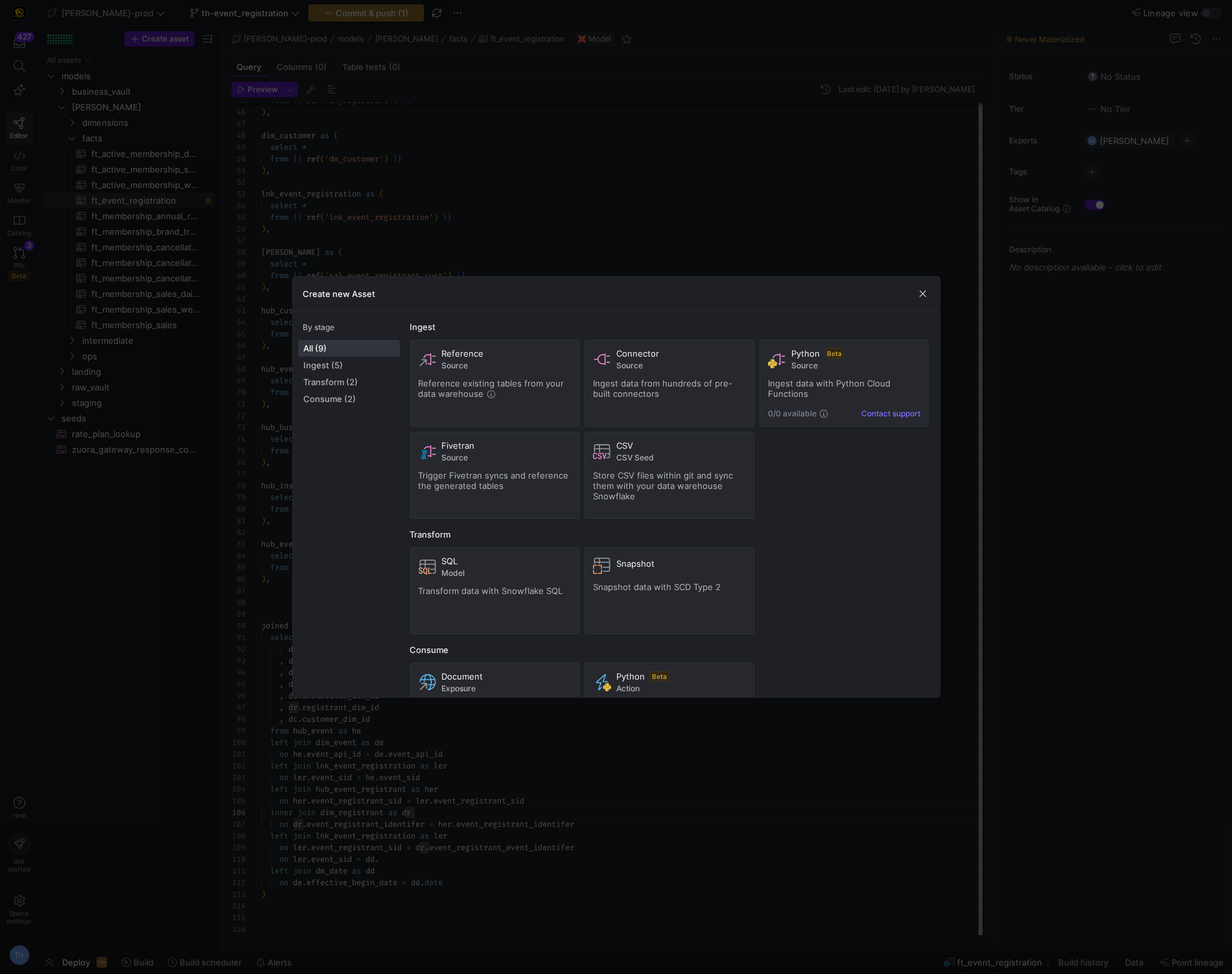
click at [663, 194] on div at bounding box center [616, 487] width 1232 height 974
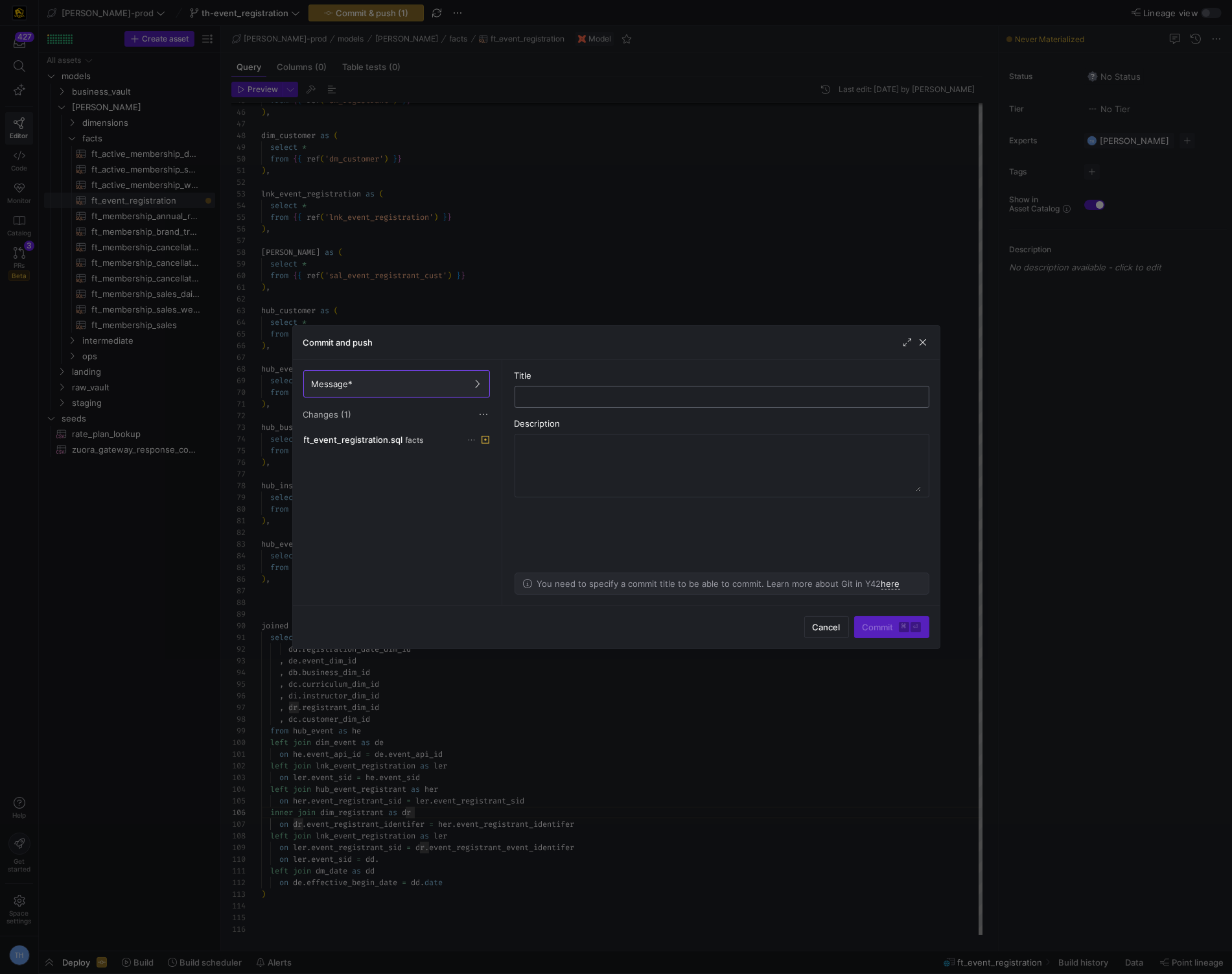
click at [589, 406] on div at bounding box center [722, 397] width 393 height 20
type input "save"
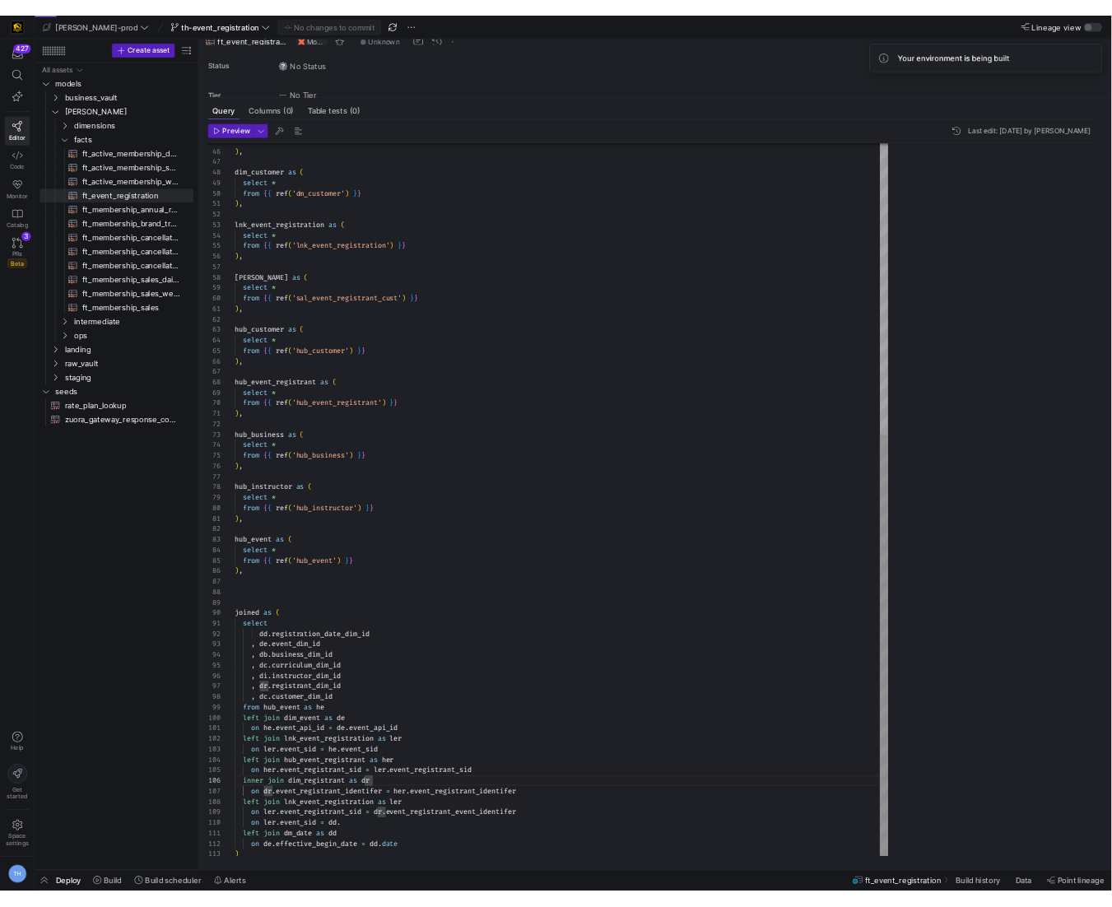
scroll to position [74, 195]
